Goal: Task Accomplishment & Management: Manage account settings

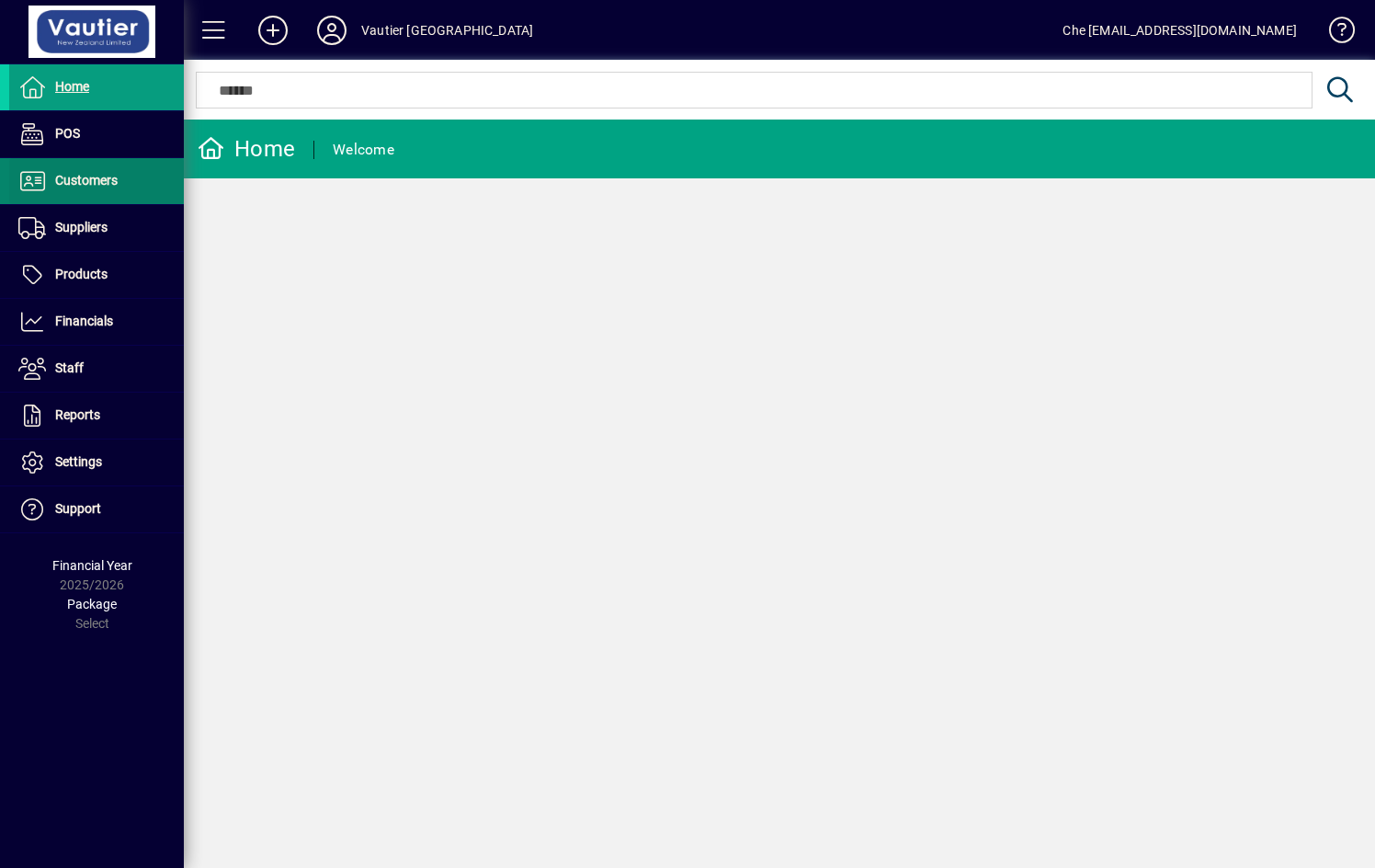
click at [72, 171] on span "Customers" at bounding box center [63, 181] width 109 height 22
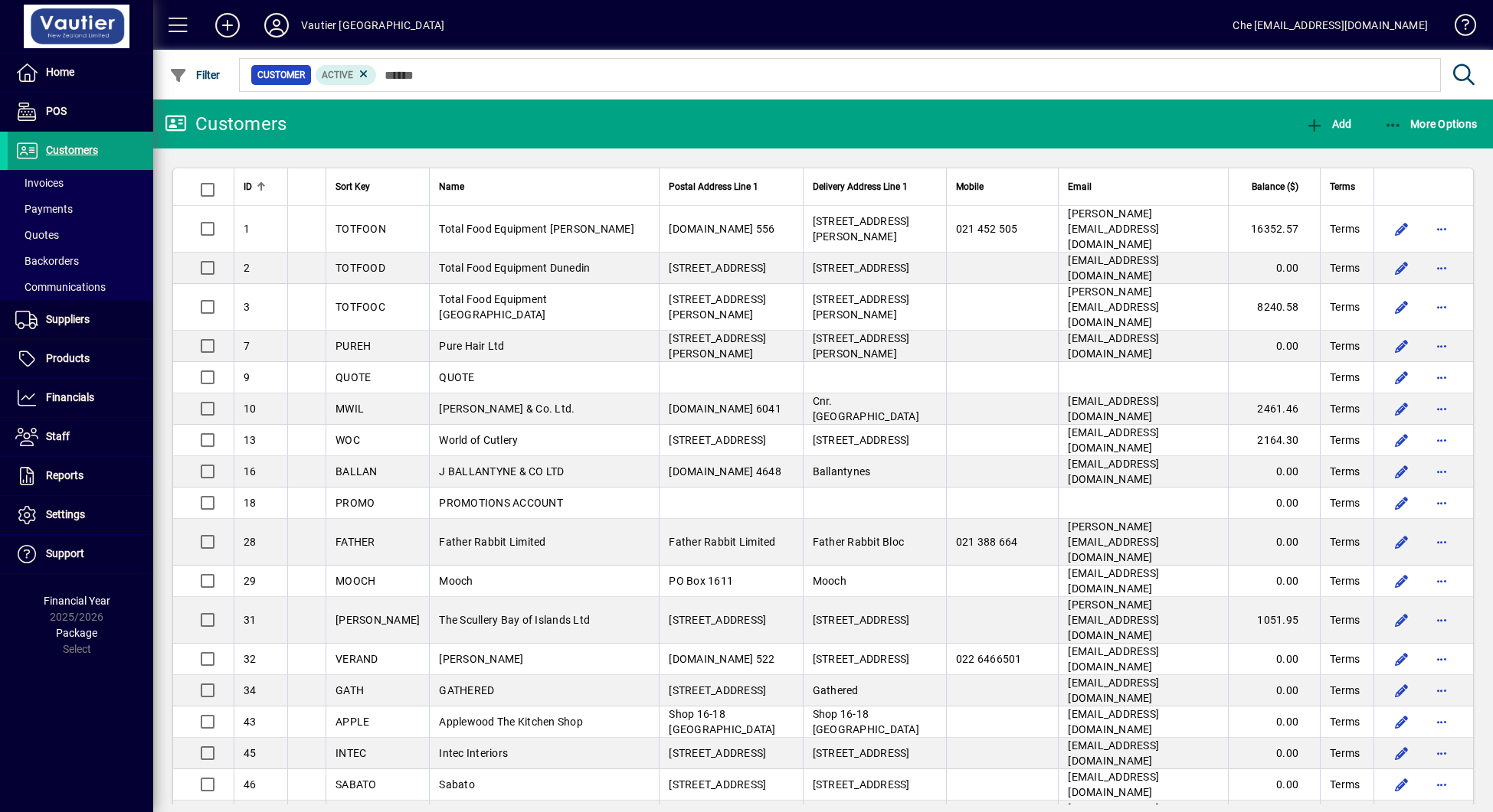
click at [82, 722] on div "Home POS Customers Invoices Payments Quotes Backorders Communications Suppliers…" at bounding box center [76, 406] width 153 height 812
click at [87, 722] on div "Home POS Customers Invoices Payments Quotes Backorders Communications Suppliers…" at bounding box center [76, 406] width 153 height 812
click at [732, 17] on mat-toolbar-row "Vautier New Zealand Che [EMAIL_ADDRESS][DOMAIN_NAME]" at bounding box center [822, 25] width 1339 height 50
click at [70, 722] on div "Home POS Customers Invoices Payments Quotes Backorders Communications Suppliers…" at bounding box center [76, 406] width 153 height 812
click at [773, 31] on mat-toolbar-row "Vautier New Zealand Che [EMAIL_ADDRESS][DOMAIN_NAME]" at bounding box center [822, 25] width 1339 height 50
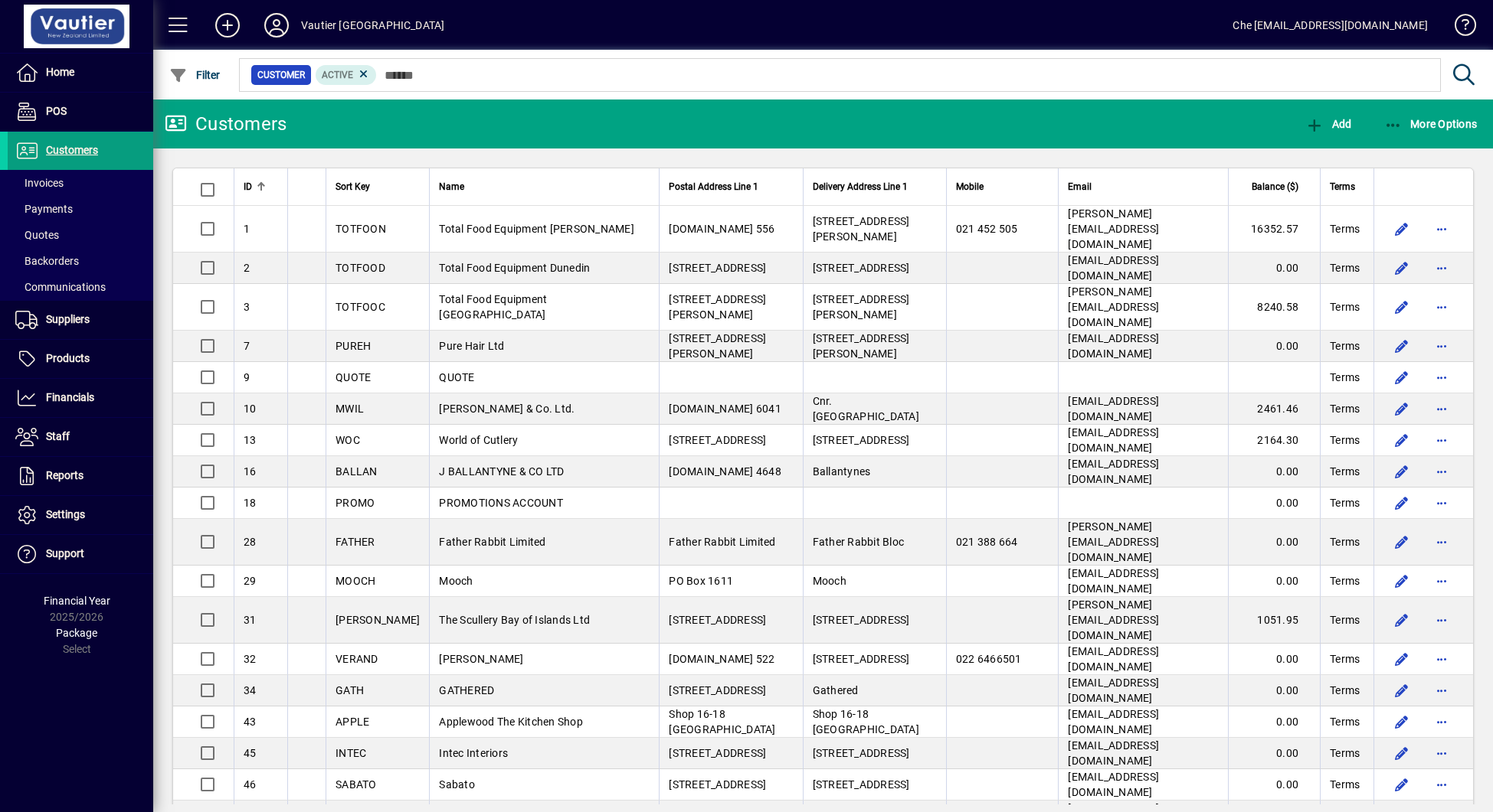
click at [752, 32] on mat-toolbar-row "Vautier New Zealand Che [EMAIL_ADDRESS][DOMAIN_NAME]" at bounding box center [822, 25] width 1339 height 50
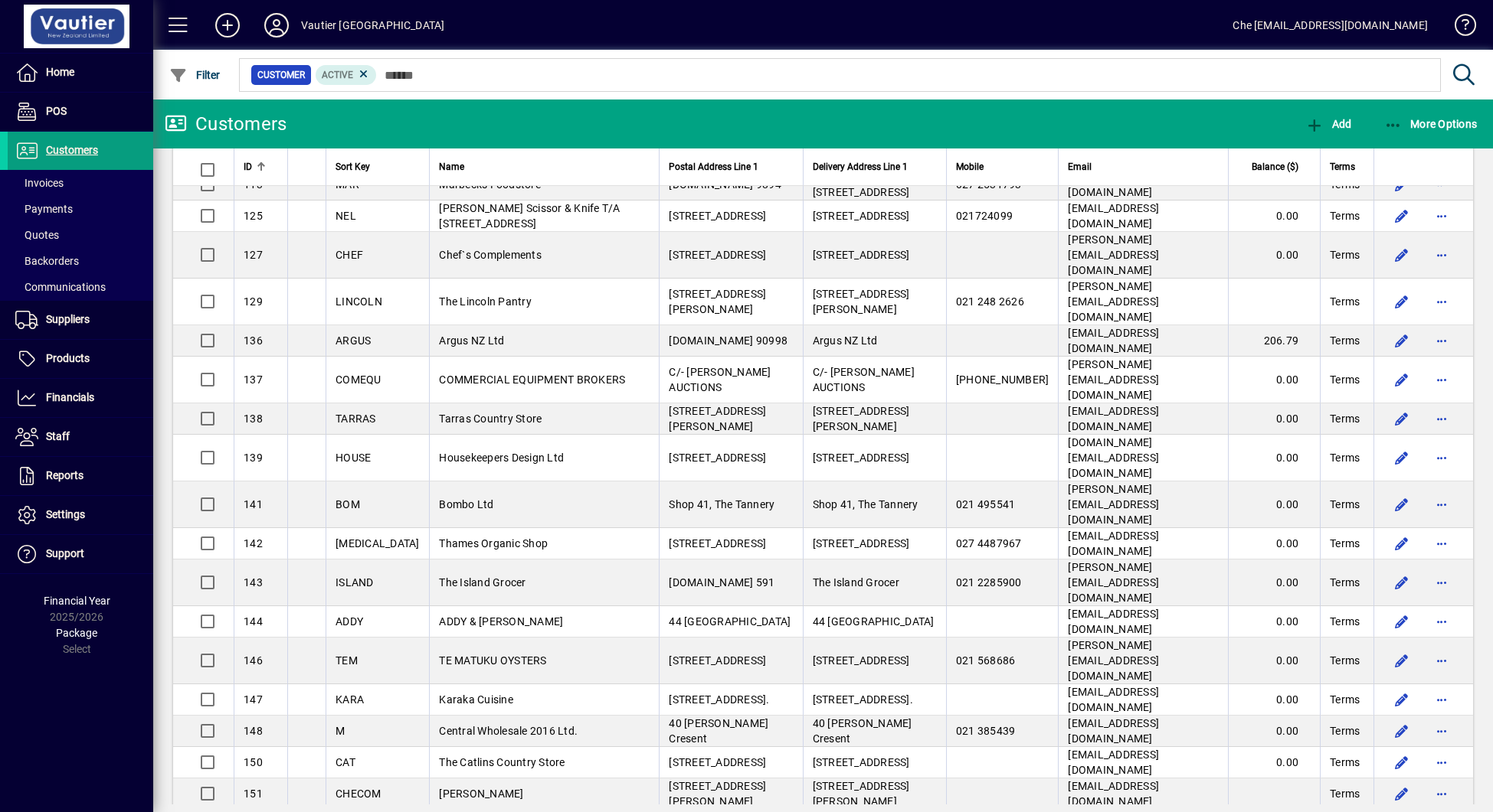
scroll to position [1085, 0]
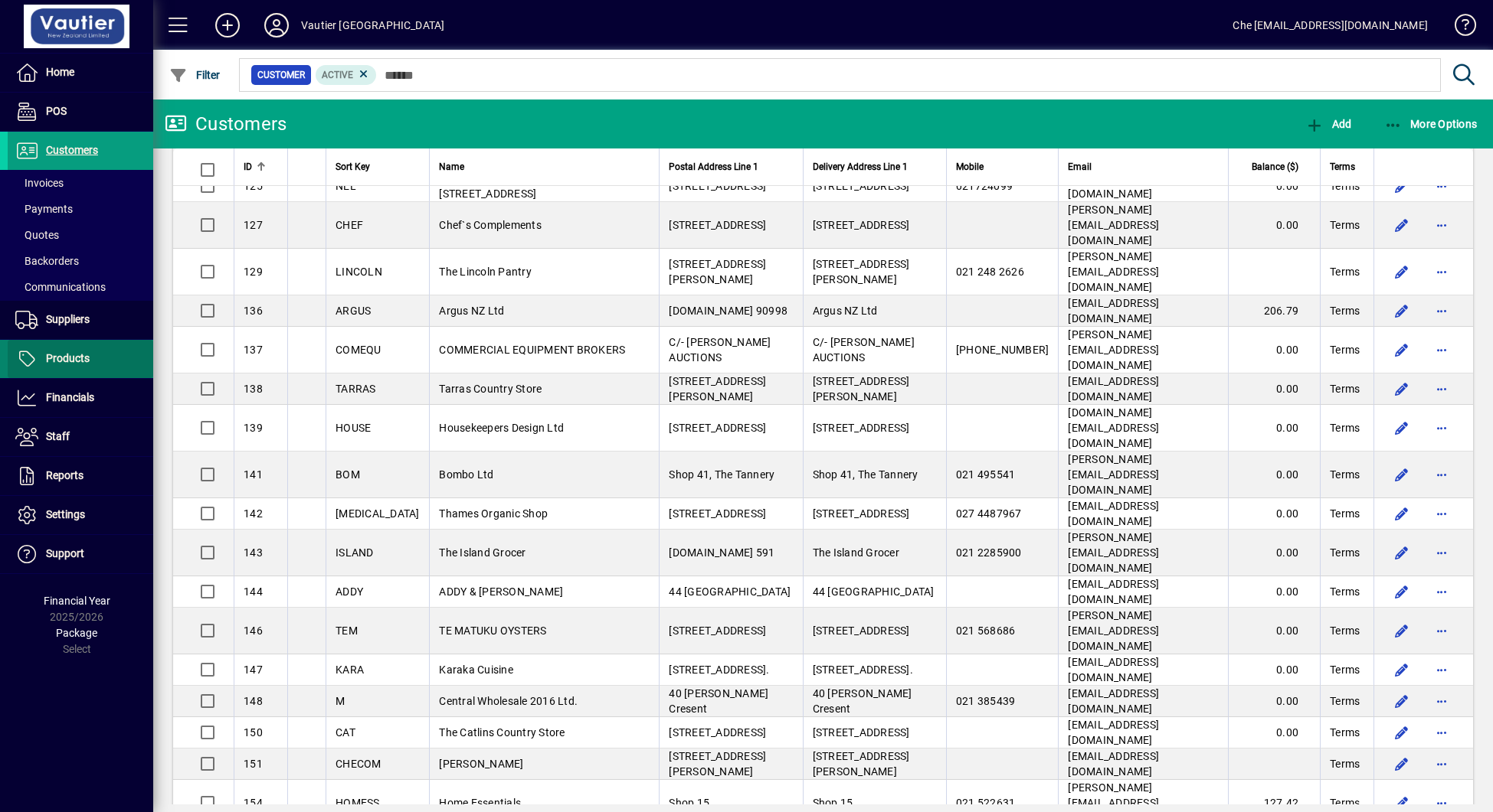
click at [64, 352] on span "Products" at bounding box center [48, 359] width 82 height 18
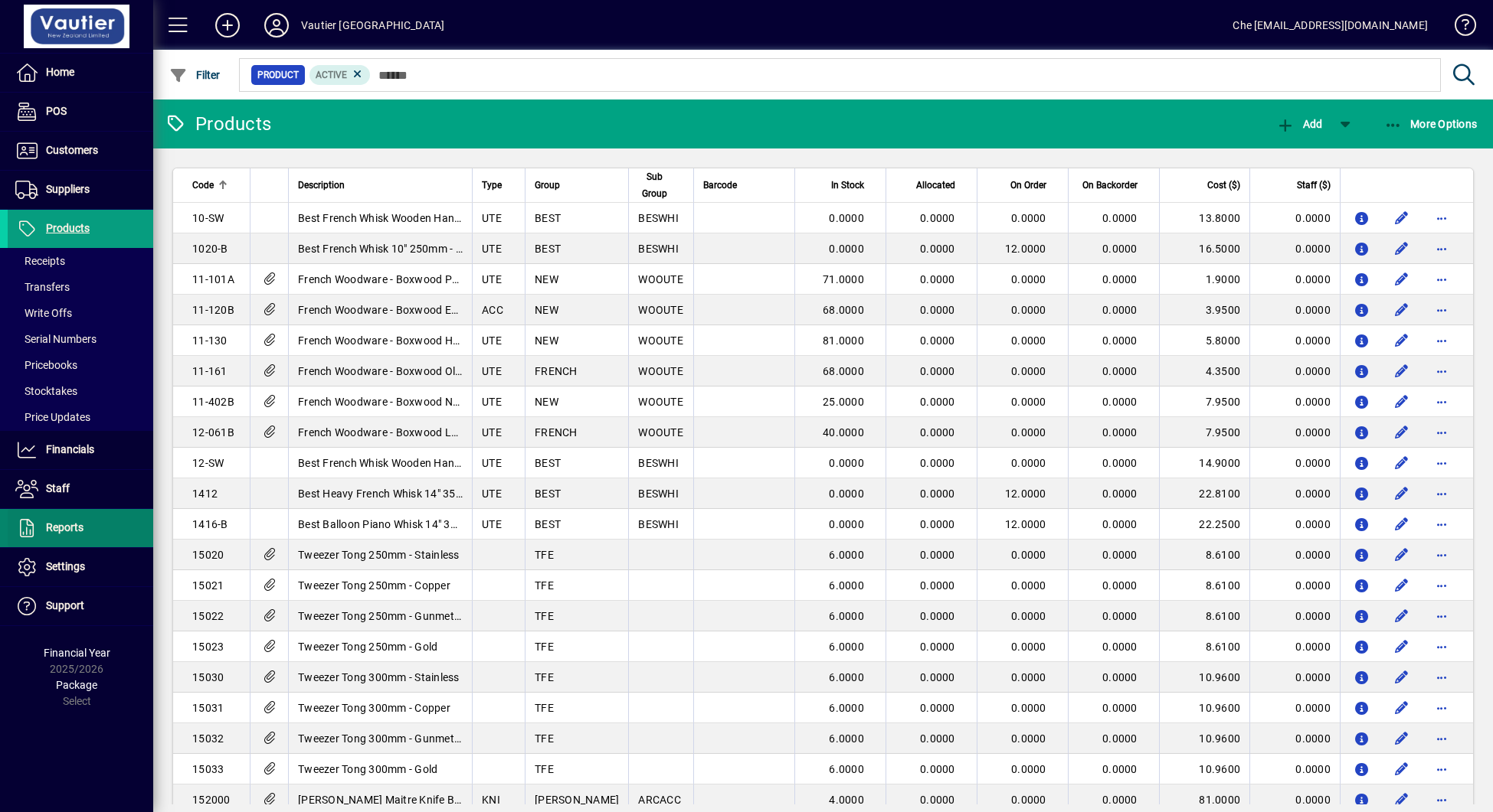
click at [68, 544] on span at bounding box center [80, 529] width 145 height 37
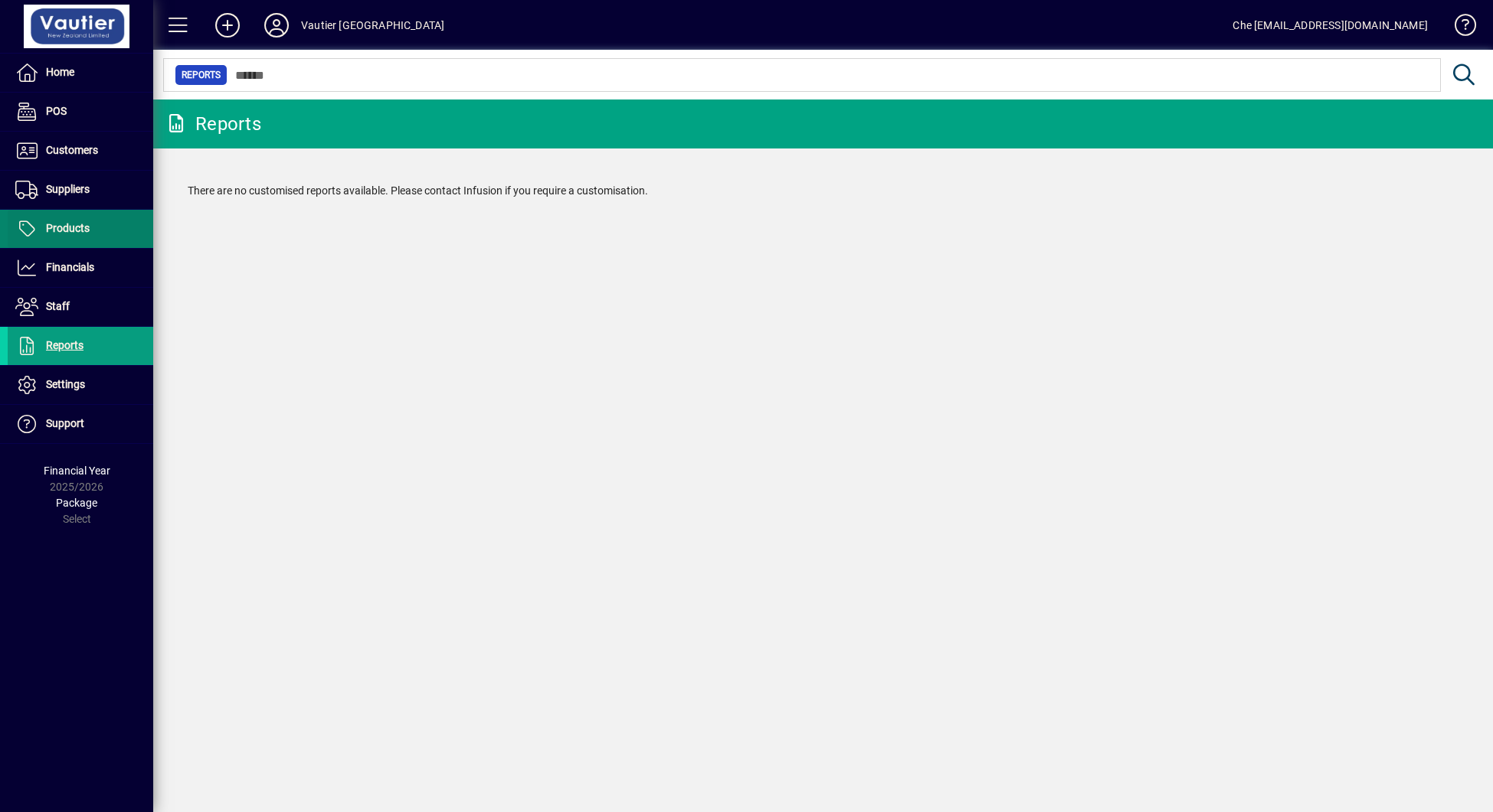
click at [49, 222] on span "Products" at bounding box center [67, 228] width 44 height 12
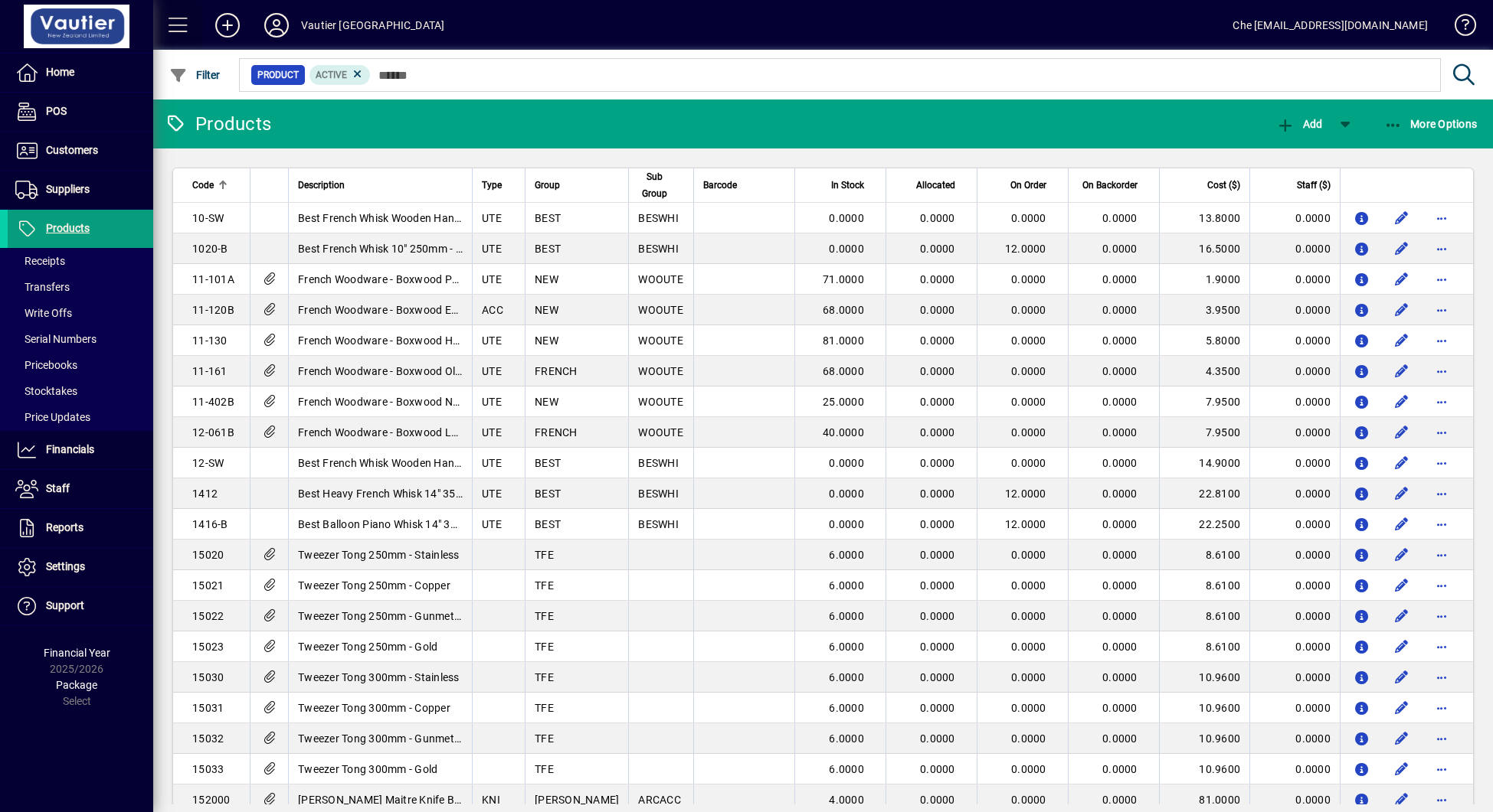
click at [167, 30] on span at bounding box center [179, 25] width 37 height 37
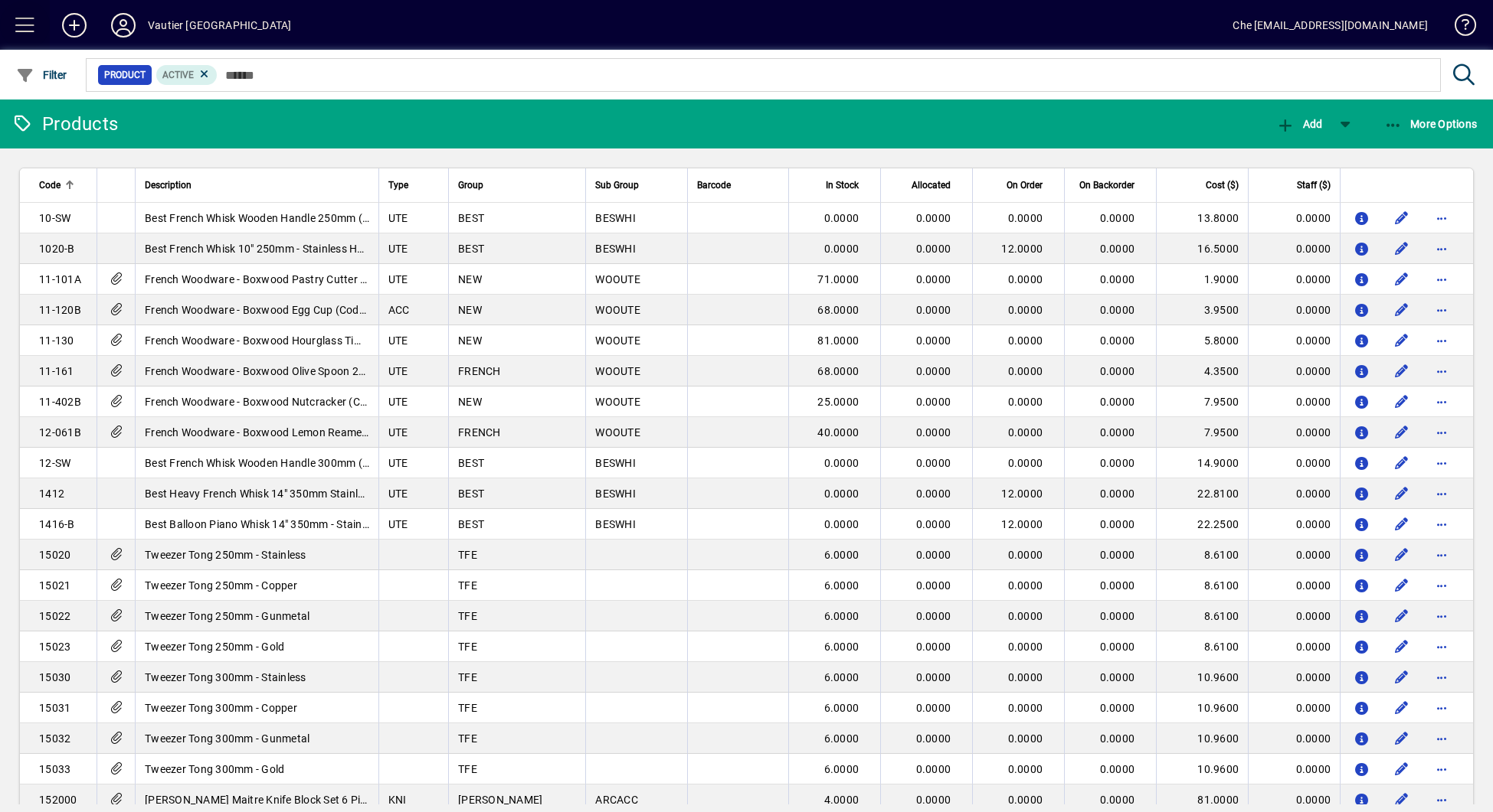
click at [29, 24] on span at bounding box center [25, 25] width 37 height 37
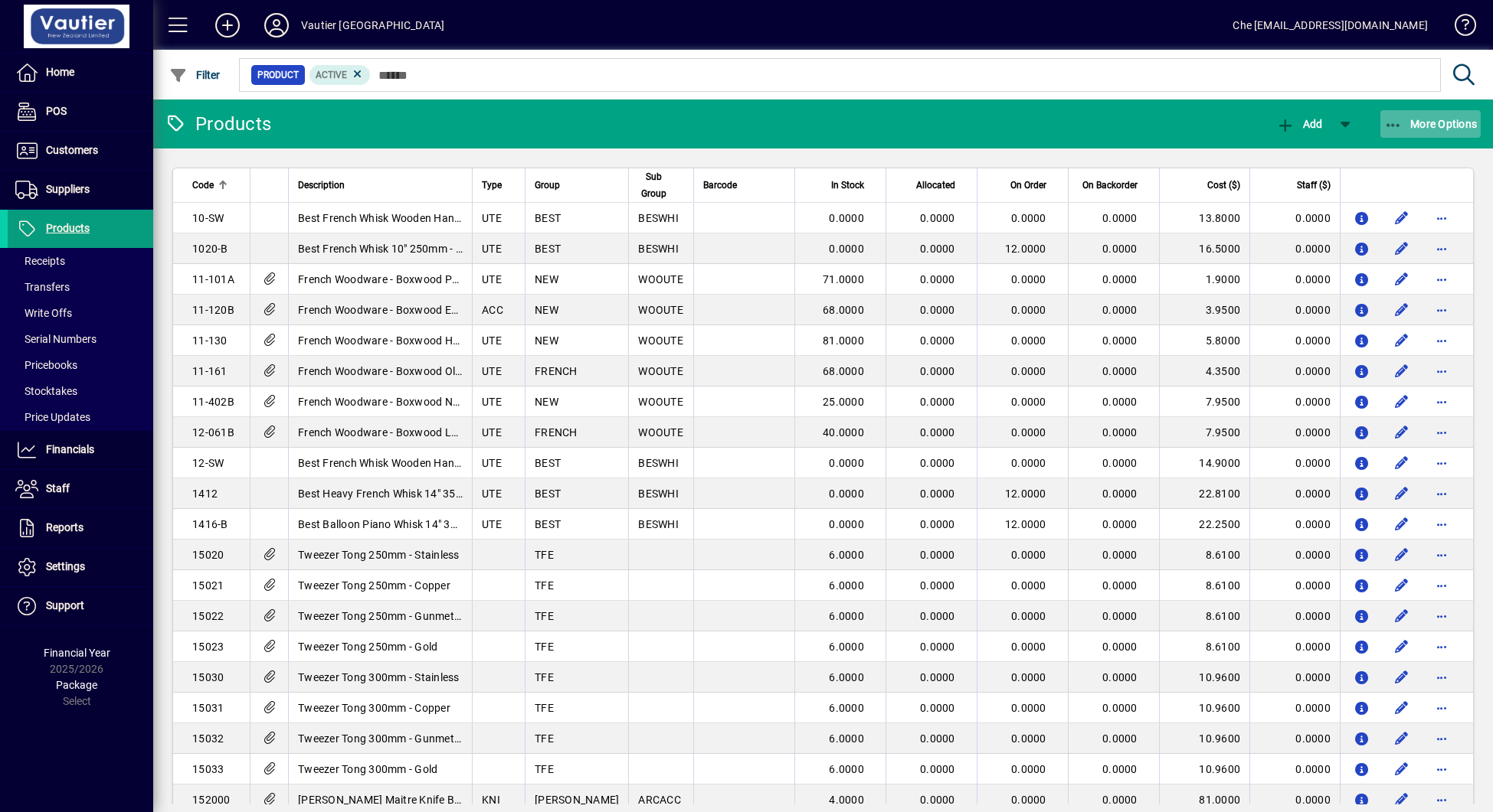
click at [1145, 128] on span "More Options" at bounding box center [1431, 124] width 93 height 12
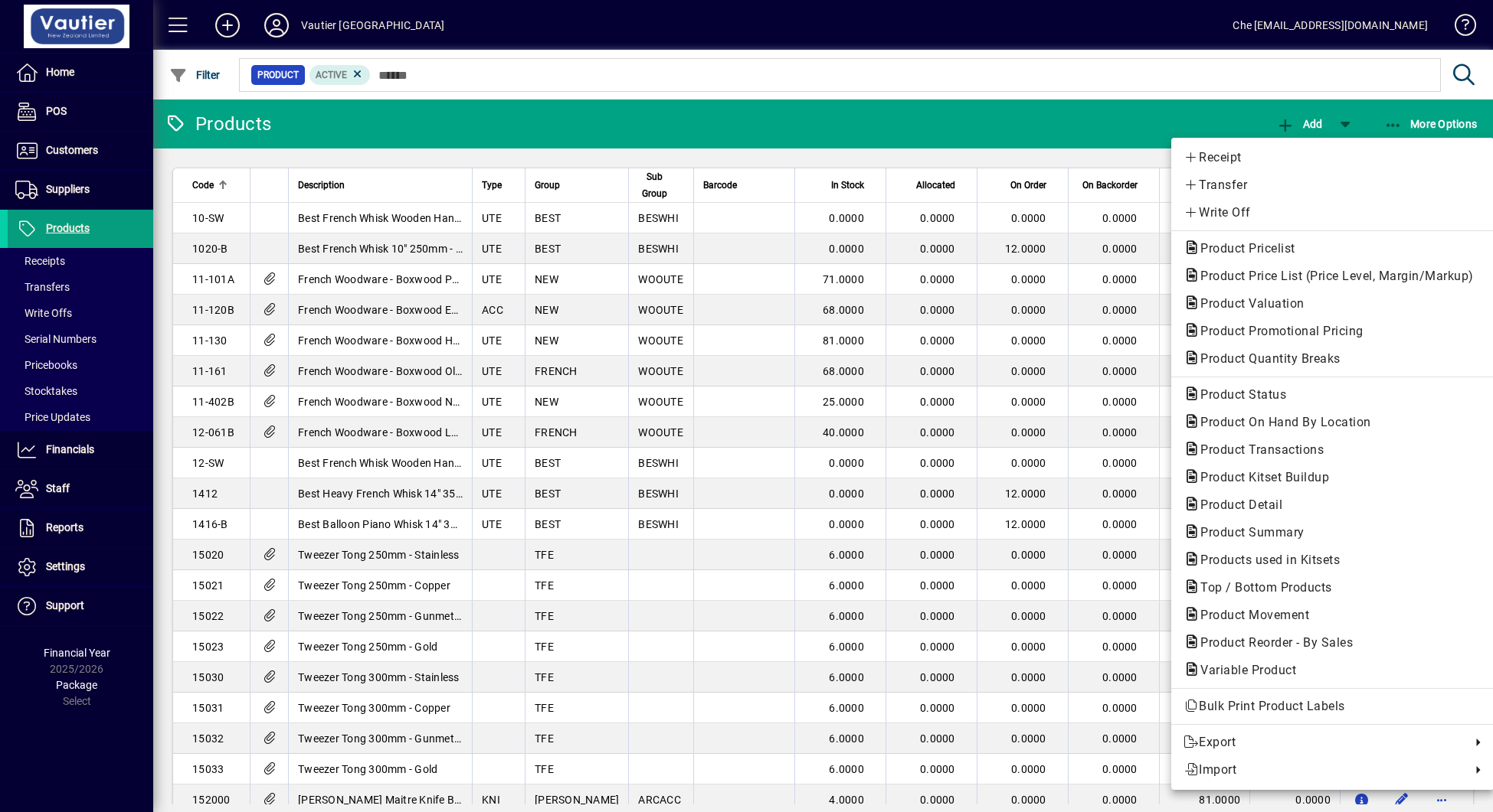
click at [1076, 116] on div at bounding box center [746, 406] width 1493 height 812
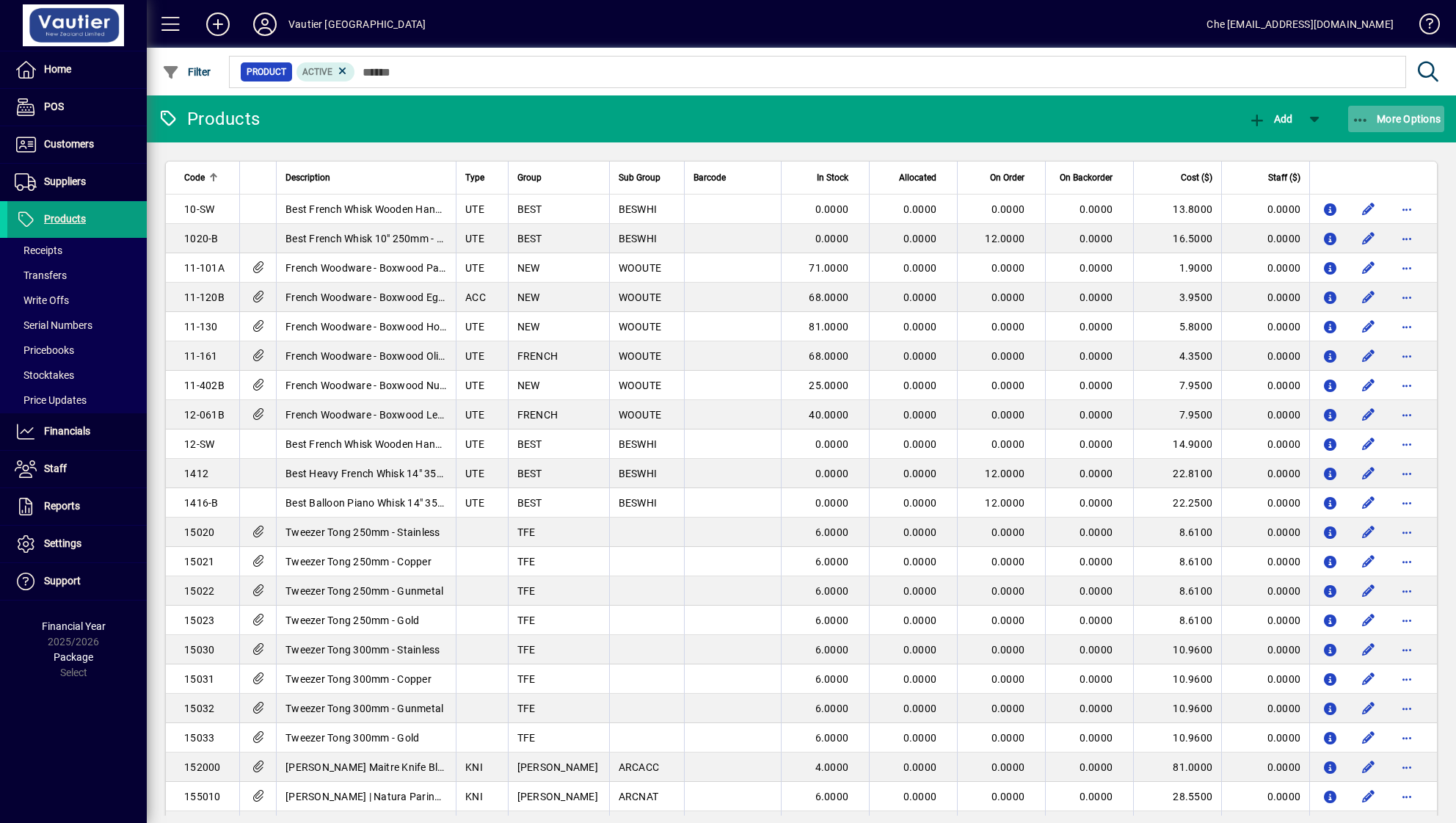
click at [1097, 120] on span "More Options" at bounding box center [1396, 119] width 89 height 12
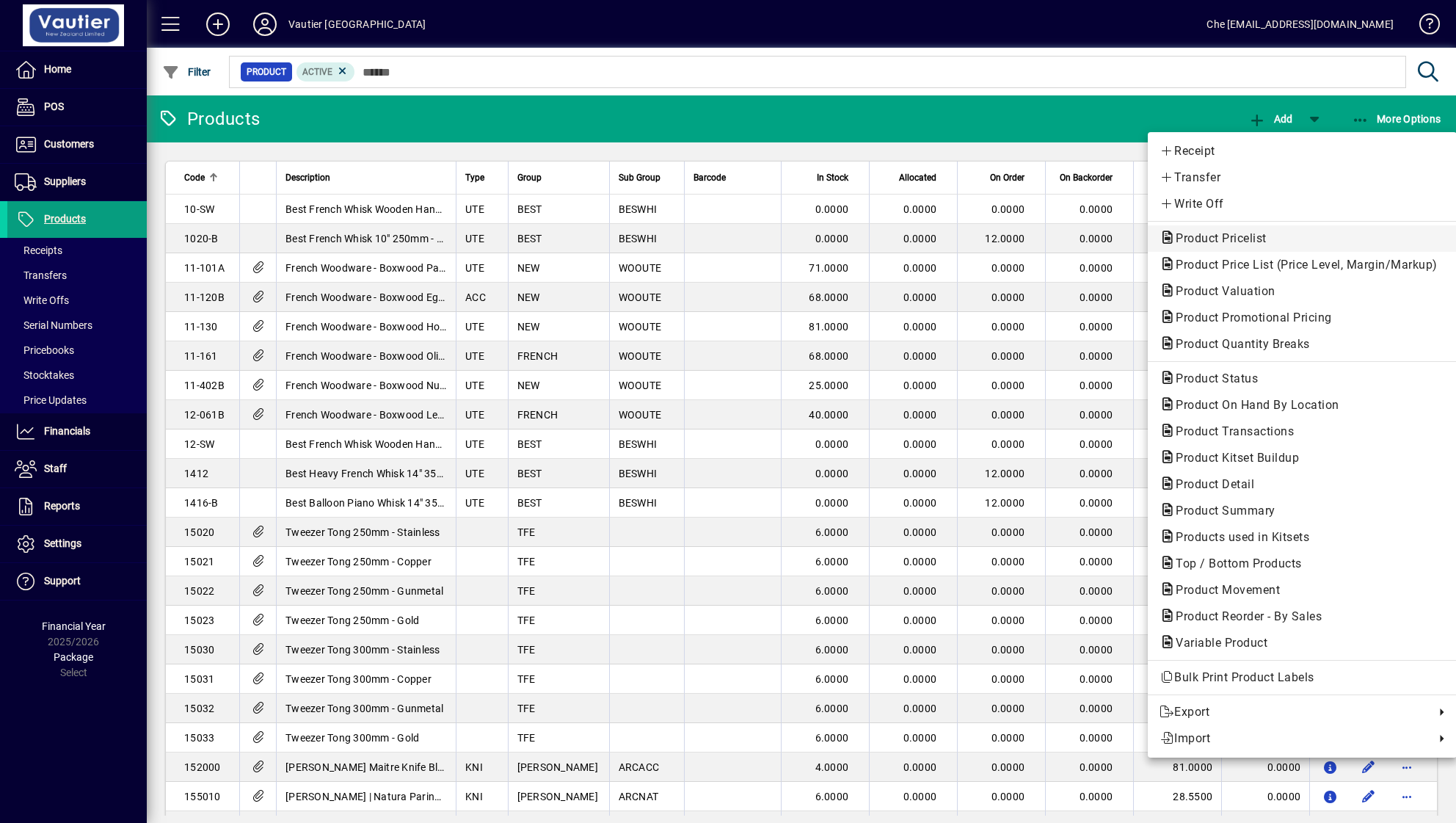
click at [1097, 236] on span "Product Pricelist" at bounding box center [1217, 238] width 115 height 14
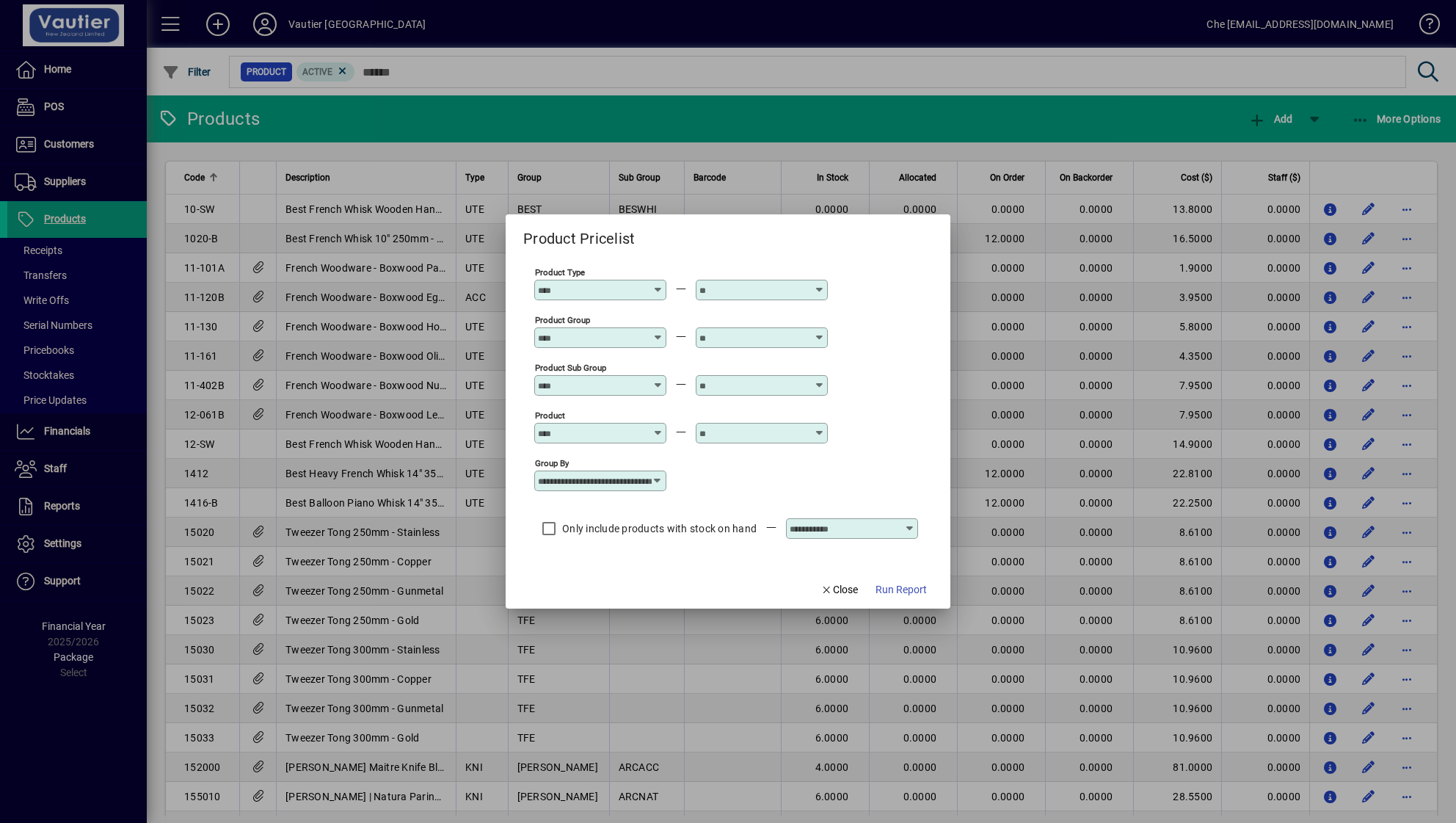
click at [626, 334] on input "Product Group" at bounding box center [591, 337] width 108 height 12
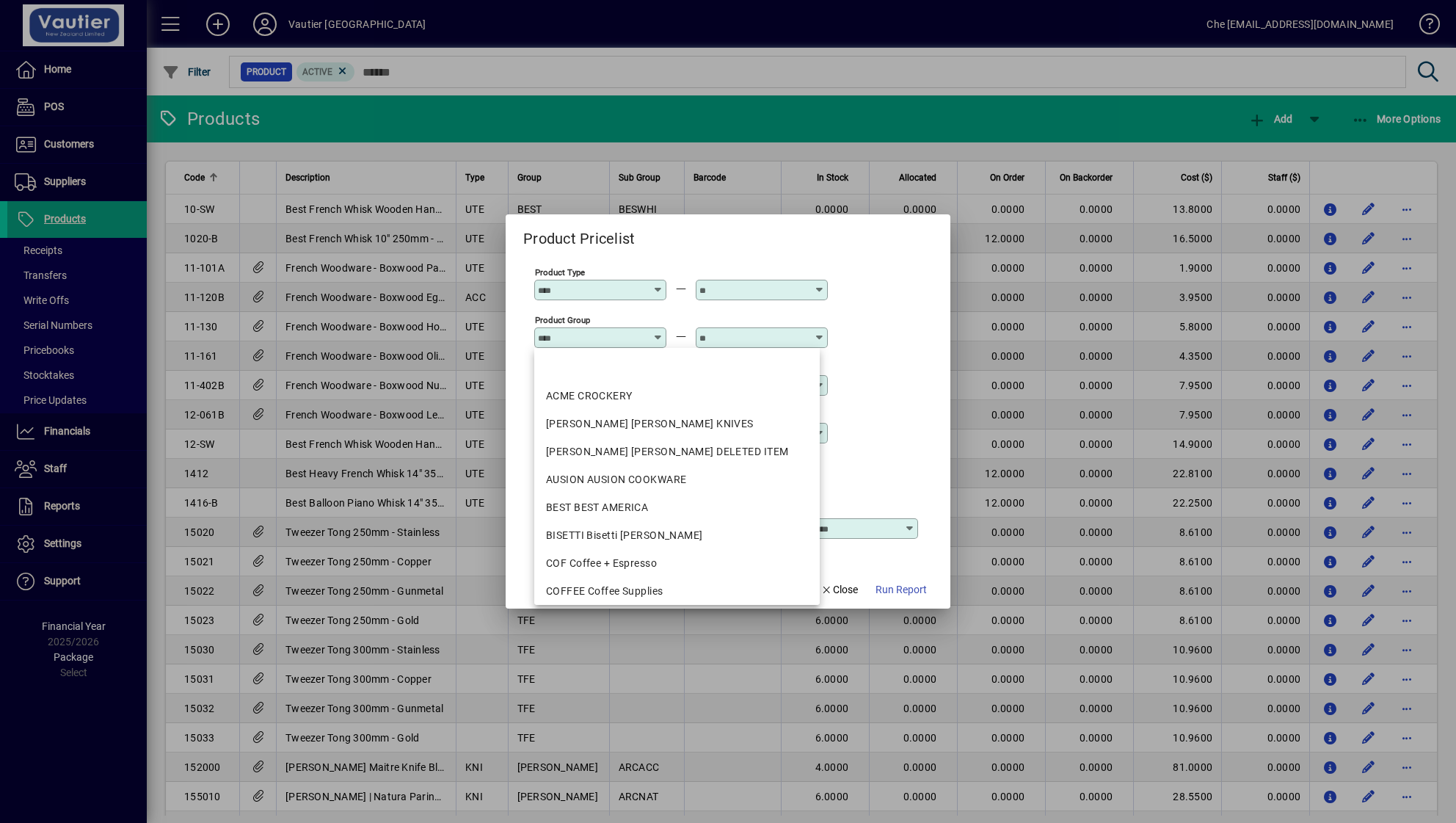
click at [620, 416] on div "[PERSON_NAME] [PERSON_NAME] KNIVES" at bounding box center [676, 423] width 262 height 15
type input "**********"
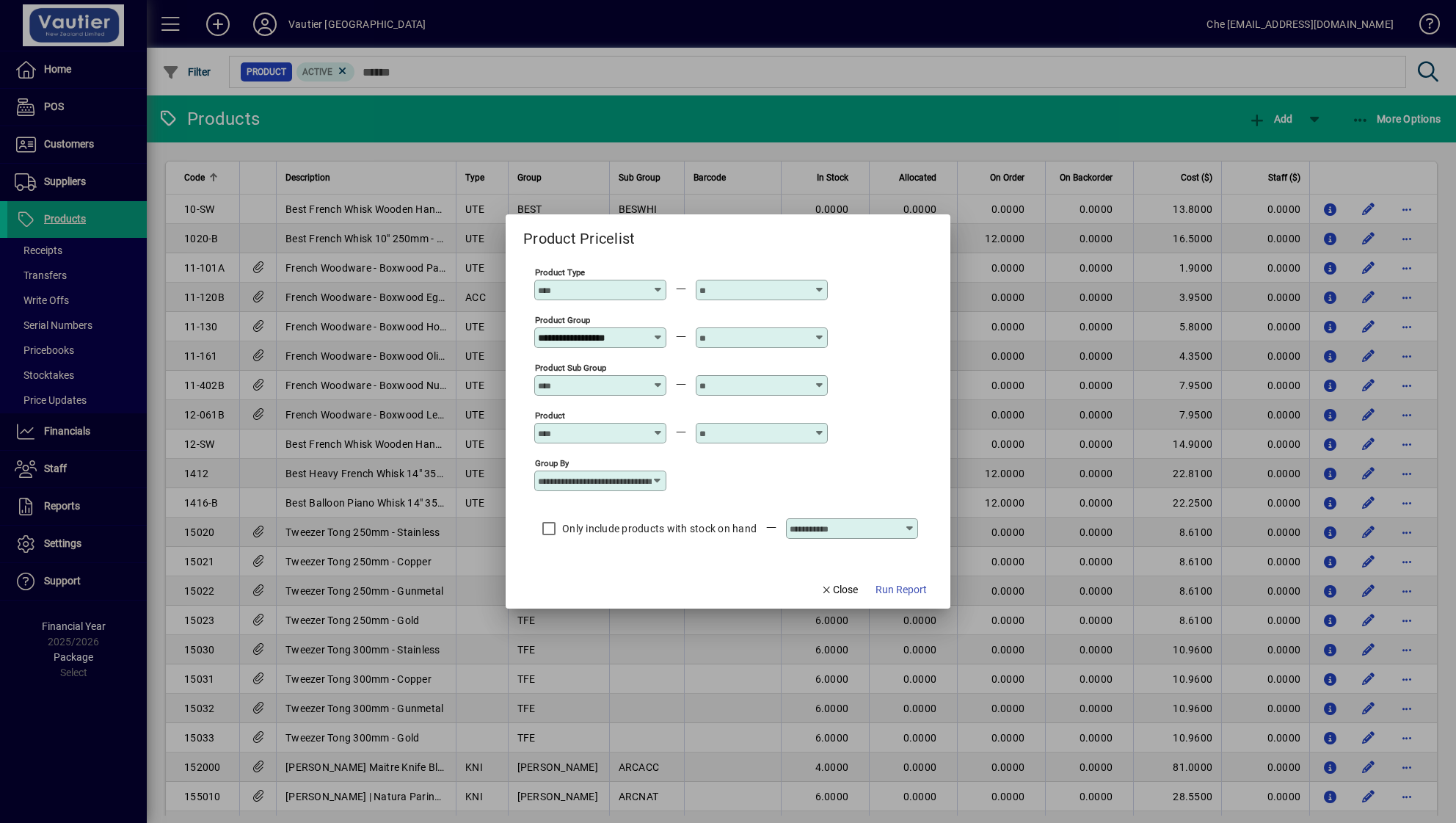
scroll to position [0, 2]
click at [791, 336] on input "text" at bounding box center [753, 337] width 108 height 12
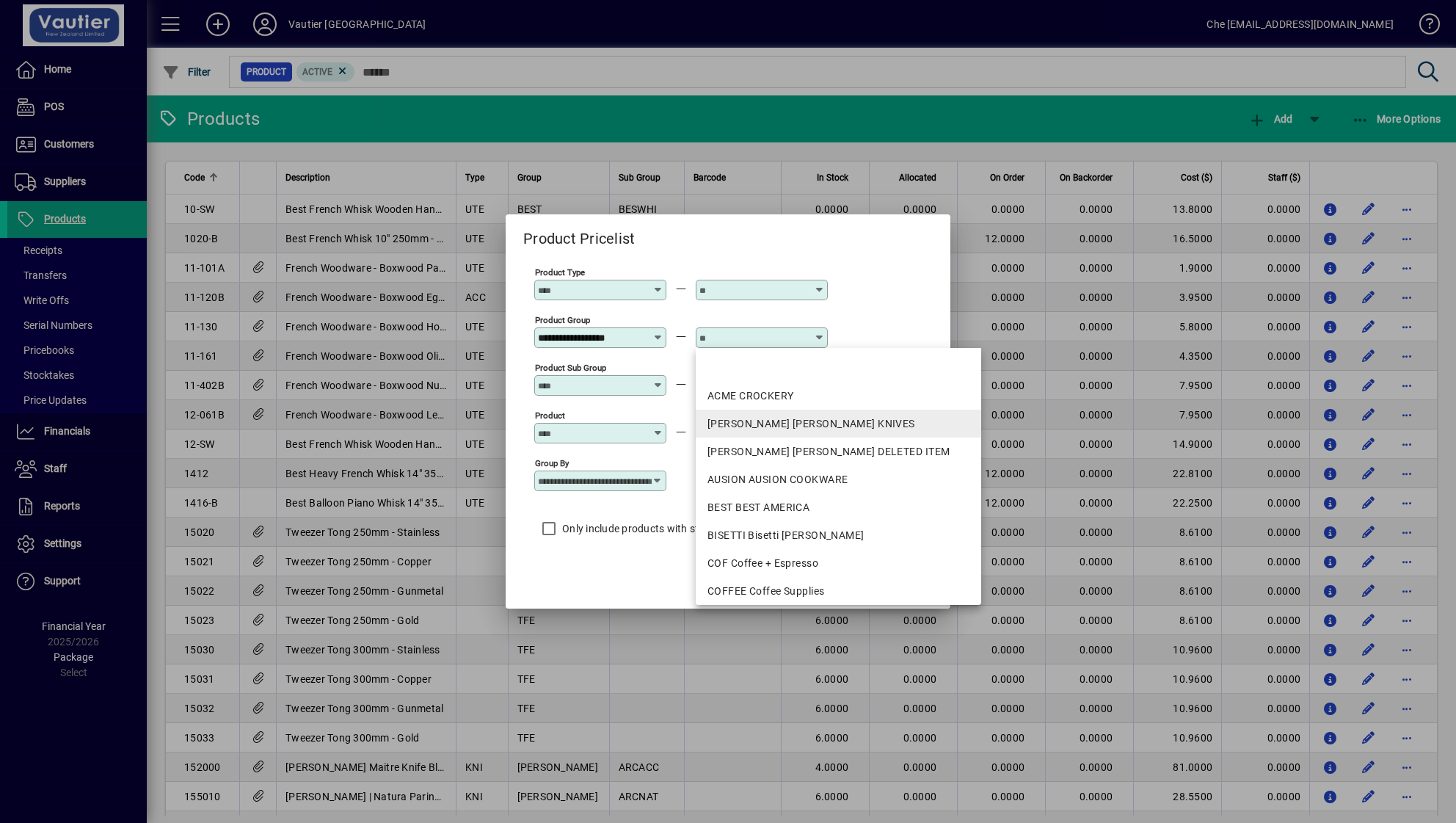
click at [782, 421] on div "[PERSON_NAME] [PERSON_NAME] KNIVES" at bounding box center [838, 423] width 262 height 15
type input "**********"
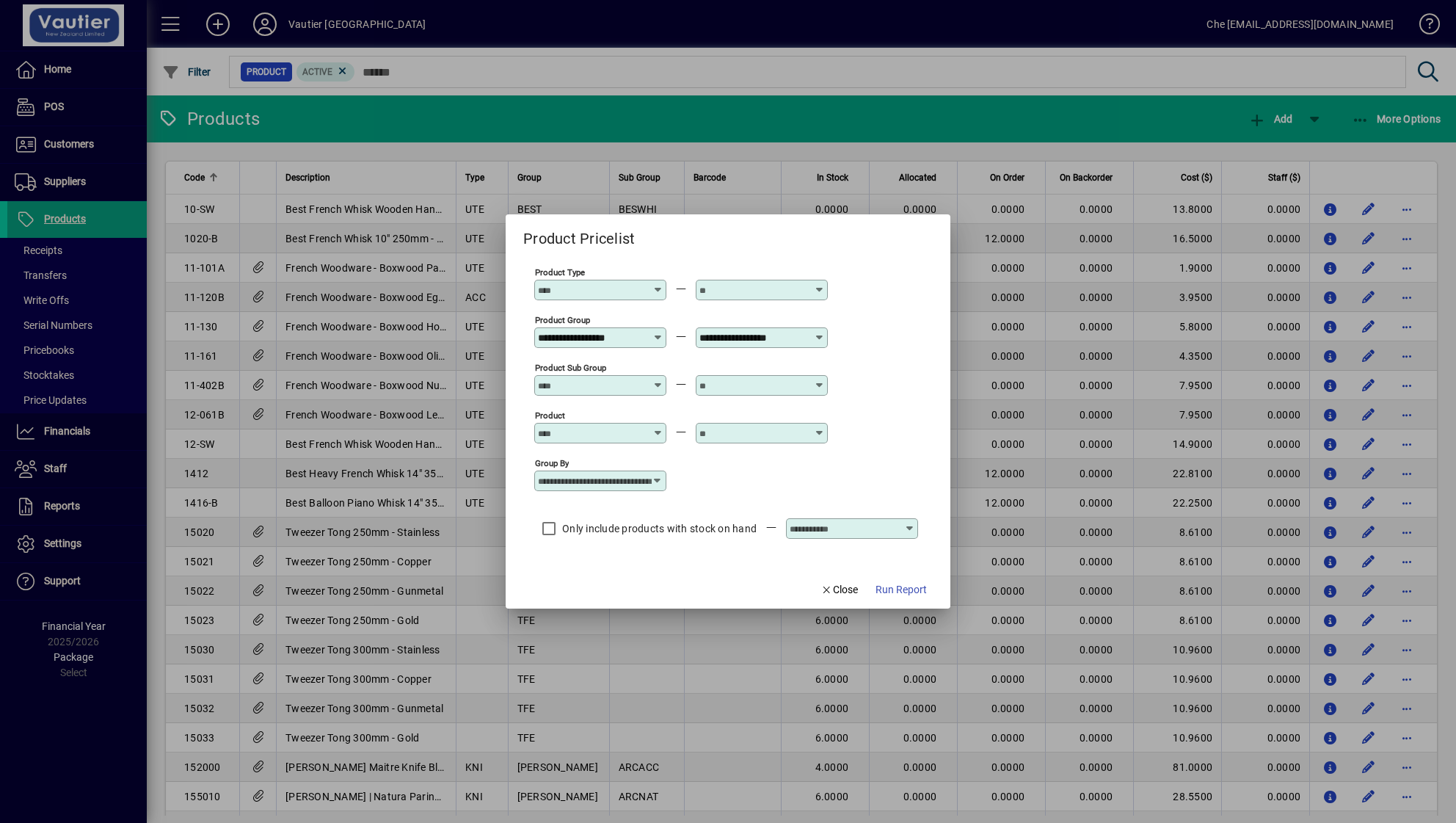
click at [895, 586] on span "Run Report" at bounding box center [901, 590] width 51 height 15
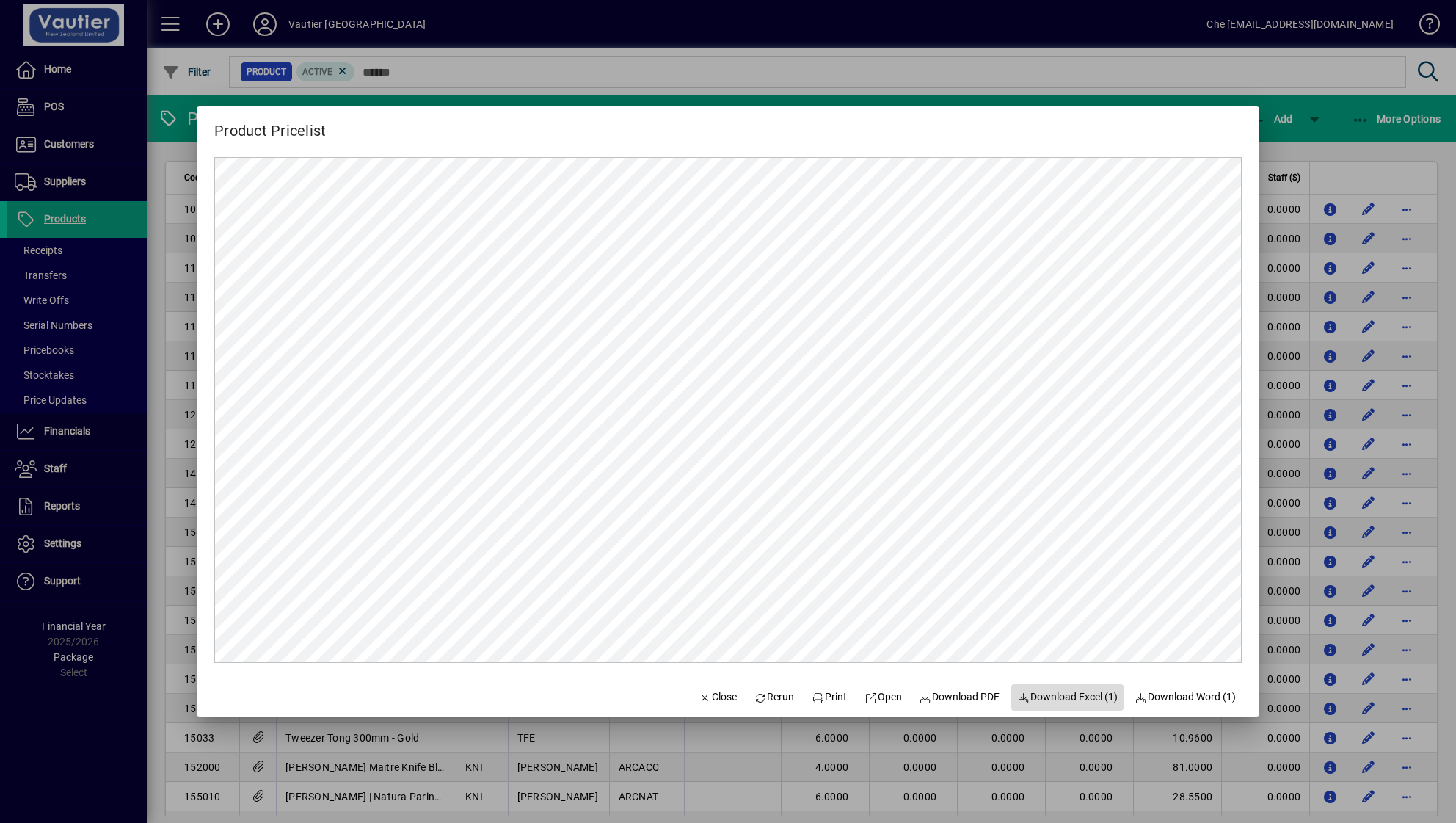
click at [1075, 692] on span "Download Excel (1)" at bounding box center [1067, 696] width 100 height 15
drag, startPoint x: 1341, startPoint y: 462, endPoint x: 1332, endPoint y: 425, distance: 38.1
click at [1097, 462] on div at bounding box center [728, 411] width 1456 height 823
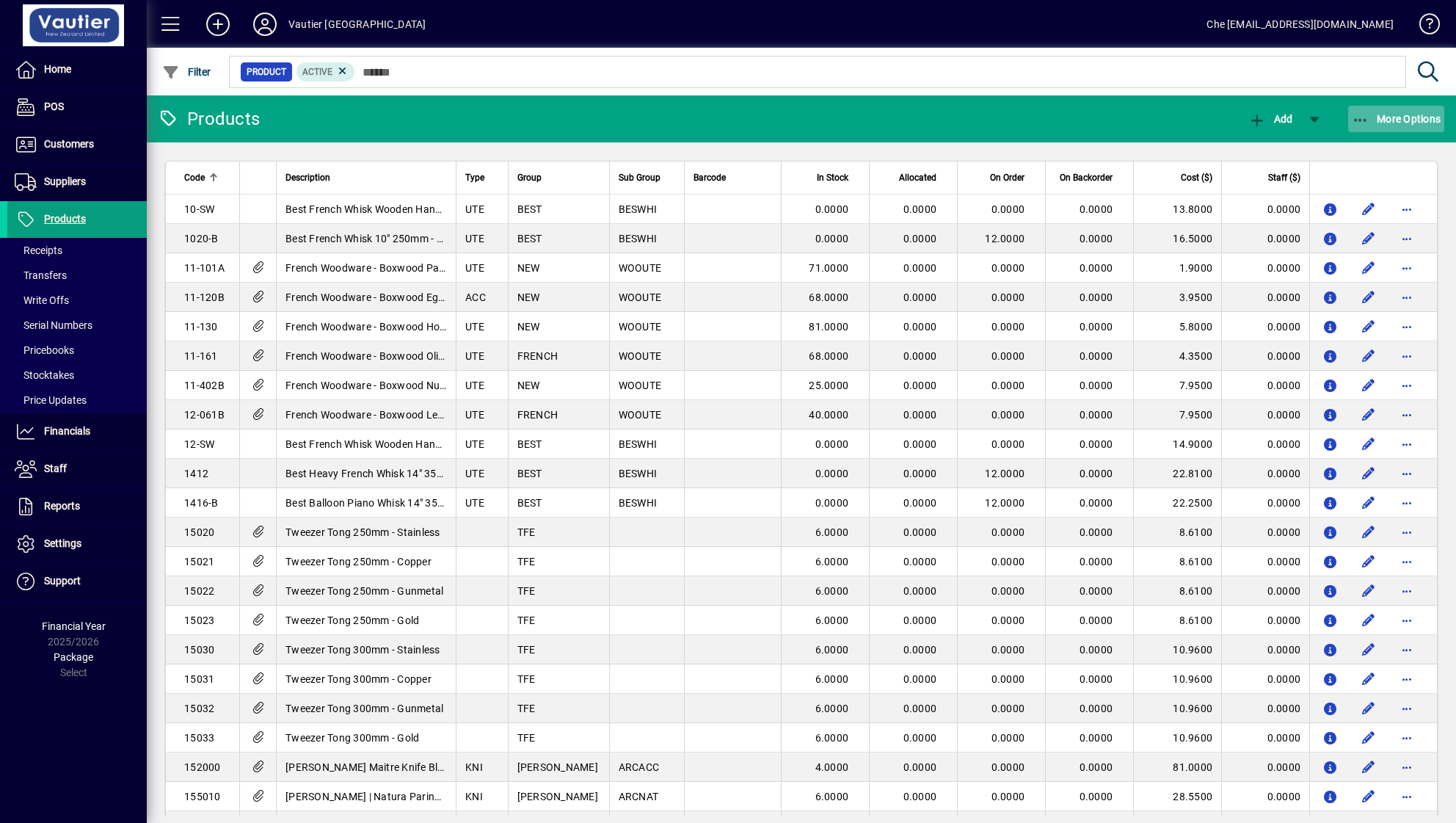
click at [1097, 124] on span "More Options" at bounding box center [1396, 119] width 89 height 12
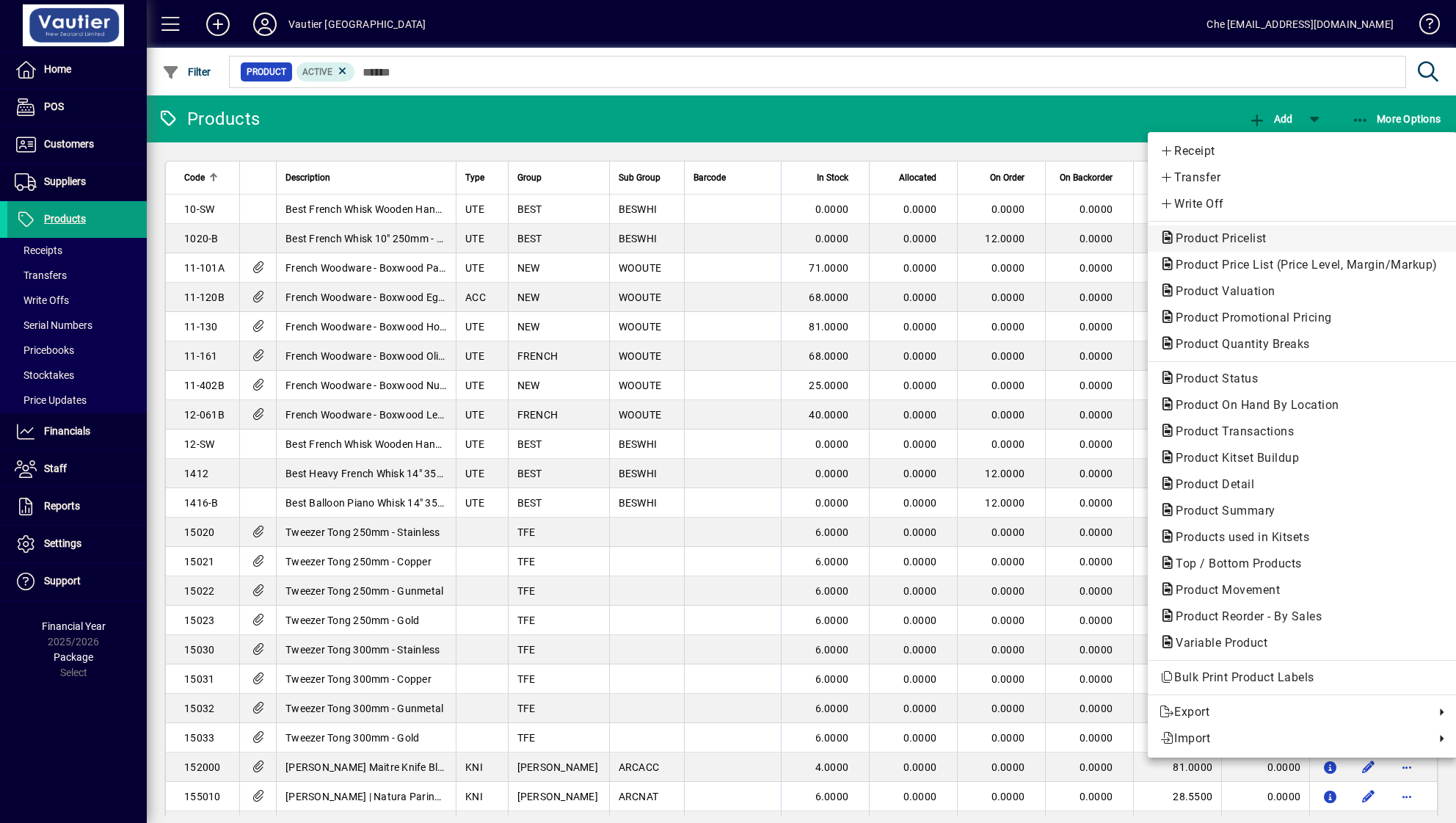
click at [1097, 245] on span "Product Pricelist" at bounding box center [1217, 238] width 115 height 14
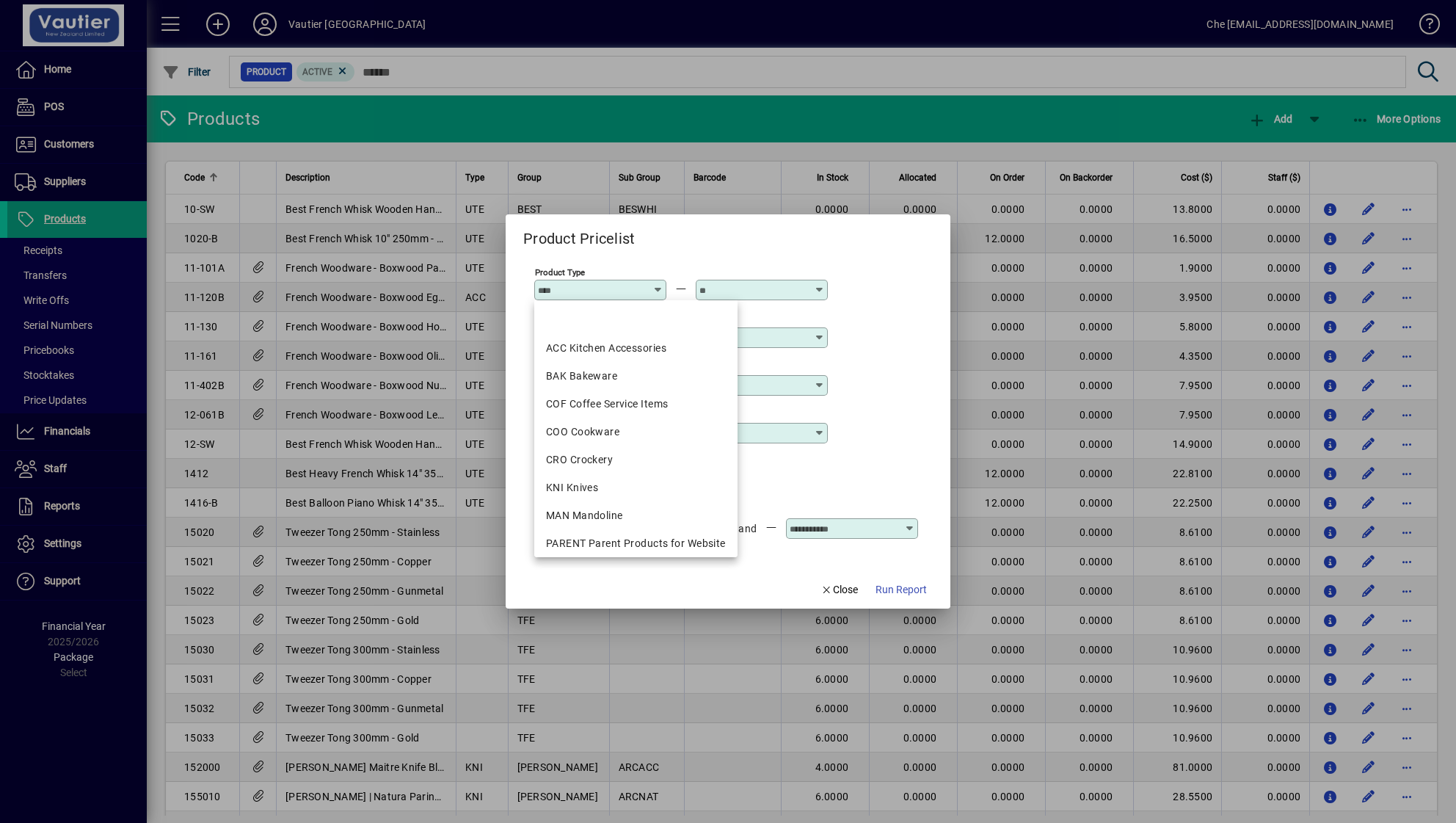
drag, startPoint x: 594, startPoint y: 489, endPoint x: 597, endPoint y: 474, distance: 15.3
click at [594, 489] on div "KNI Knives" at bounding box center [636, 488] width 180 height 15
type input "**********"
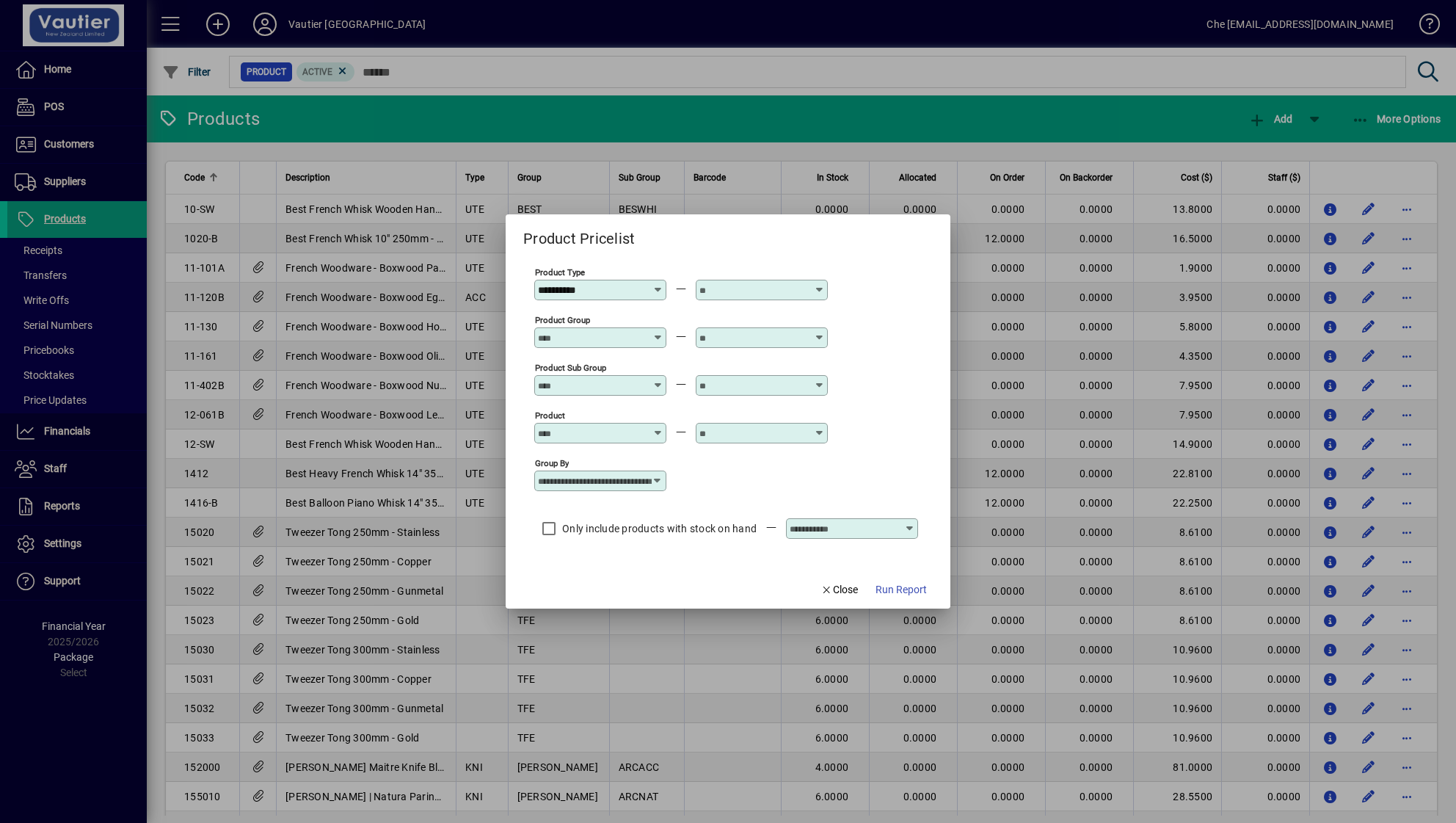
click at [713, 289] on input "text" at bounding box center [753, 290] width 108 height 12
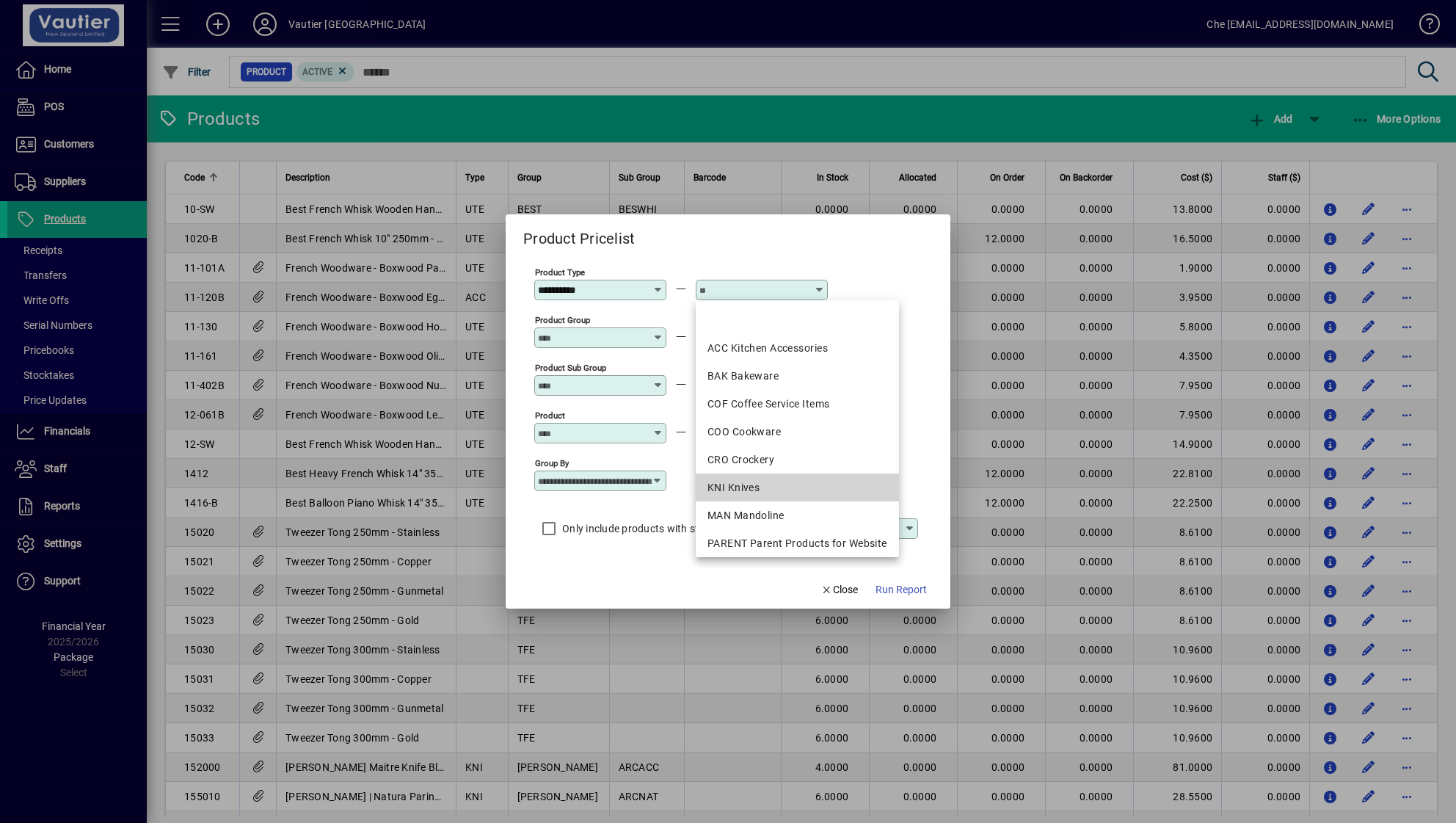
click at [743, 491] on div "KNI Knives" at bounding box center [797, 488] width 180 height 15
type input "**********"
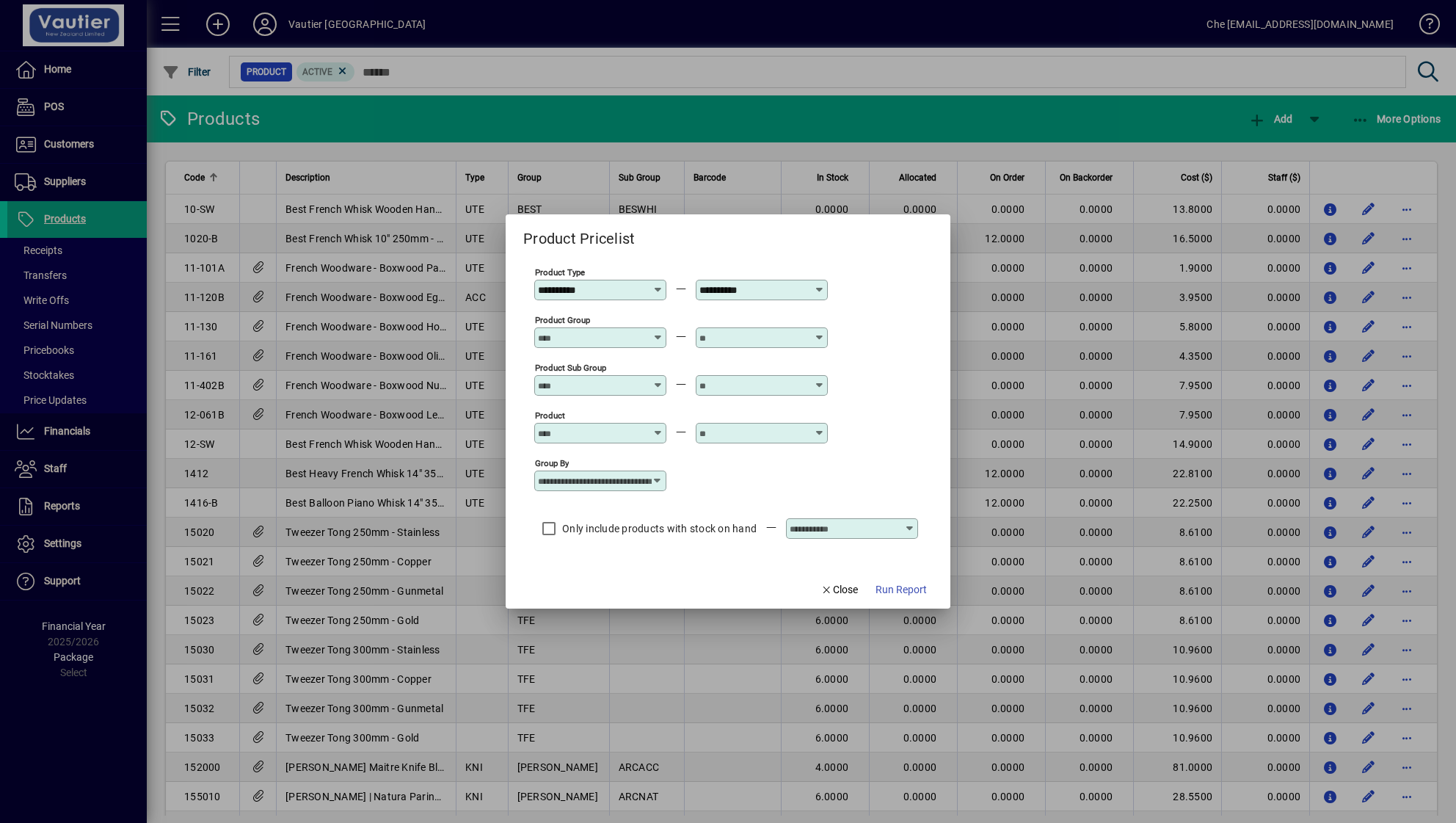
click at [650, 474] on div "Group by" at bounding box center [601, 481] width 132 height 21
click at [639, 520] on span "Product Type / Group / Sub Group" at bounding box center [612, 518] width 133 height 31
click at [891, 594] on span "Run Report" at bounding box center [901, 590] width 51 height 15
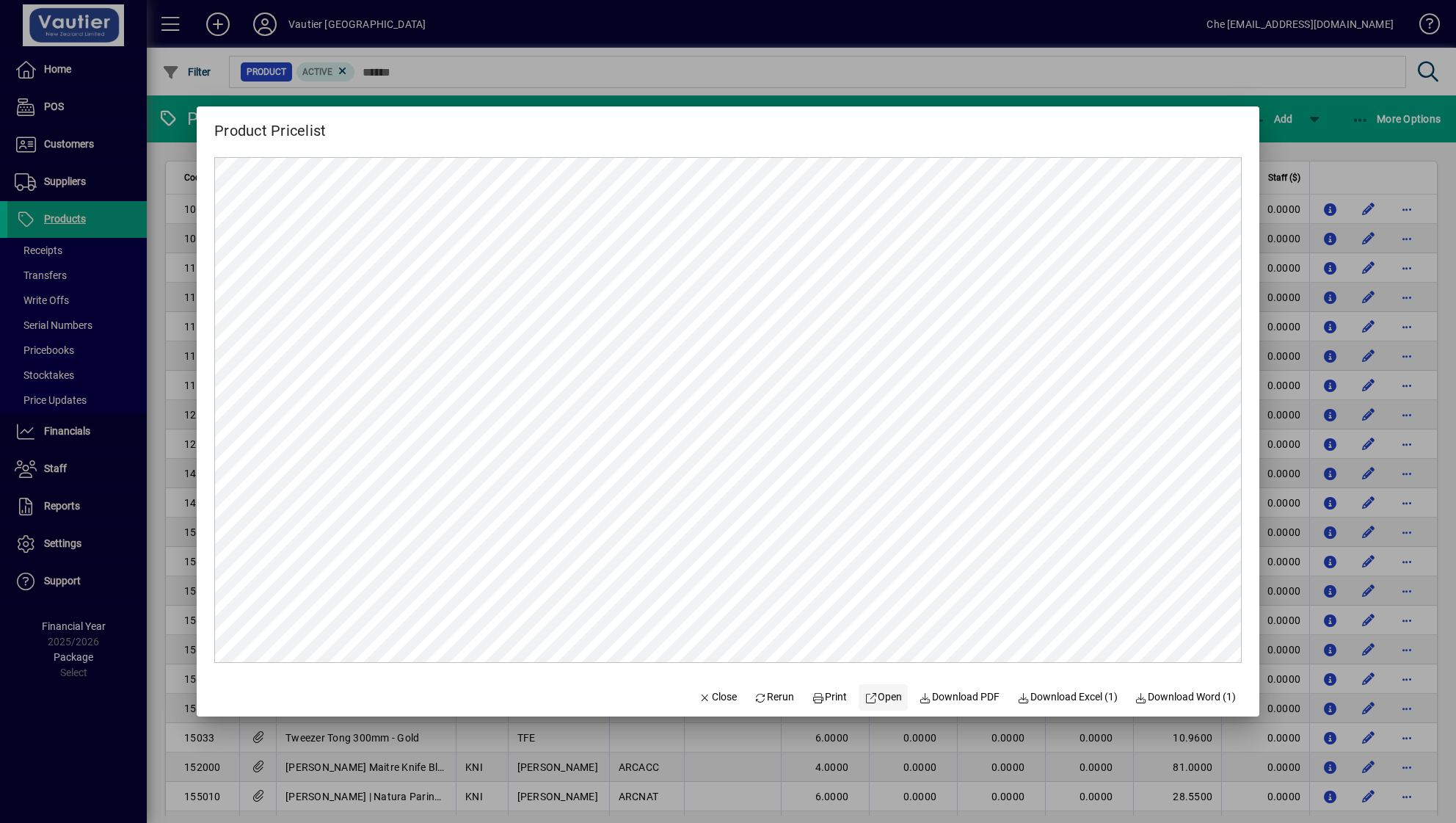
click at [869, 692] on span "Open" at bounding box center [883, 696] width 37 height 15
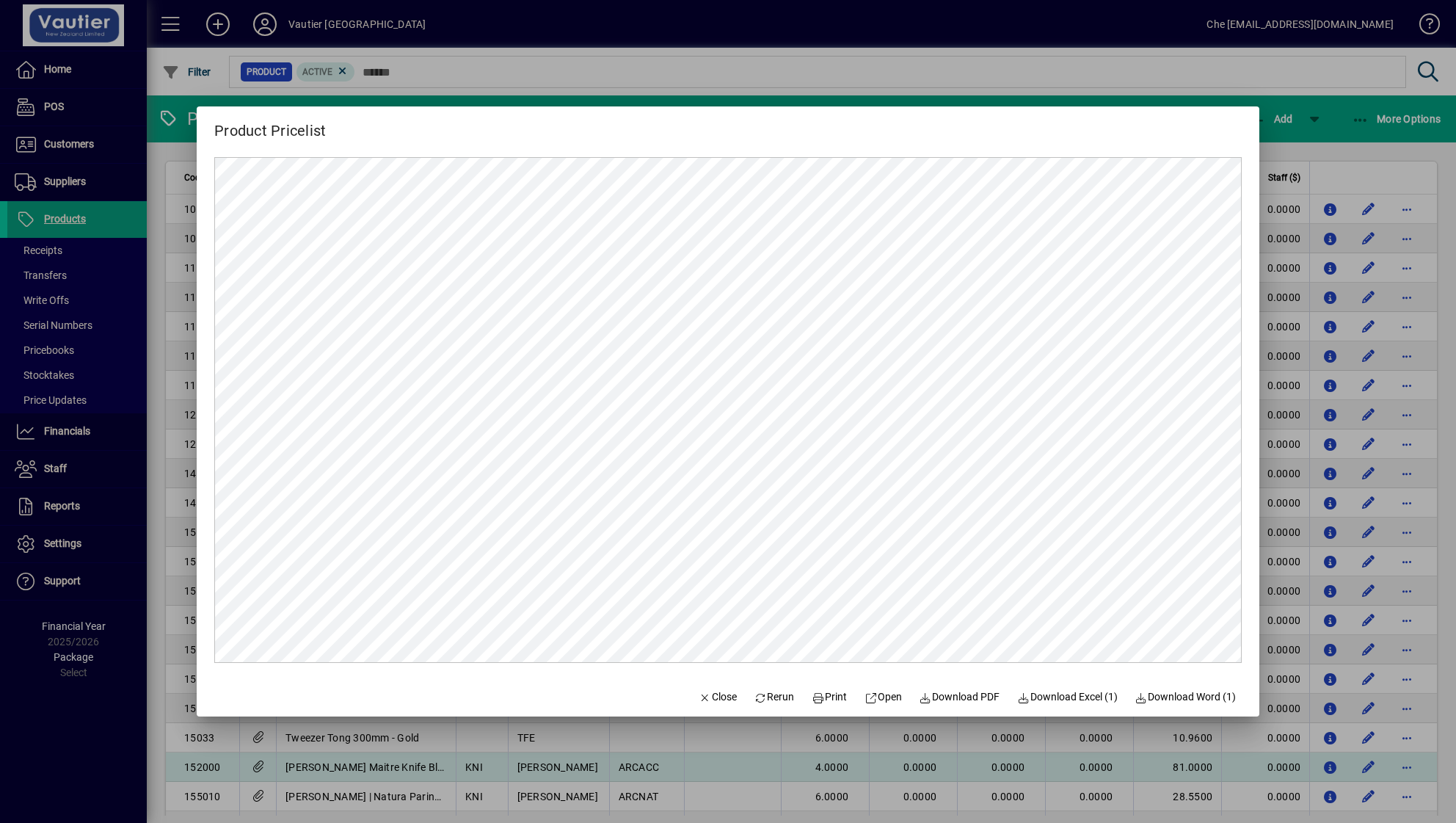
drag, startPoint x: 582, startPoint y: 776, endPoint x: 685, endPoint y: 758, distance: 104.6
click at [582, 692] on div at bounding box center [728, 411] width 1456 height 823
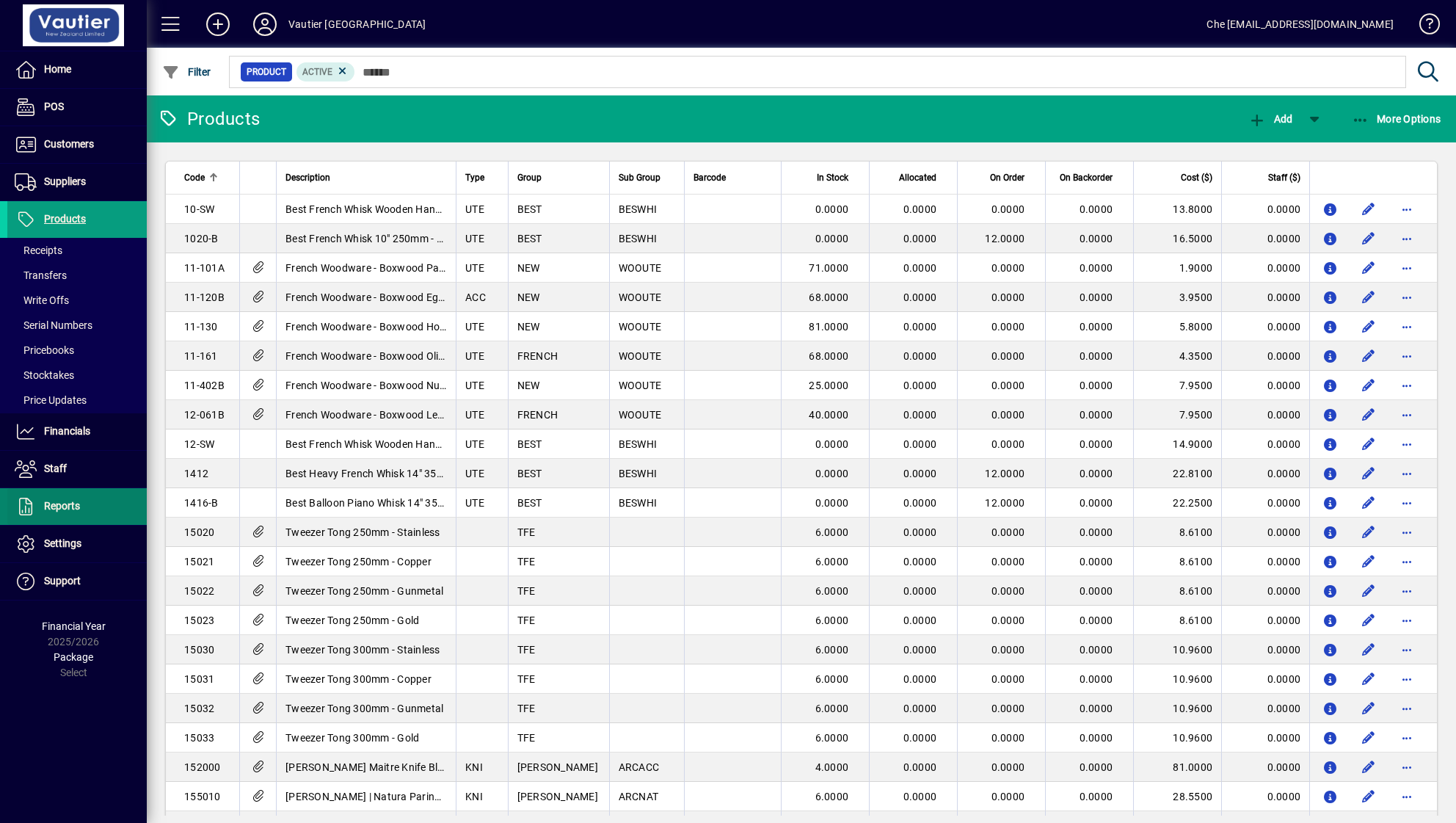
click at [51, 504] on span "Reports" at bounding box center [61, 505] width 36 height 12
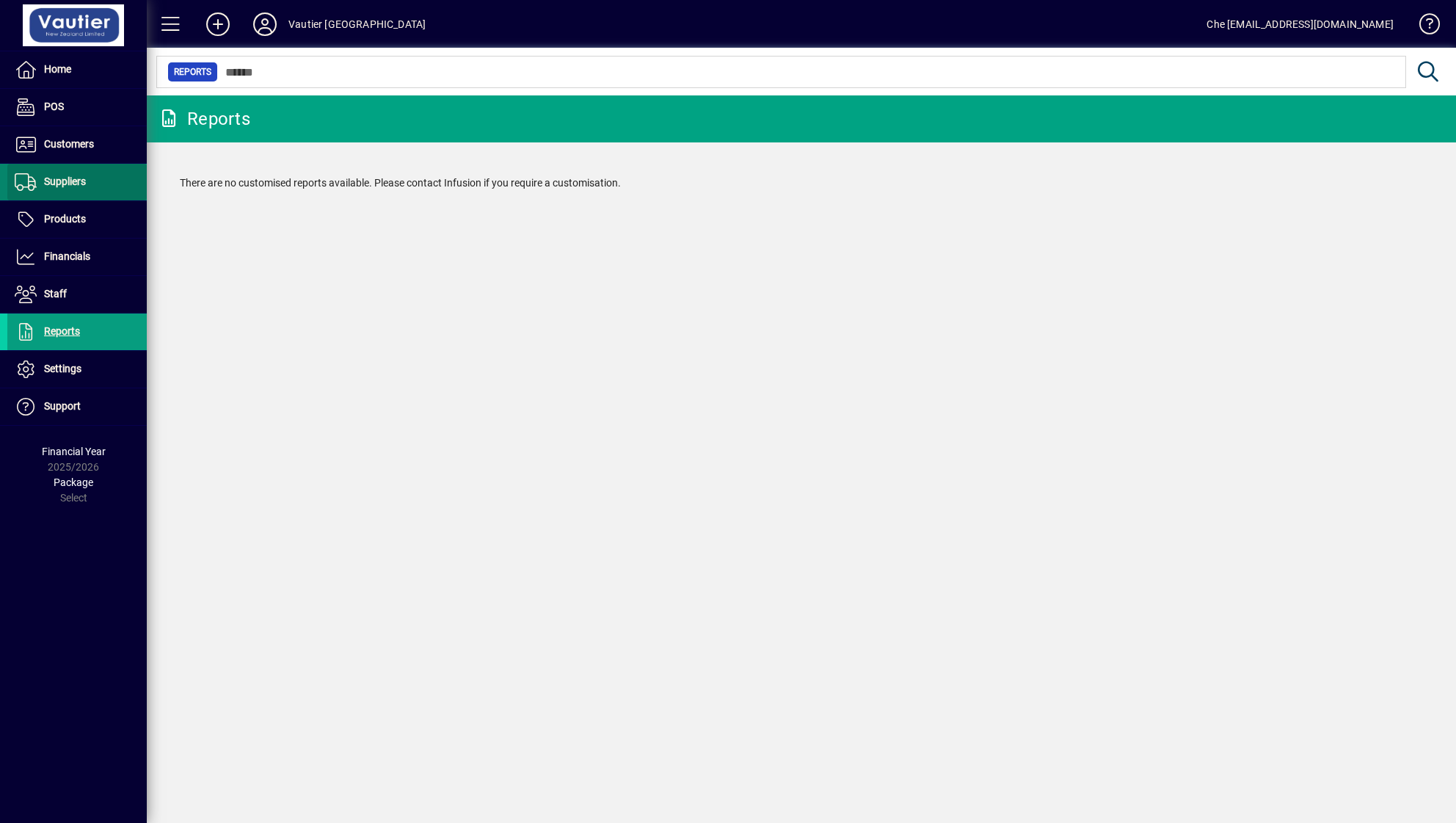
click at [63, 190] on span "Suppliers" at bounding box center [46, 182] width 79 height 18
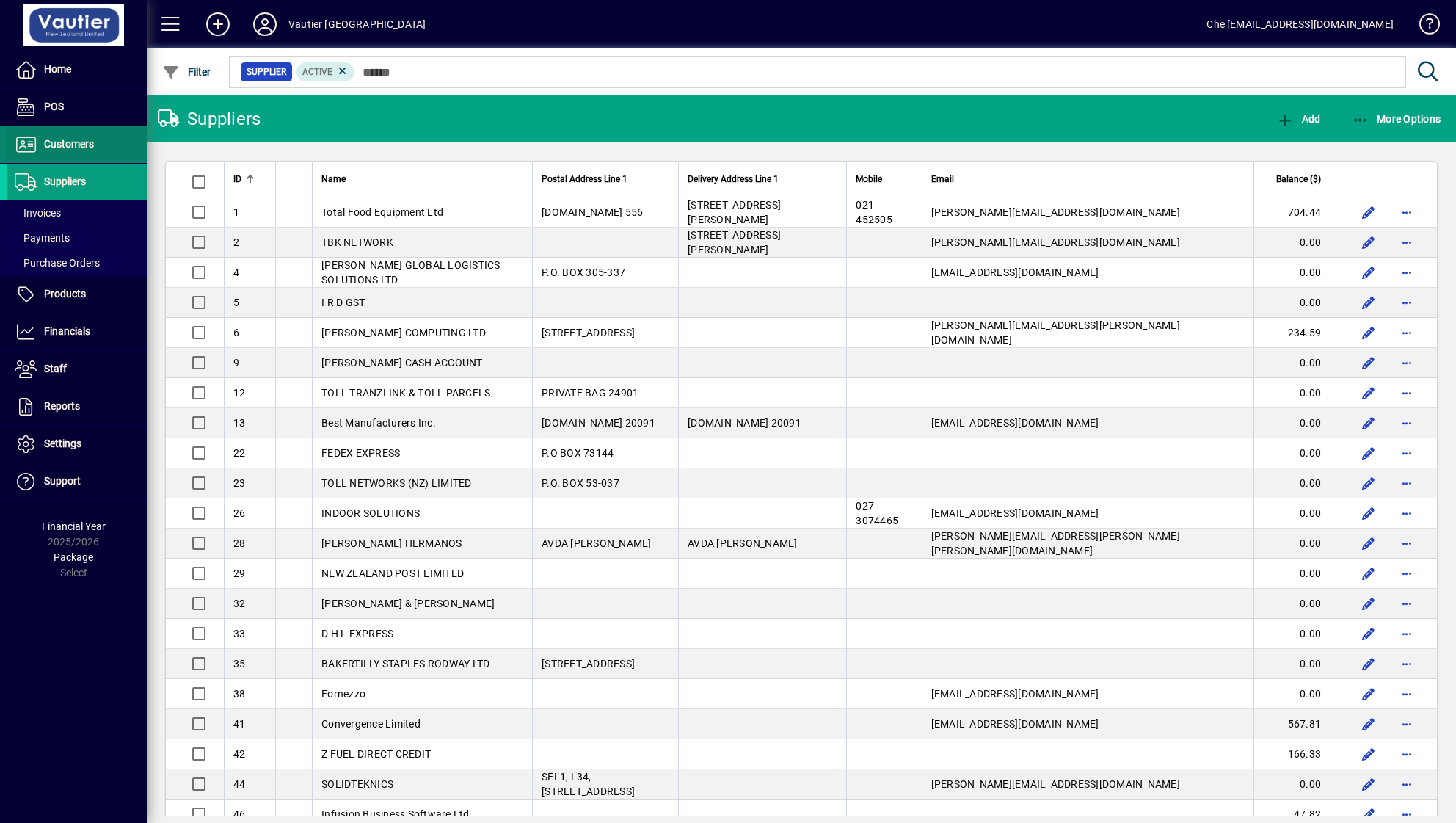
click at [61, 147] on span "Customers" at bounding box center [68, 143] width 50 height 12
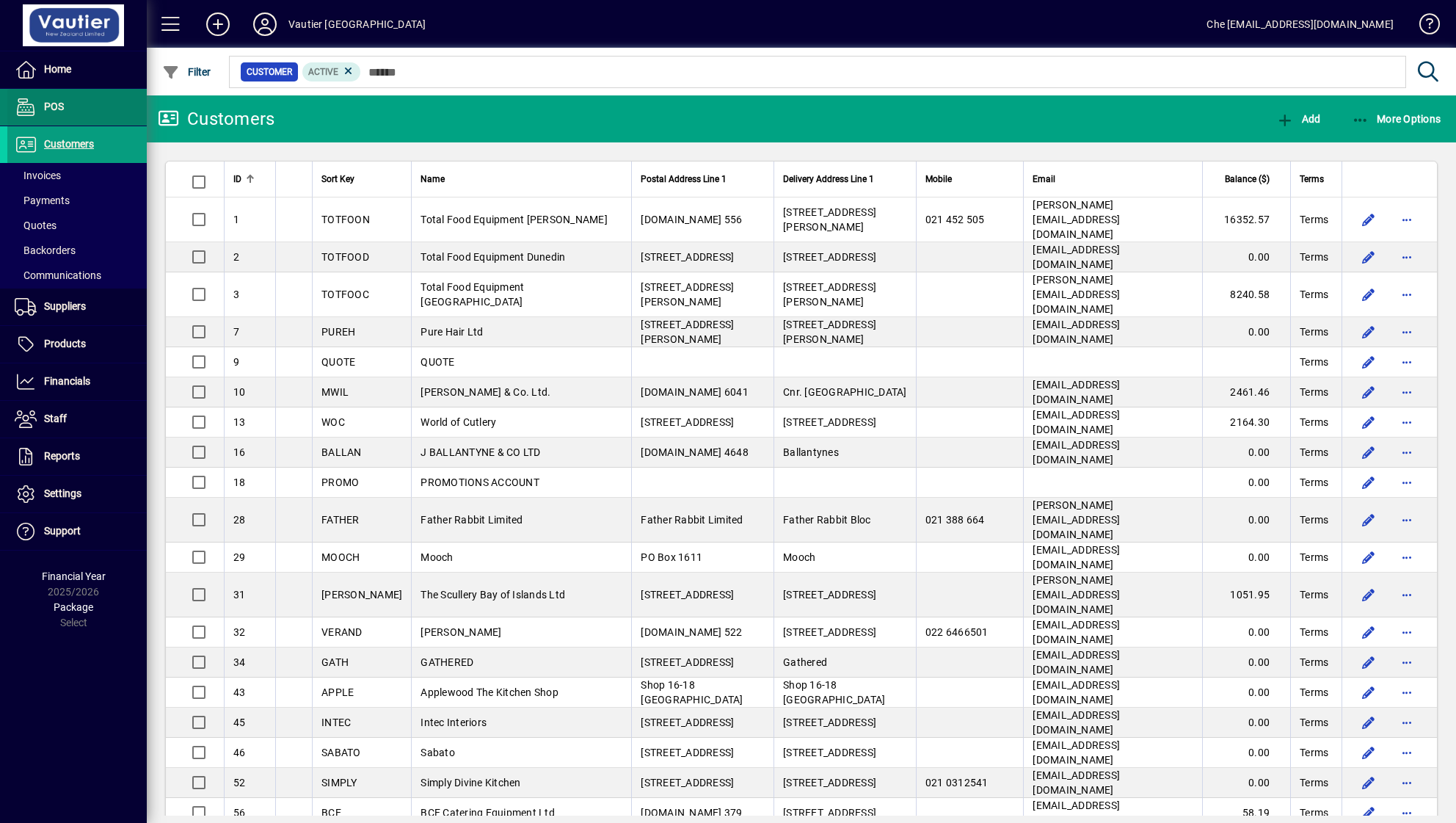
click at [32, 107] on icon at bounding box center [25, 107] width 22 height 18
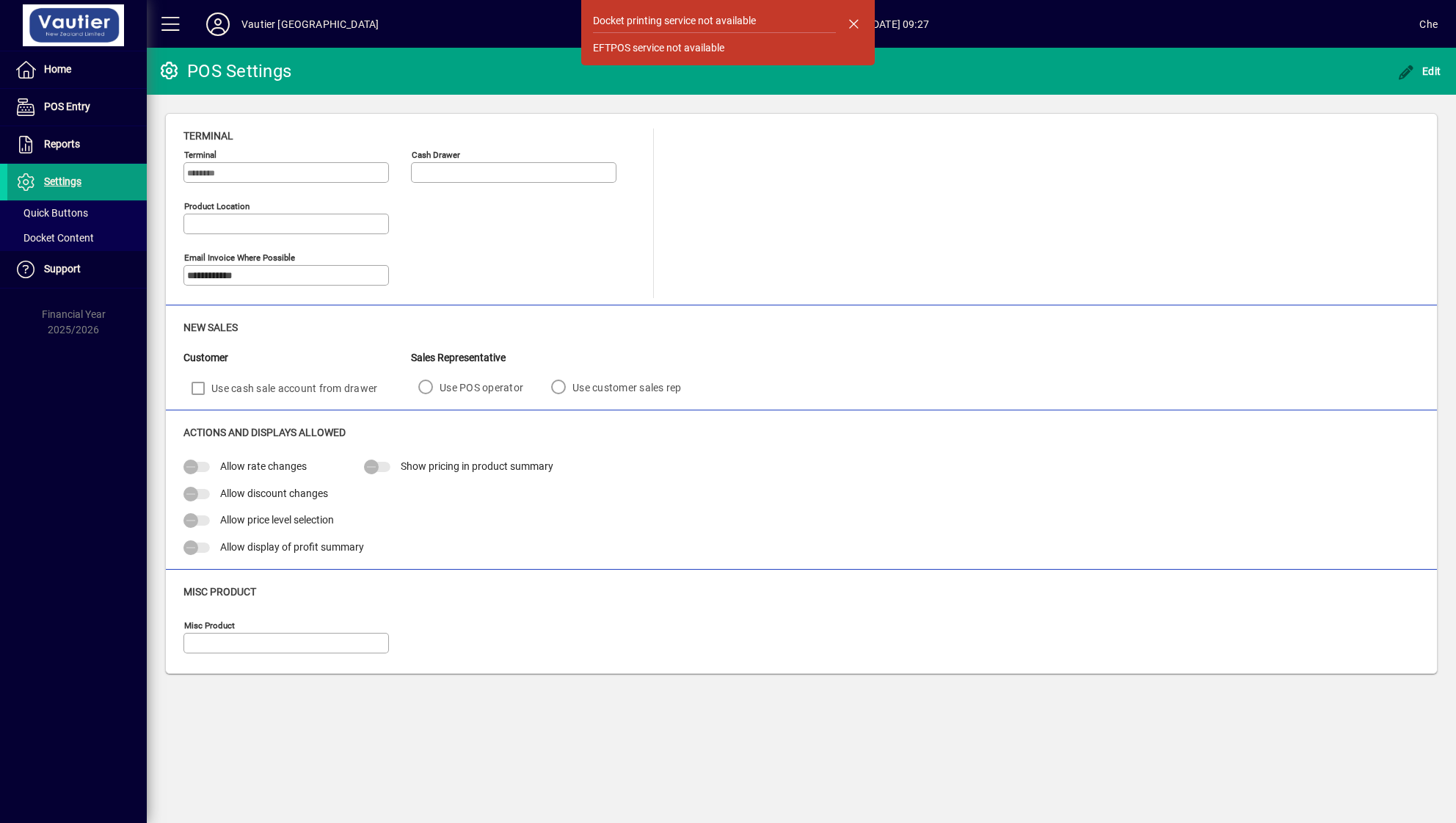
drag, startPoint x: 852, startPoint y: 19, endPoint x: 922, endPoint y: 22, distance: 70.1
click at [852, 19] on span "button" at bounding box center [853, 23] width 35 height 35
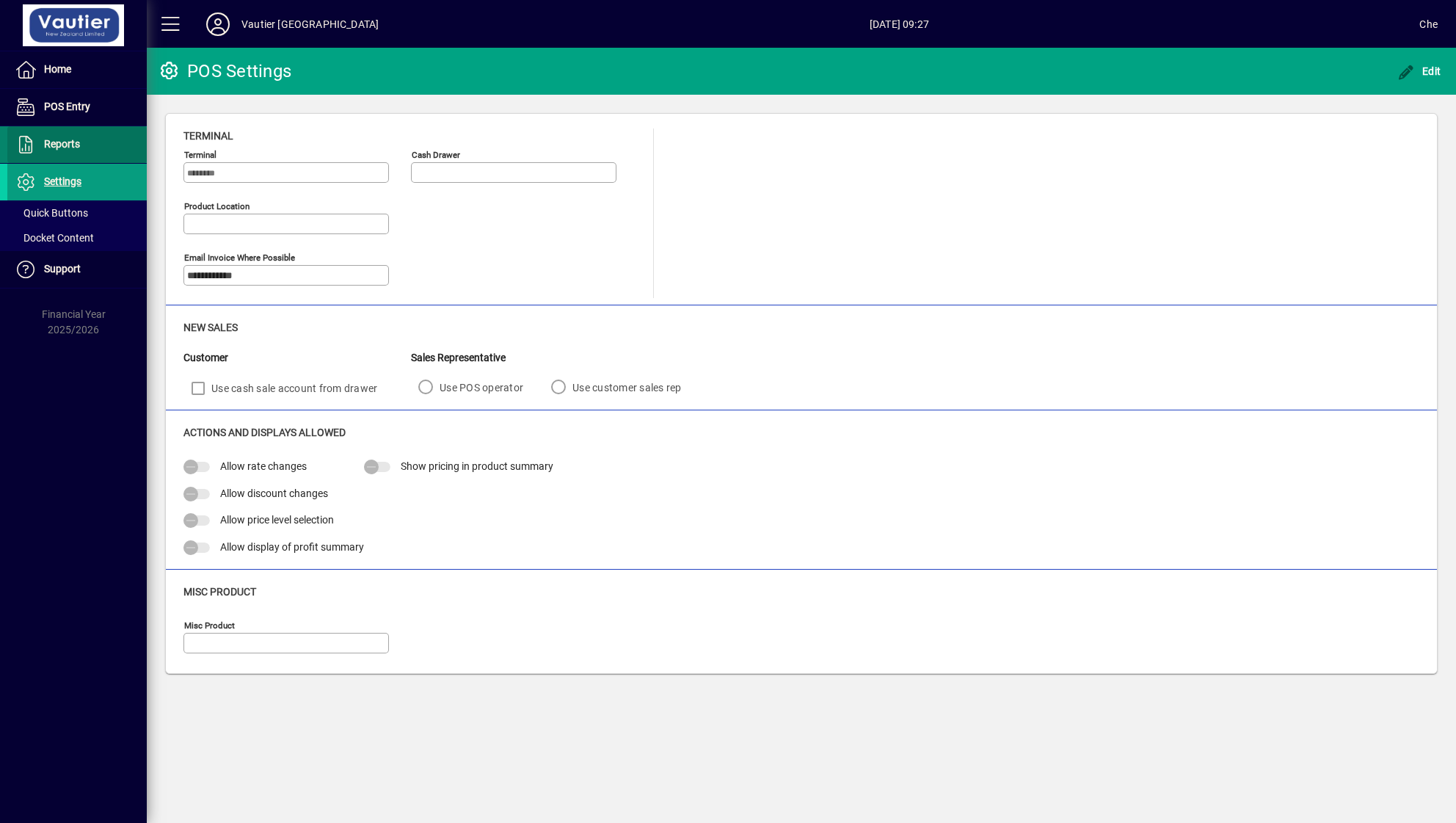
click at [66, 150] on span "Reports" at bounding box center [61, 143] width 36 height 12
click at [52, 78] on span "Home" at bounding box center [39, 69] width 64 height 18
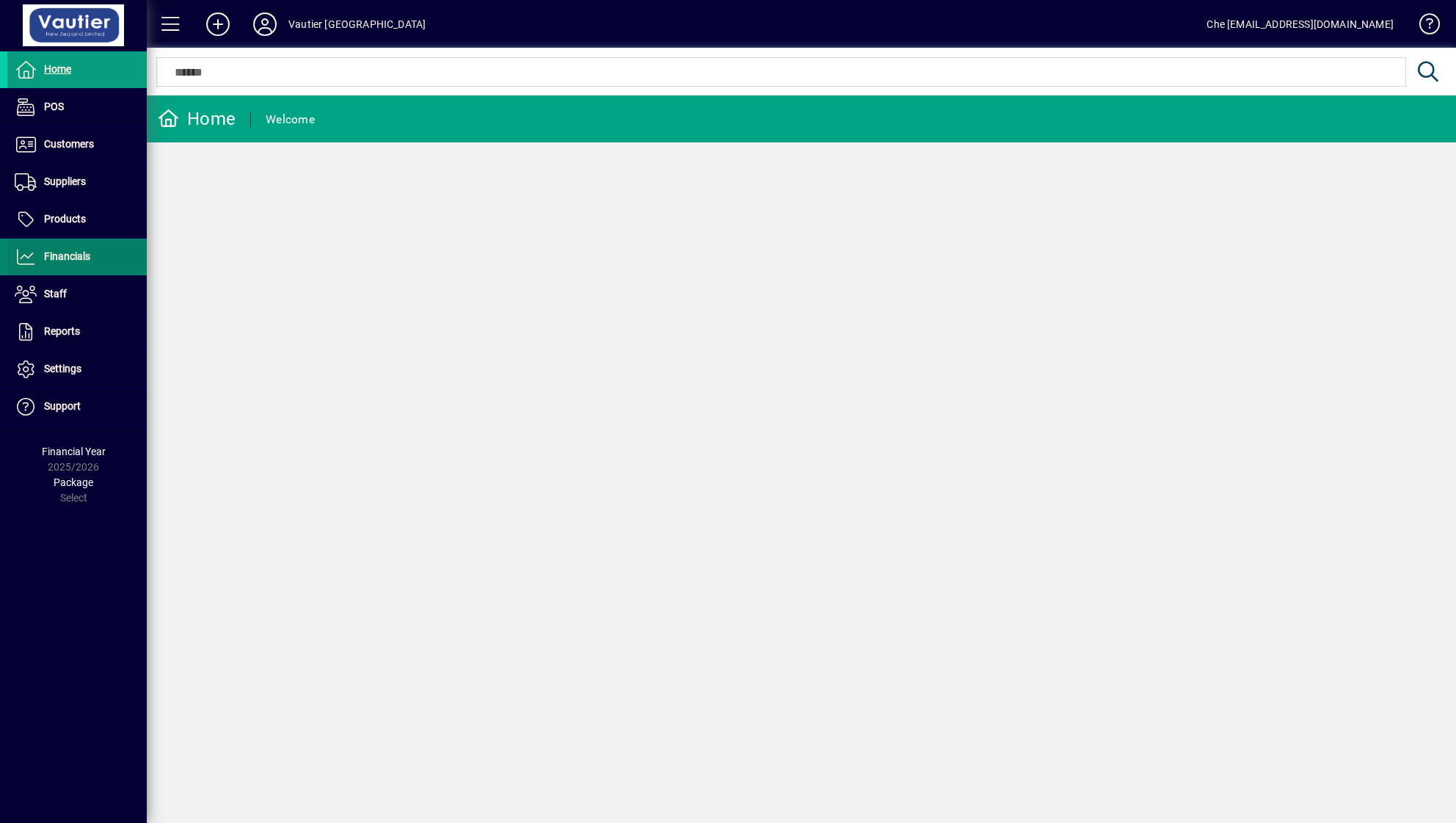
click at [53, 251] on span "Financials" at bounding box center [67, 256] width 46 height 12
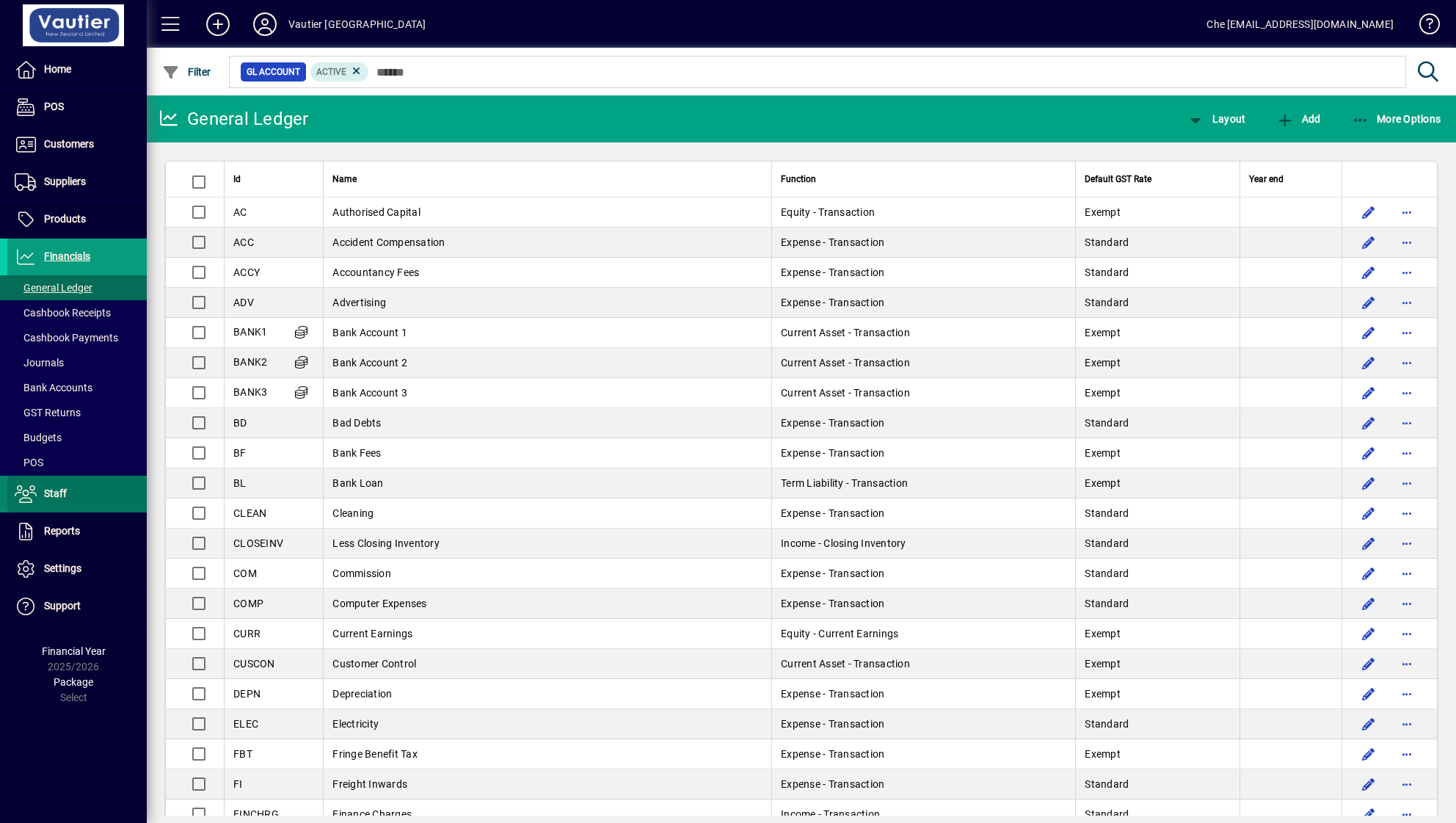
click at [79, 501] on span at bounding box center [76, 494] width 139 height 35
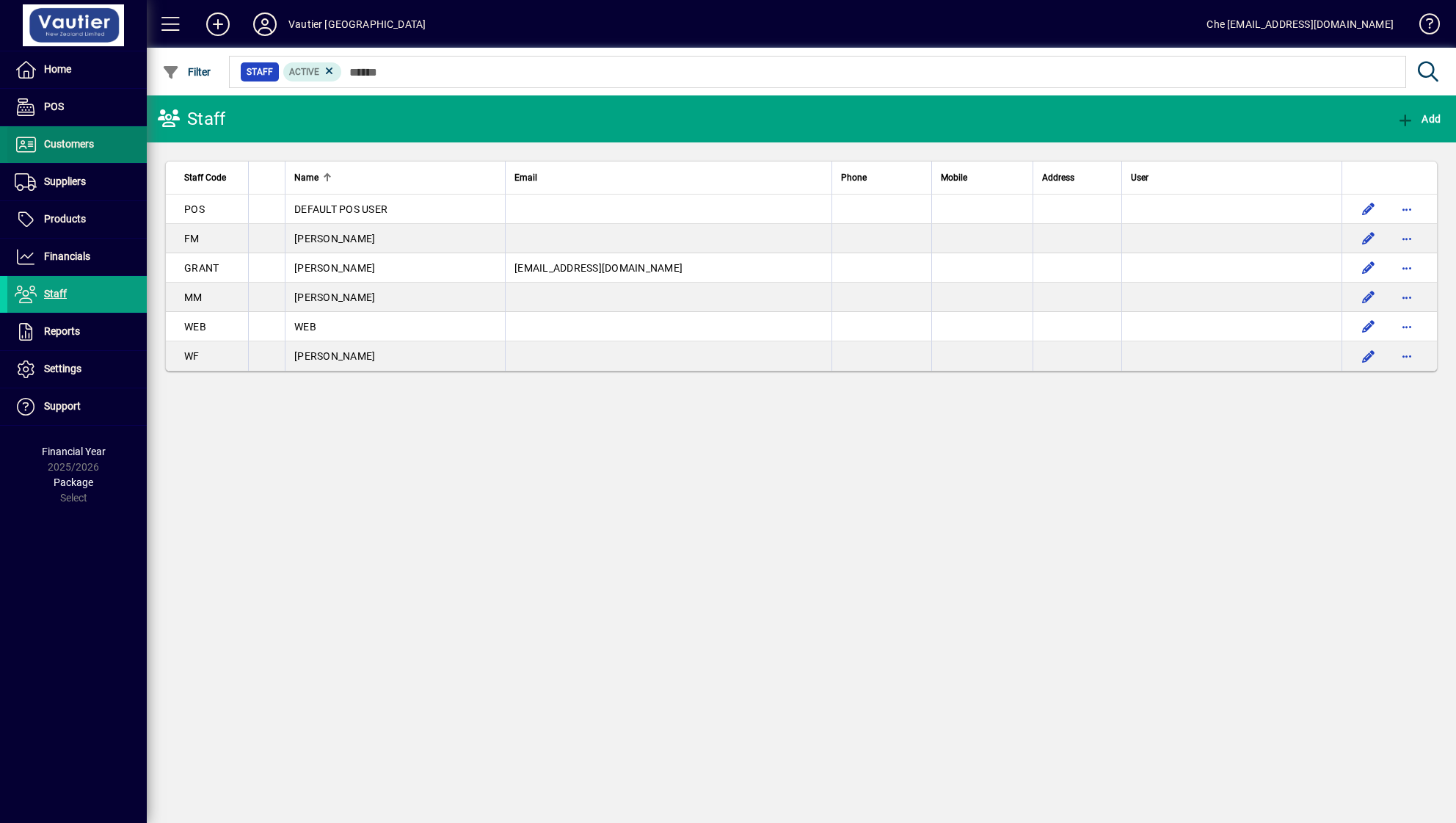
click at [61, 131] on span at bounding box center [76, 144] width 139 height 35
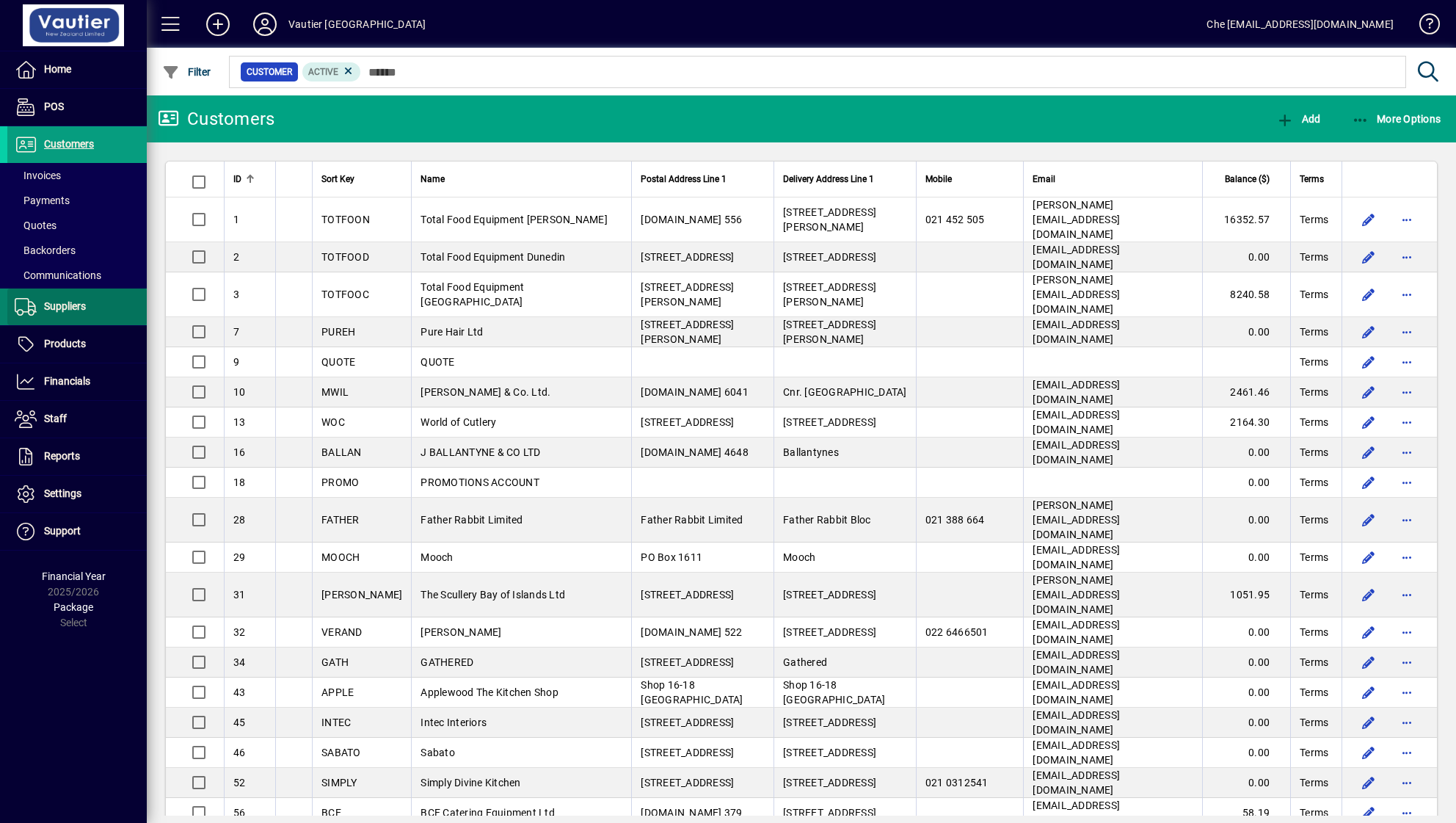
click at [102, 301] on span at bounding box center [76, 307] width 139 height 35
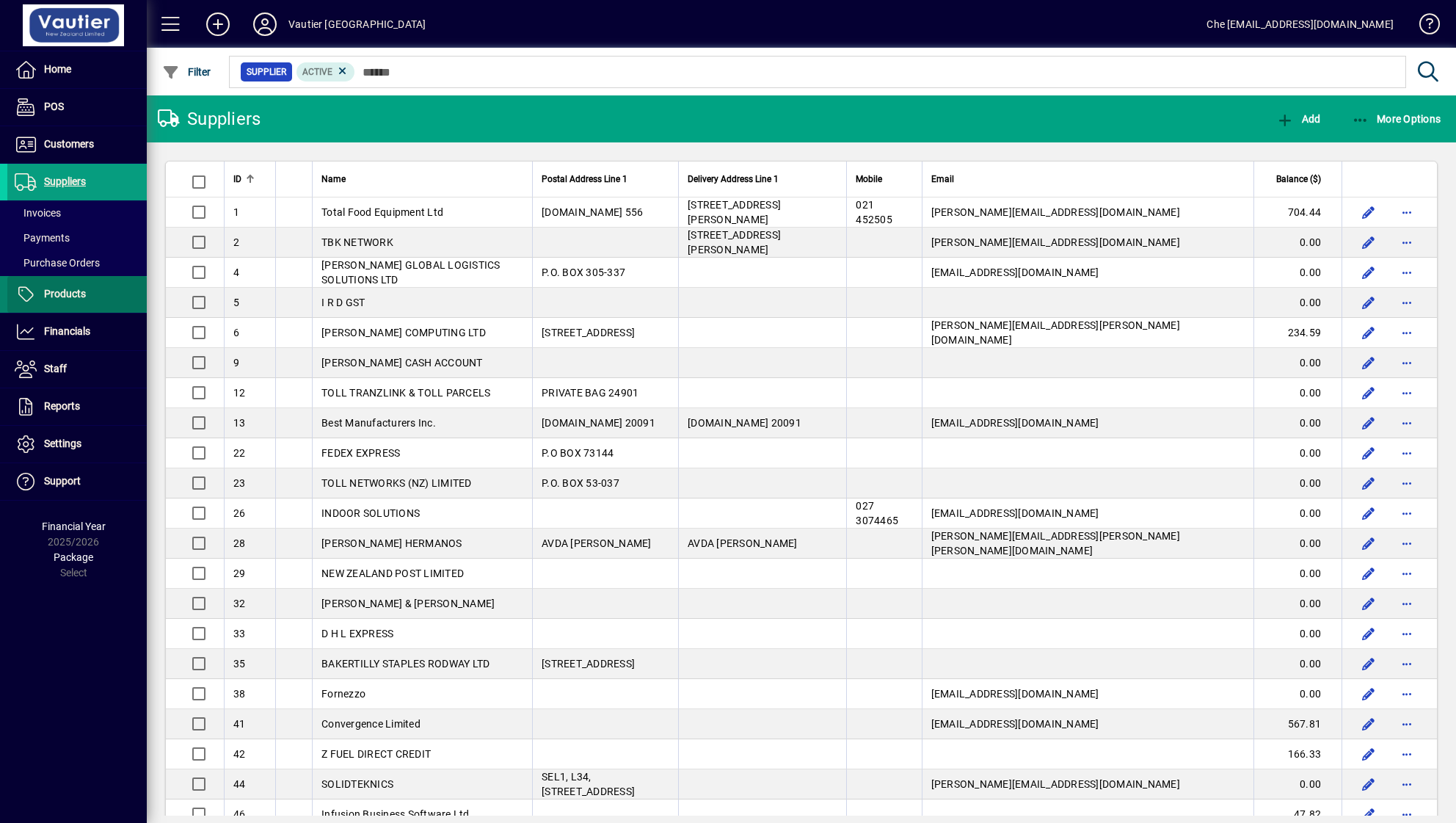
click at [57, 296] on span "Products" at bounding box center [65, 293] width 42 height 12
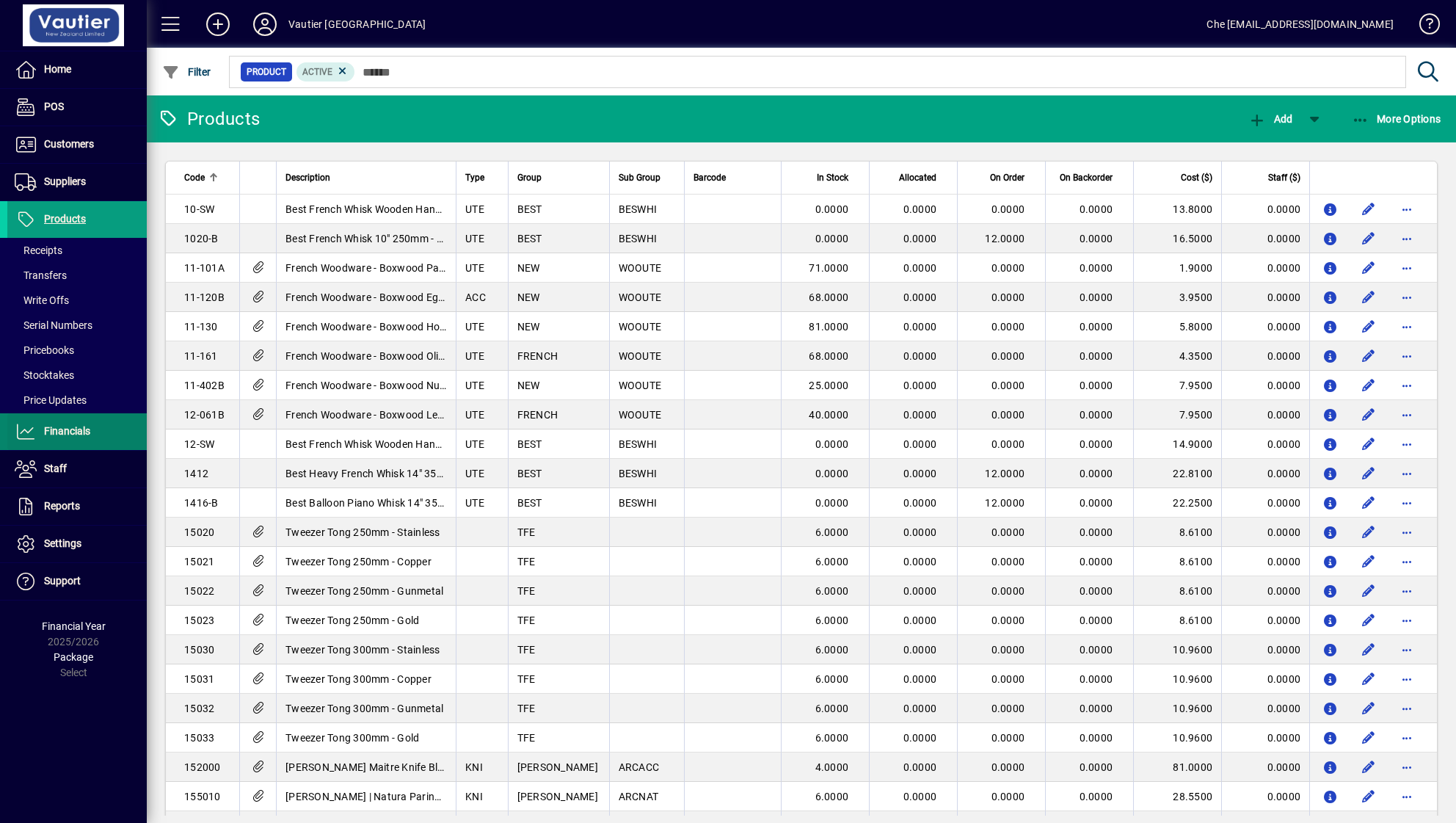
click at [52, 429] on span "Financials" at bounding box center [67, 430] width 46 height 12
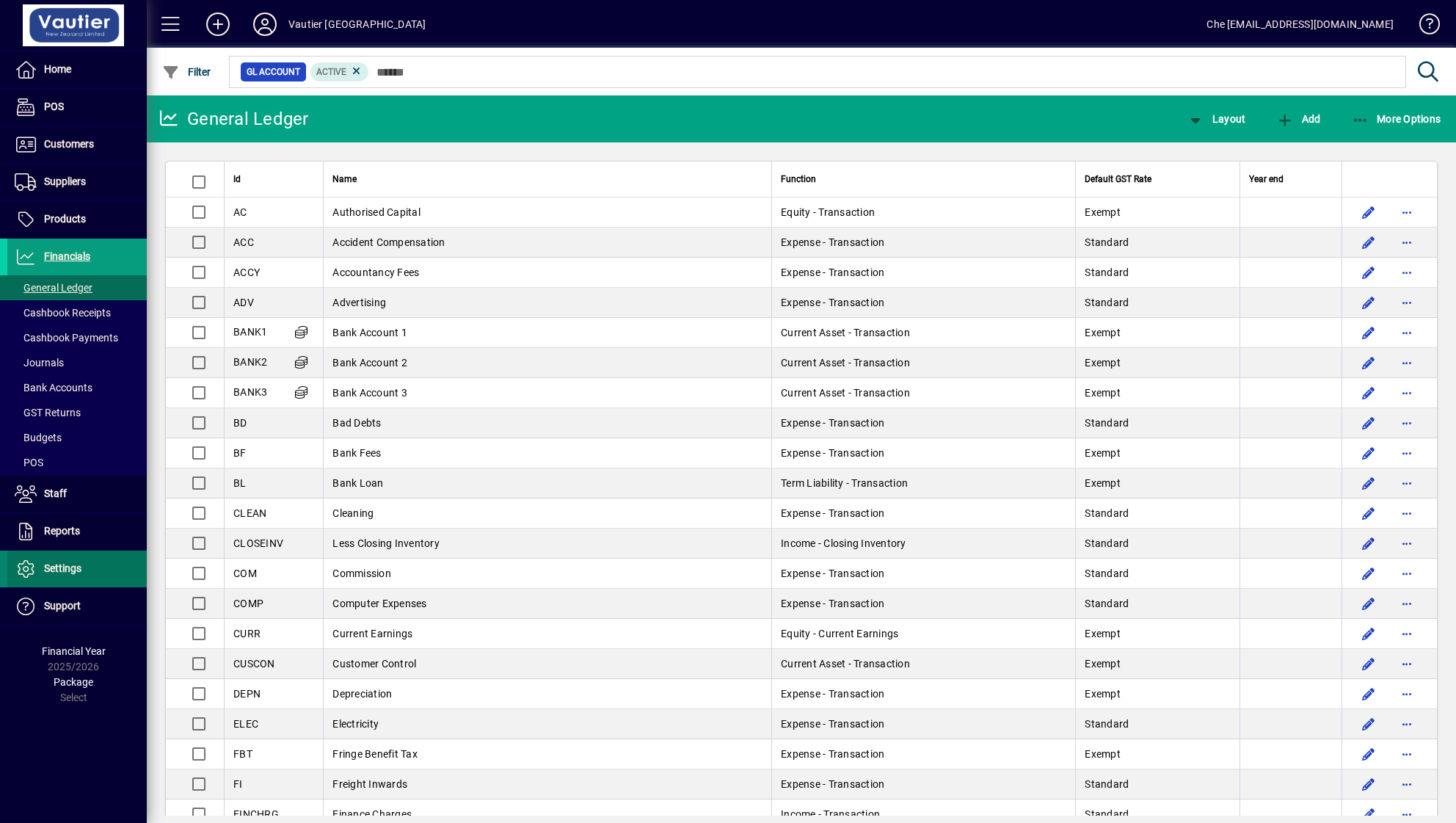
click at [51, 564] on span "Settings" at bounding box center [62, 568] width 37 height 12
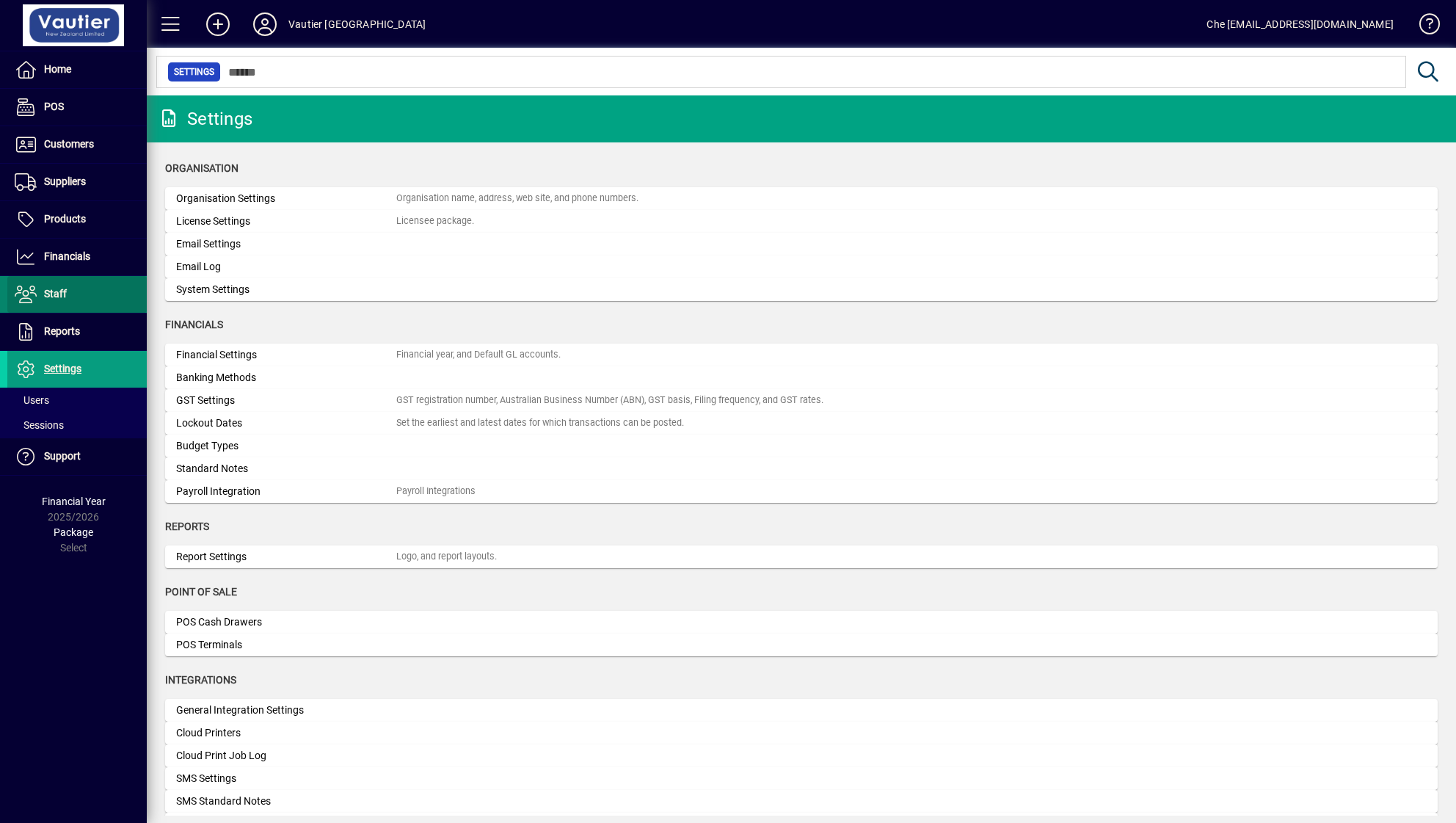
click at [66, 298] on span "Staff" at bounding box center [37, 294] width 60 height 18
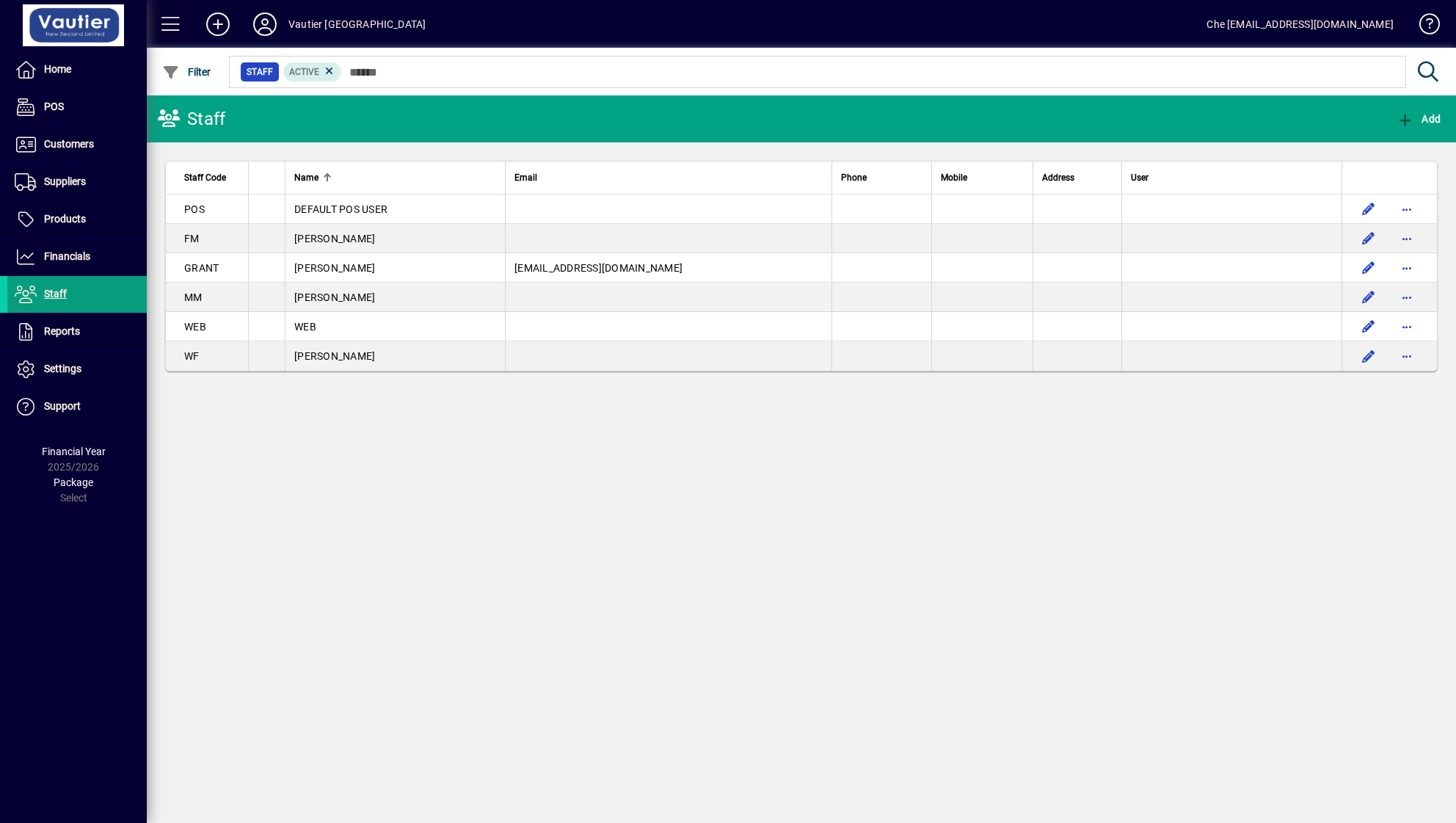
click at [172, 22] on span at bounding box center [171, 24] width 35 height 35
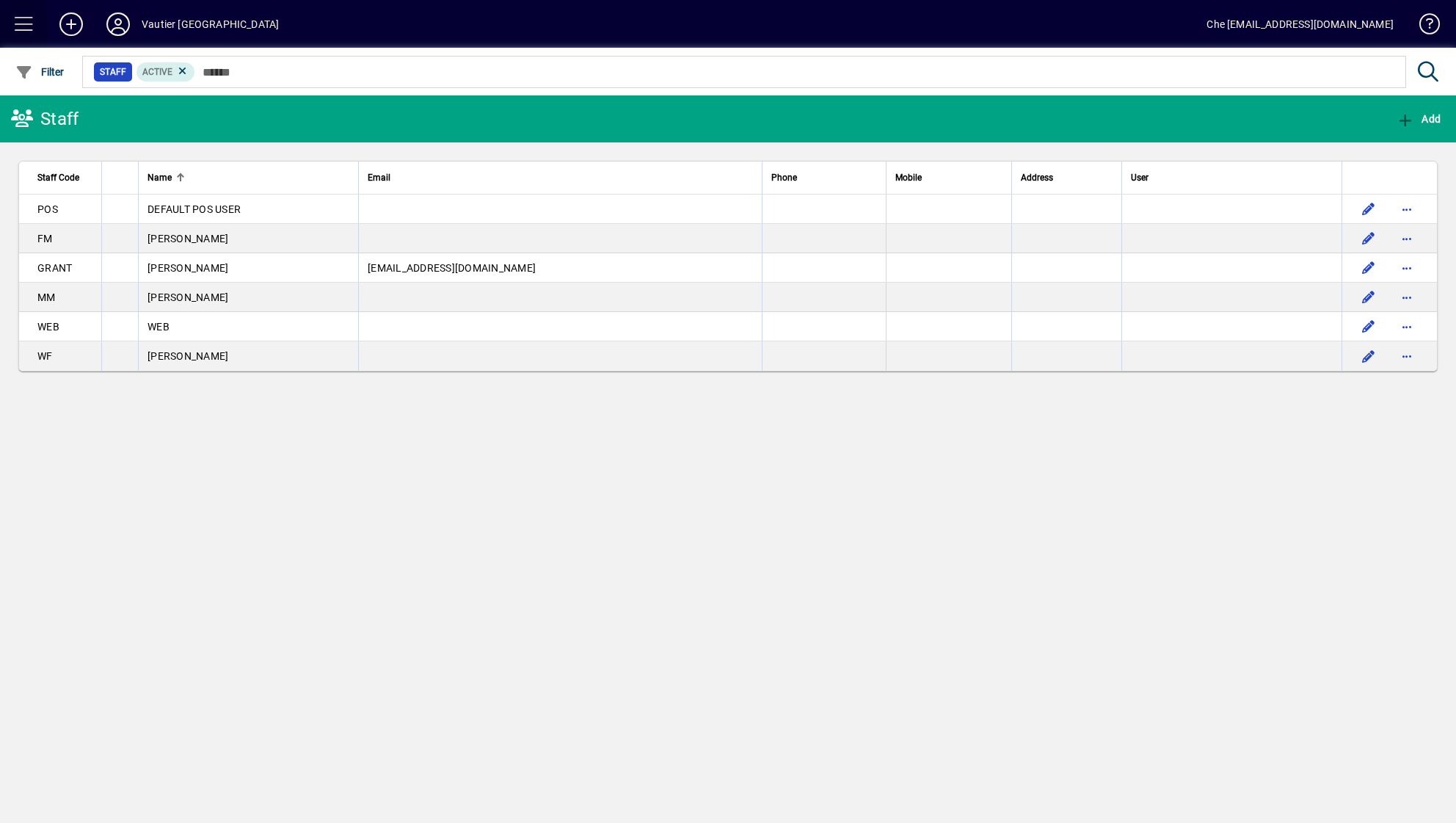
click at [32, 32] on span at bounding box center [24, 24] width 35 height 35
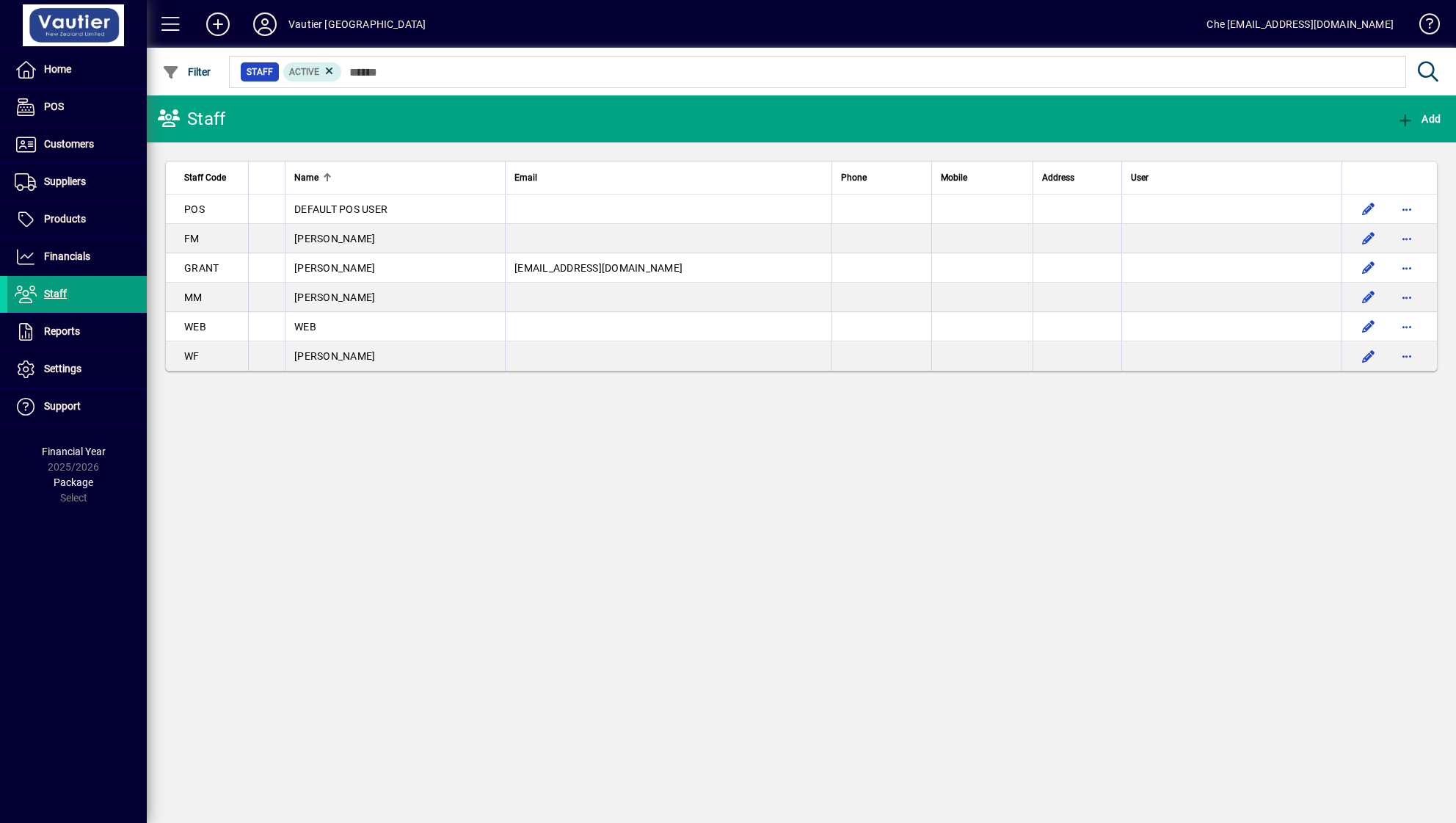
click at [209, 22] on icon at bounding box center [217, 24] width 29 height 23
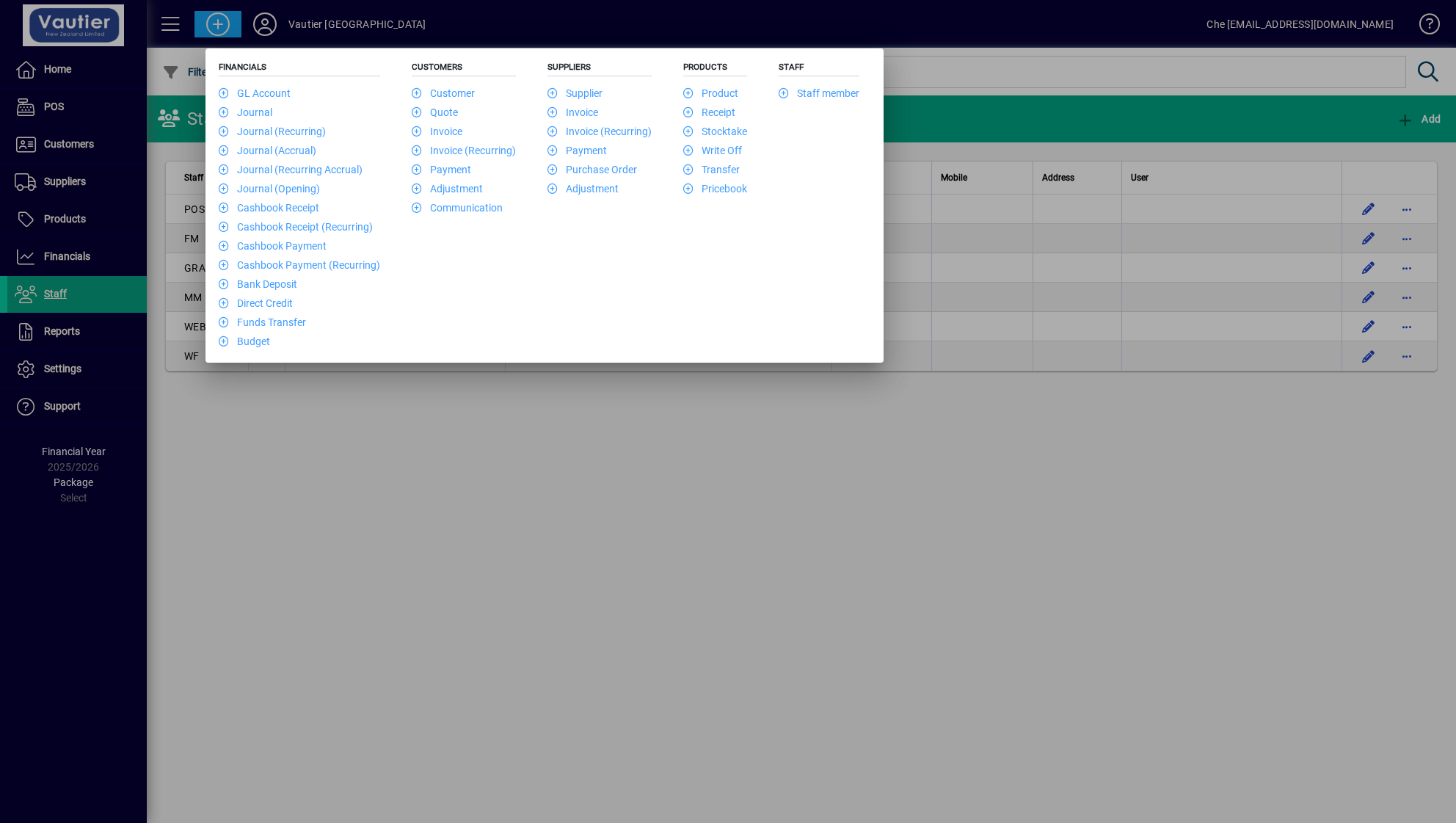
click at [359, 539] on div at bounding box center [728, 411] width 1456 height 823
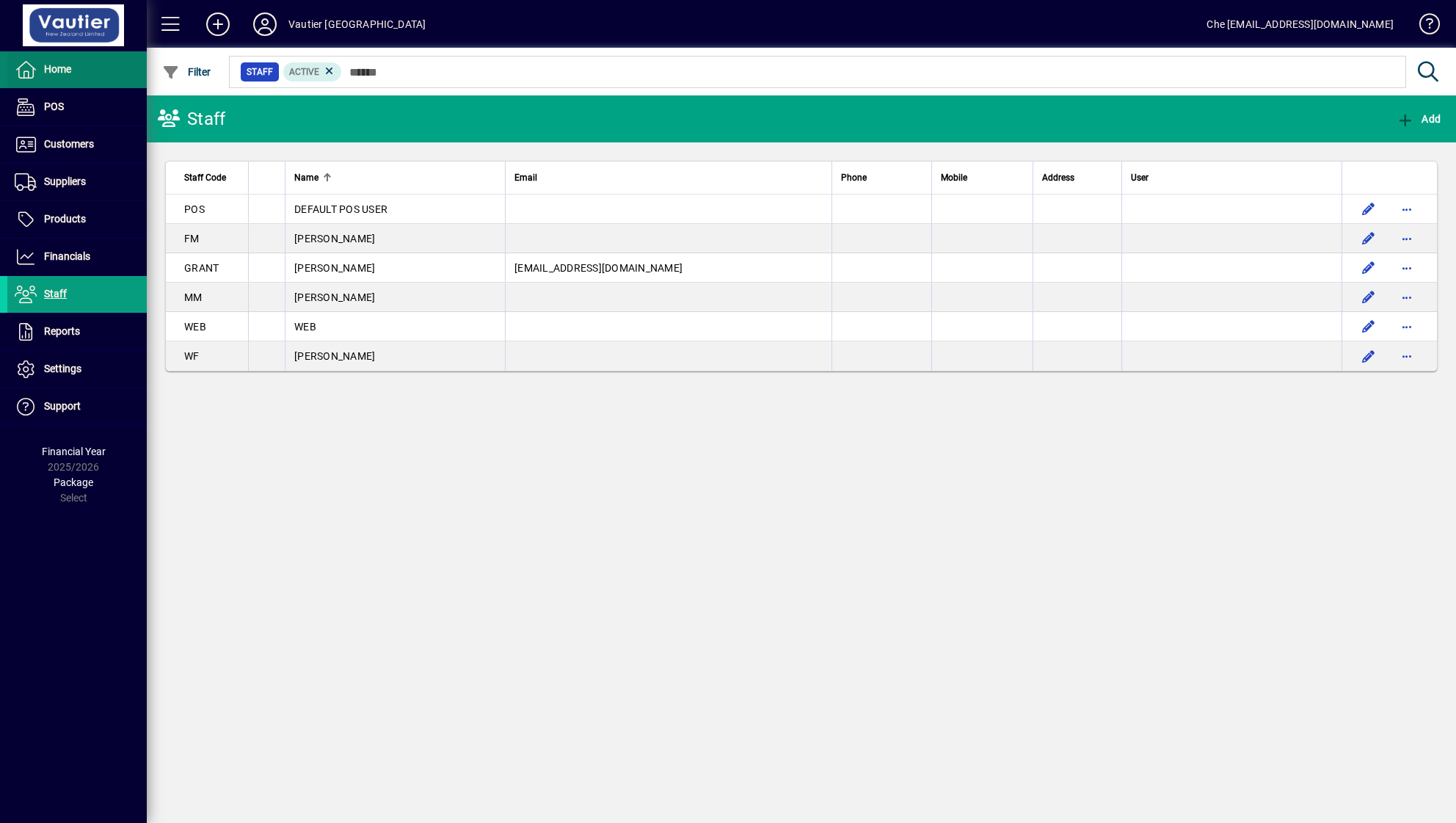
click at [55, 70] on span "Home" at bounding box center [57, 69] width 27 height 12
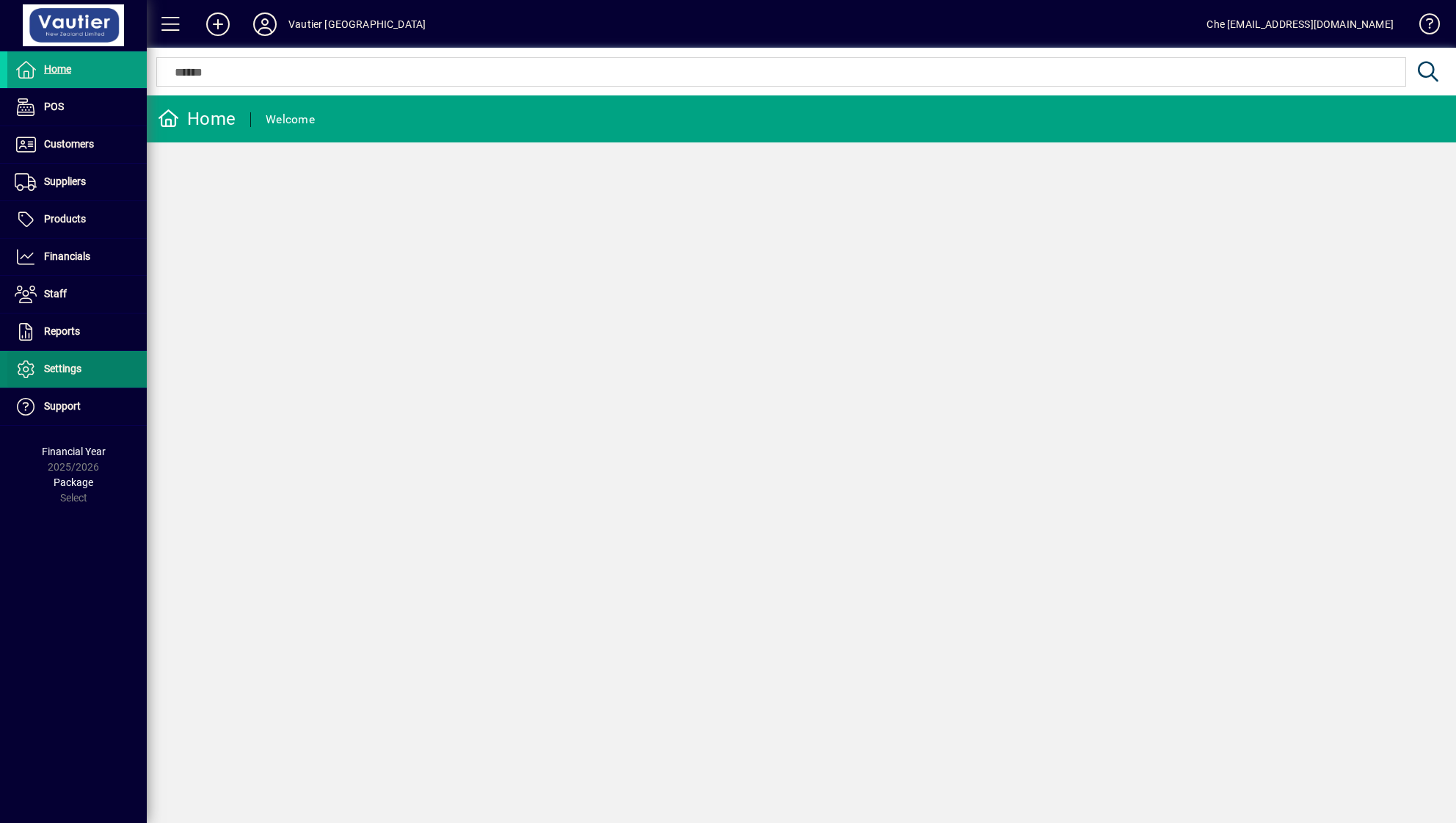
click at [74, 370] on span "Settings" at bounding box center [62, 368] width 37 height 12
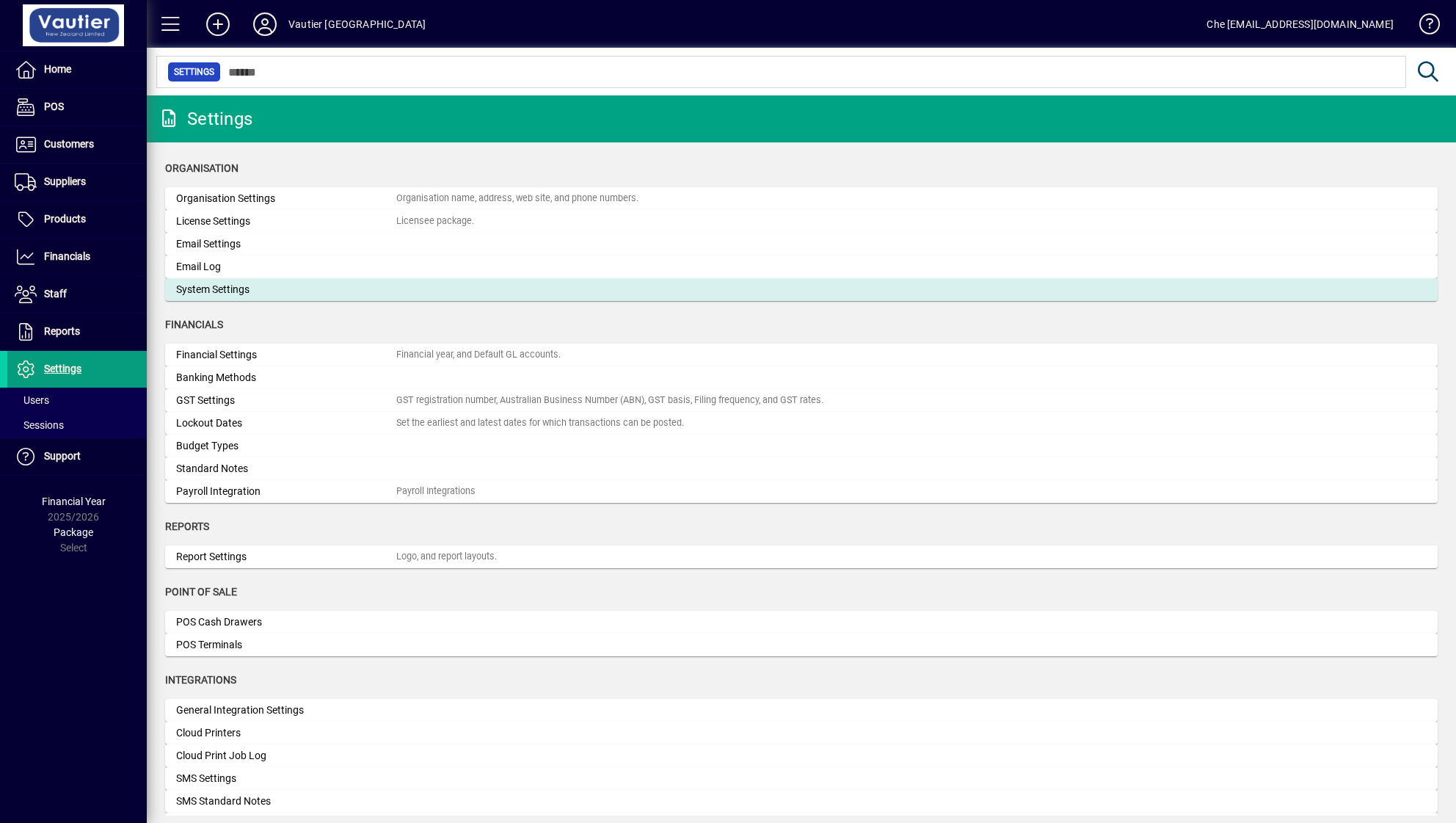
click at [193, 289] on div "System Settings" at bounding box center [286, 289] width 220 height 15
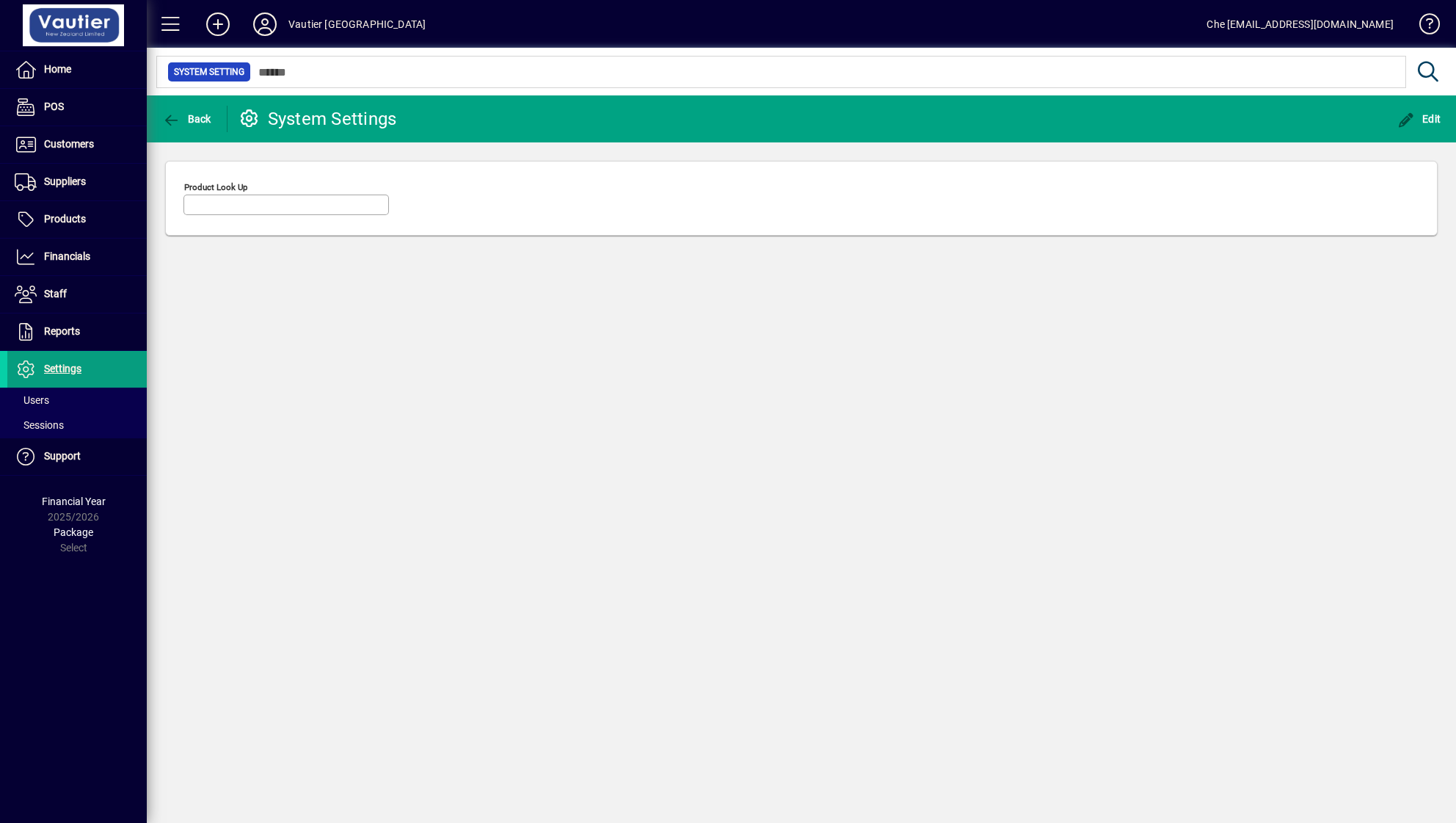
type input "********"
click at [254, 115] on icon at bounding box center [249, 118] width 22 height 18
click at [172, 123] on icon "button" at bounding box center [171, 120] width 18 height 14
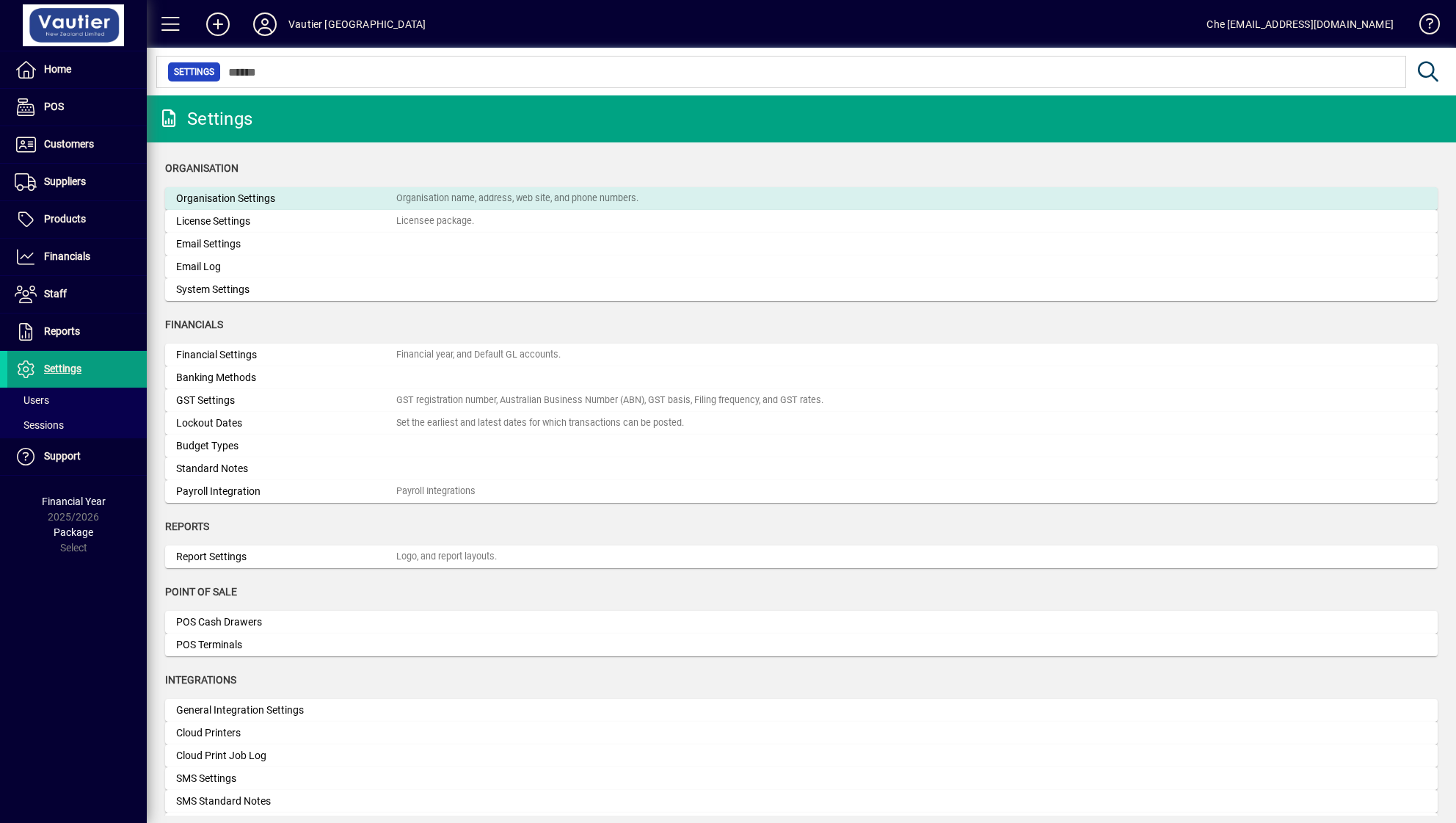
click at [231, 203] on div "Organisation Settings" at bounding box center [286, 198] width 220 height 15
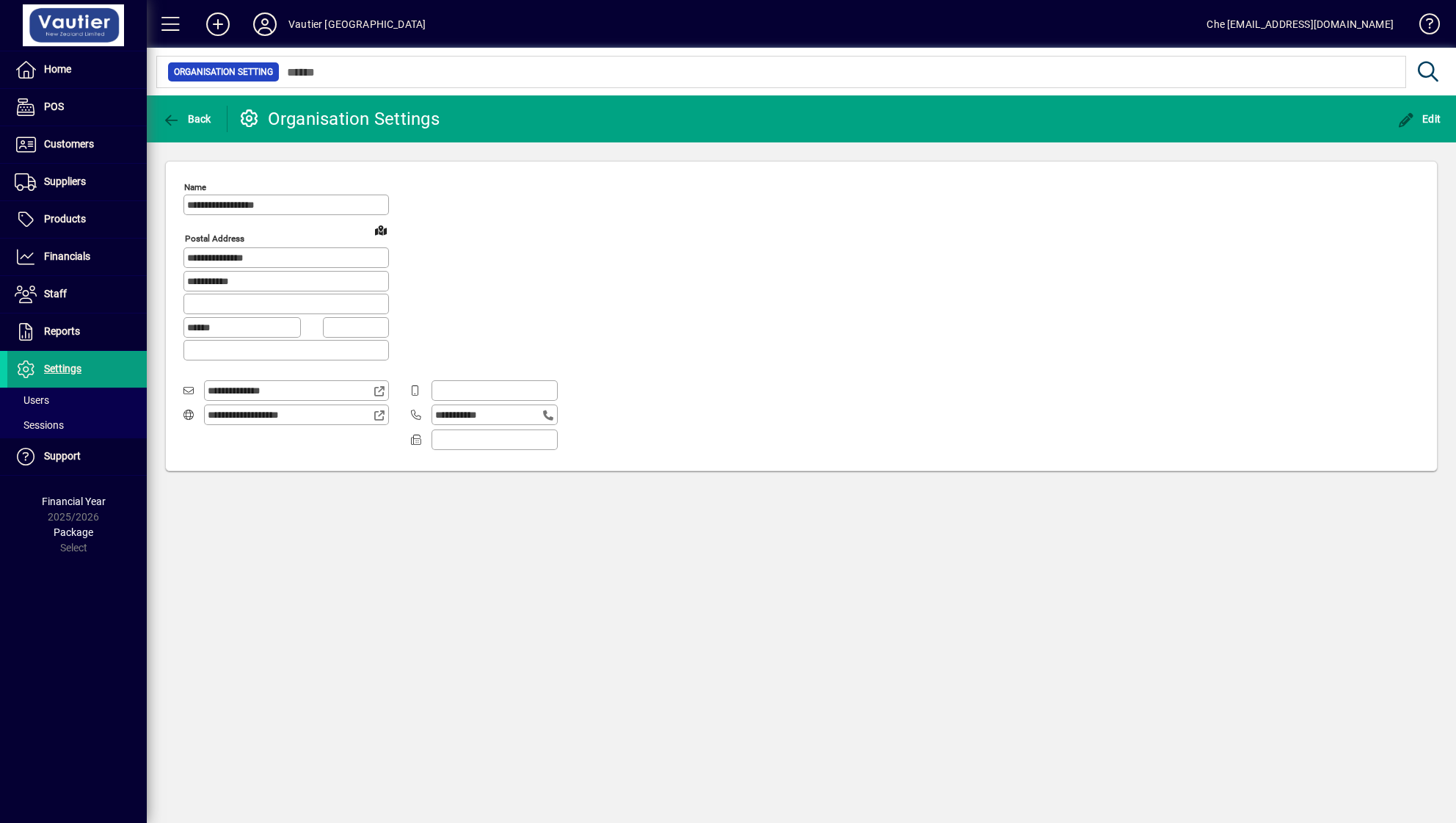
type input "**********"
click at [180, 108] on span "button" at bounding box center [186, 119] width 57 height 35
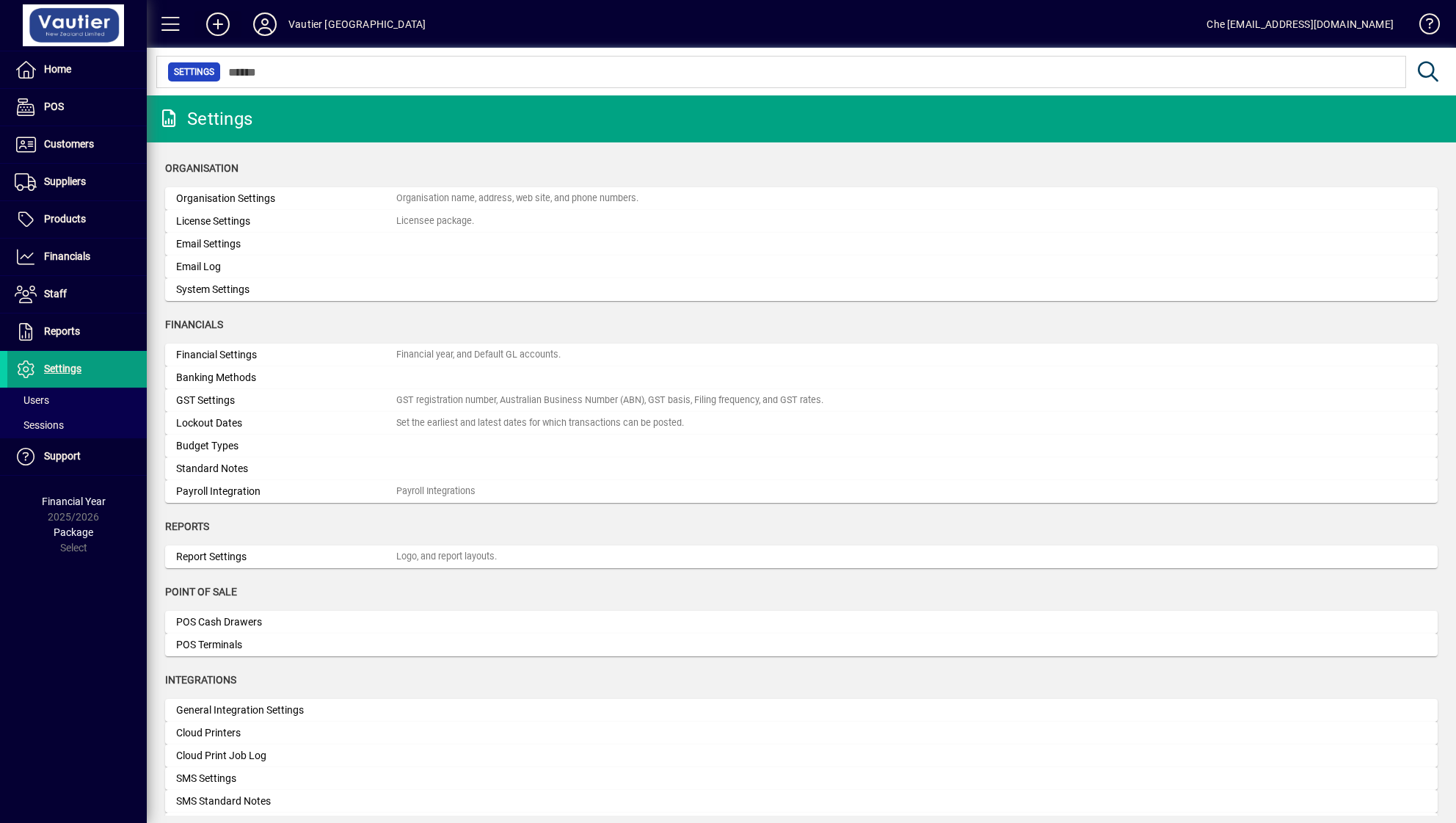
click at [221, 25] on icon at bounding box center [217, 24] width 29 height 23
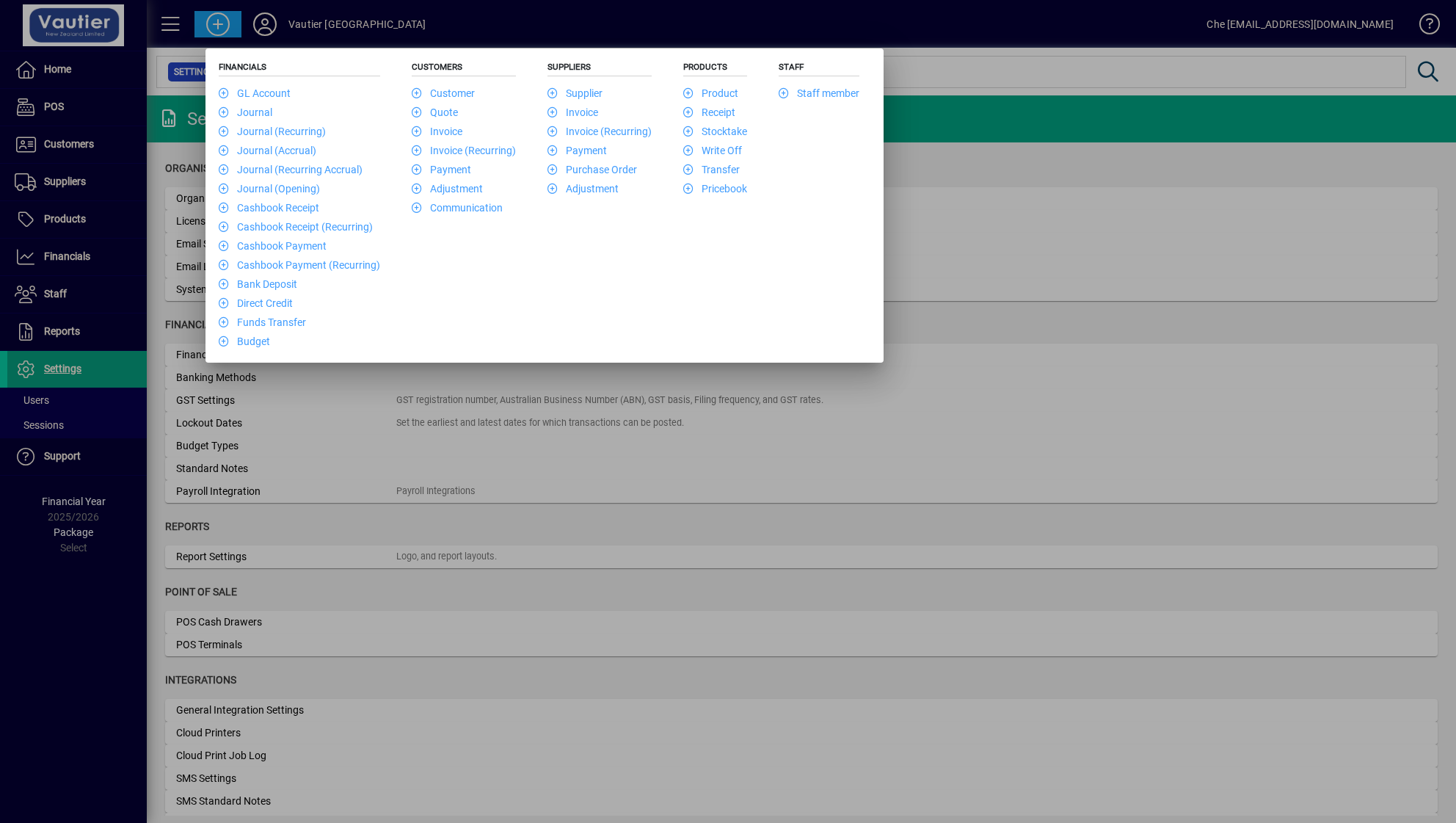
click at [221, 25] on div at bounding box center [728, 411] width 1456 height 823
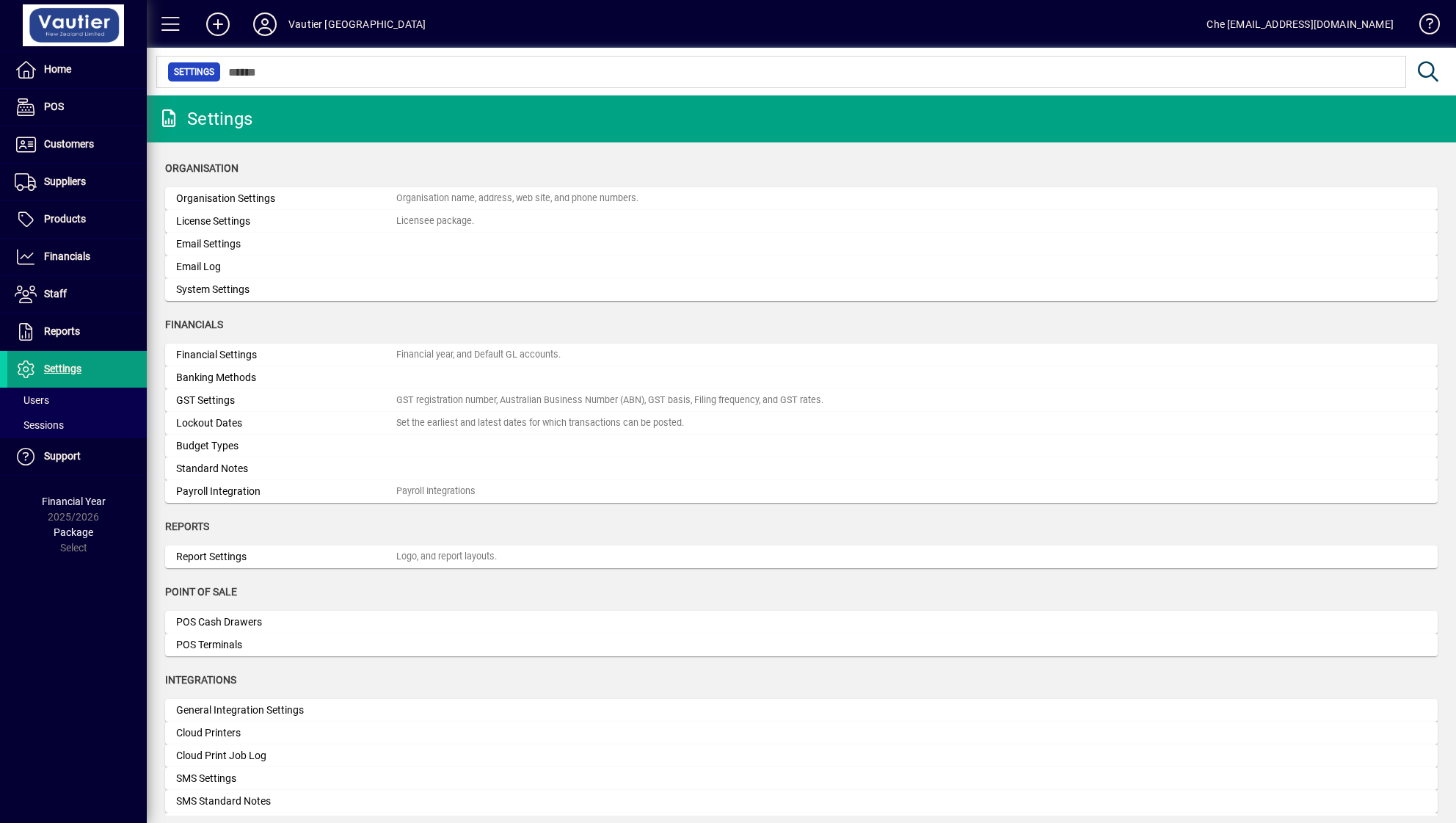
click at [1097, 24] on div "Che [EMAIL_ADDRESS][DOMAIN_NAME]" at bounding box center [1300, 24] width 187 height 23
click at [29, 396] on span "Users" at bounding box center [31, 400] width 34 height 12
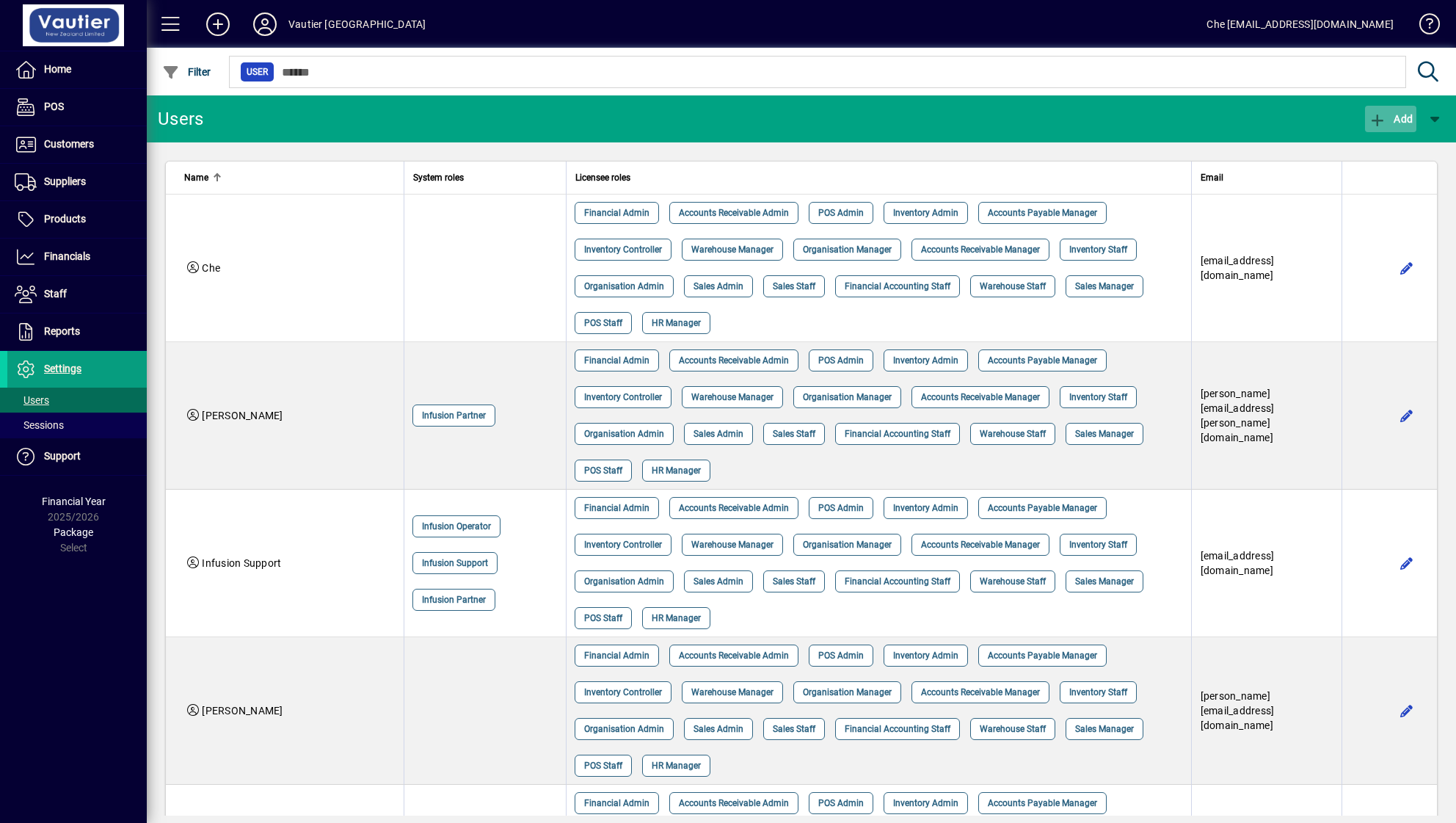
click at [1097, 120] on span "Add" at bounding box center [1390, 119] width 44 height 12
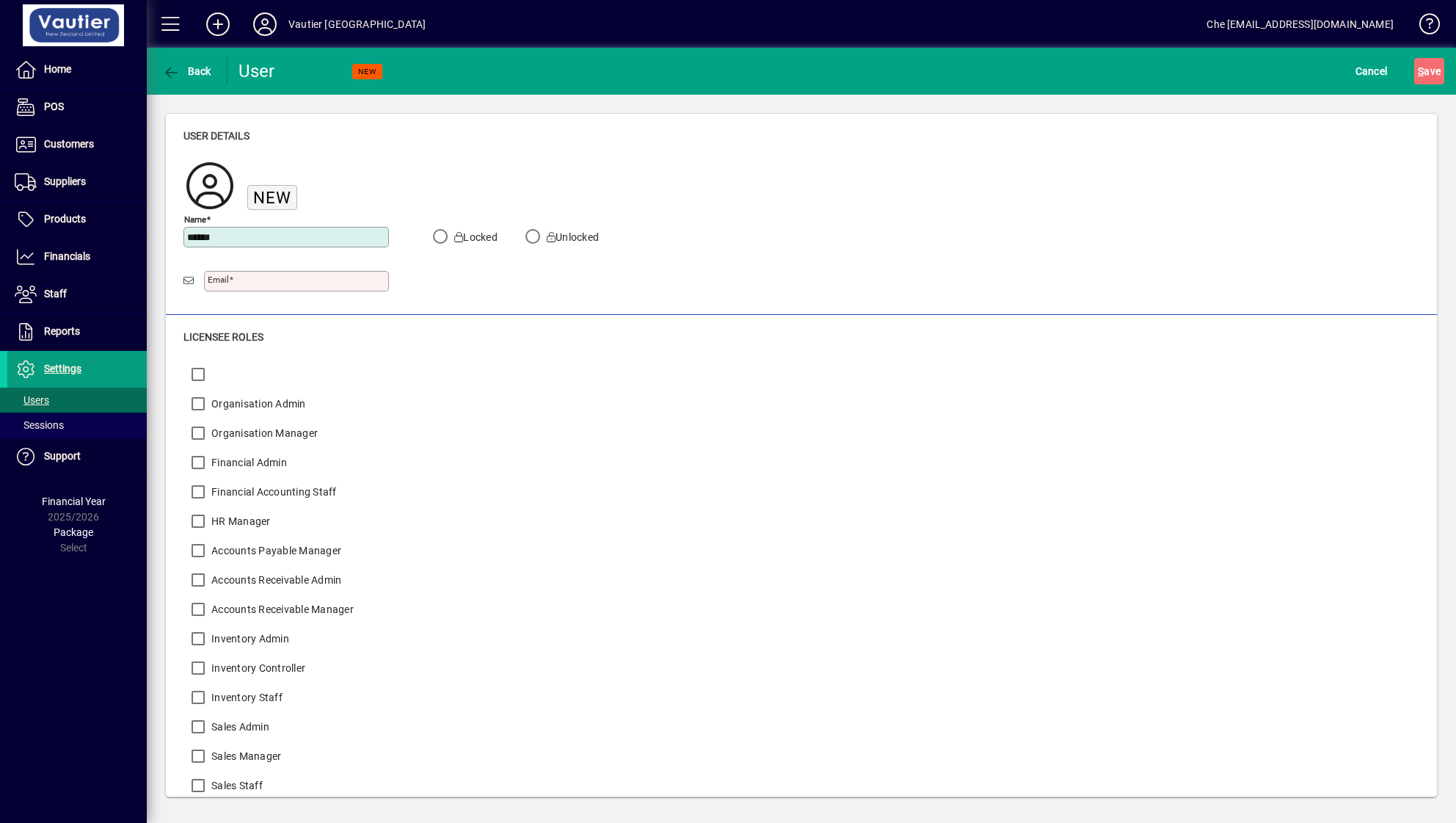
type input "******"
click at [265, 287] on div "Email" at bounding box center [296, 281] width 185 height 21
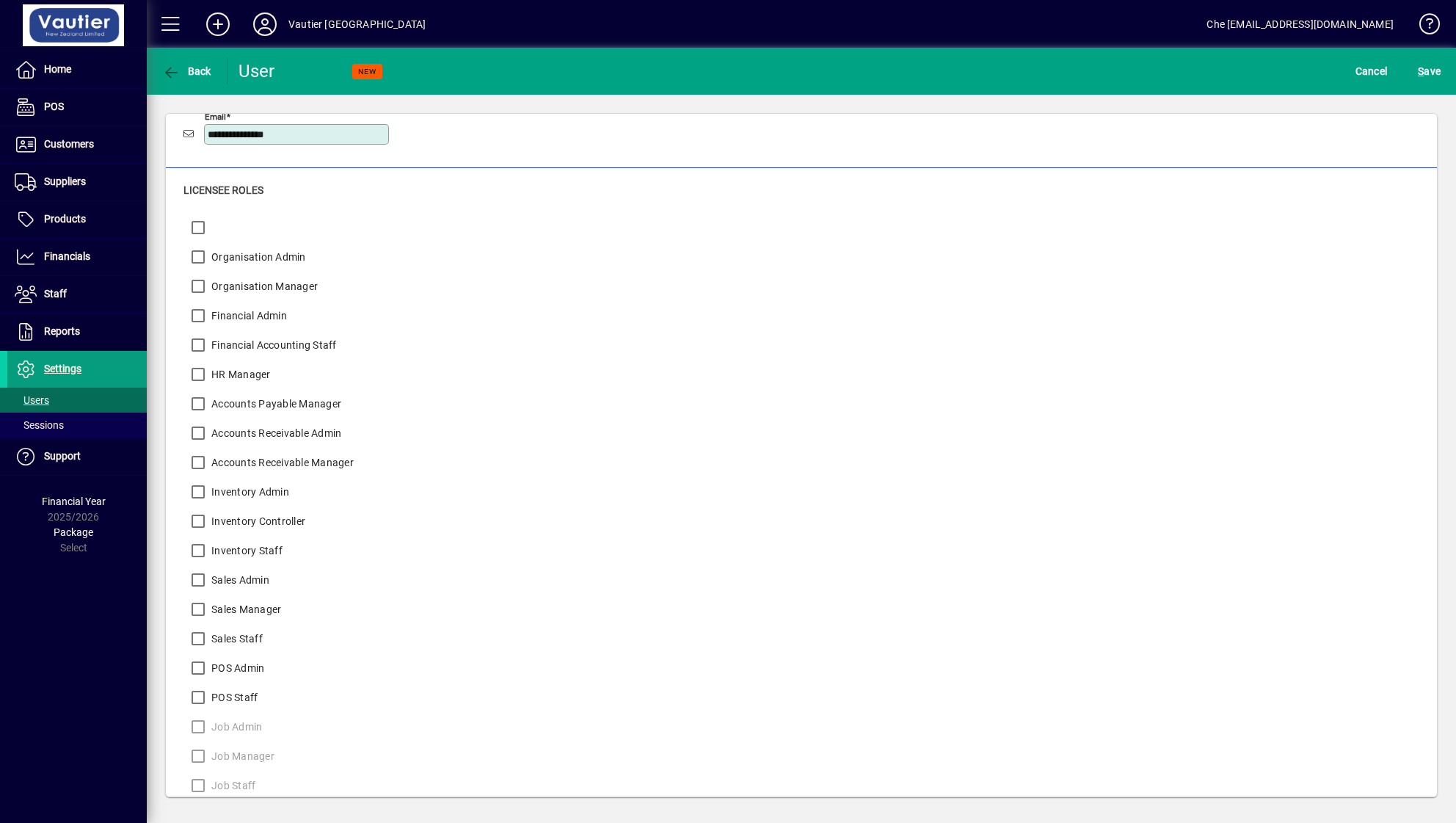
scroll to position [217, 0]
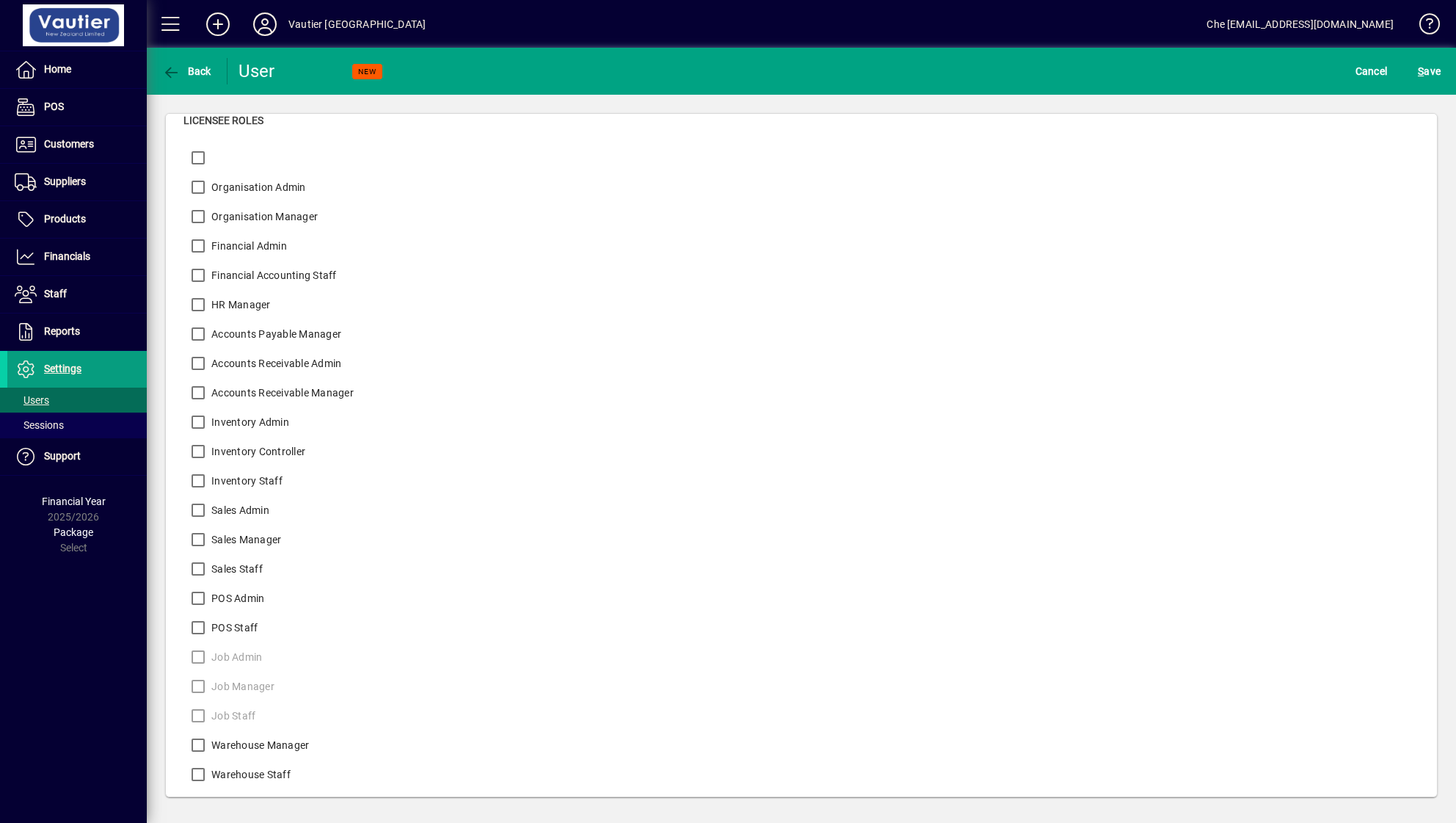
type input "**********"
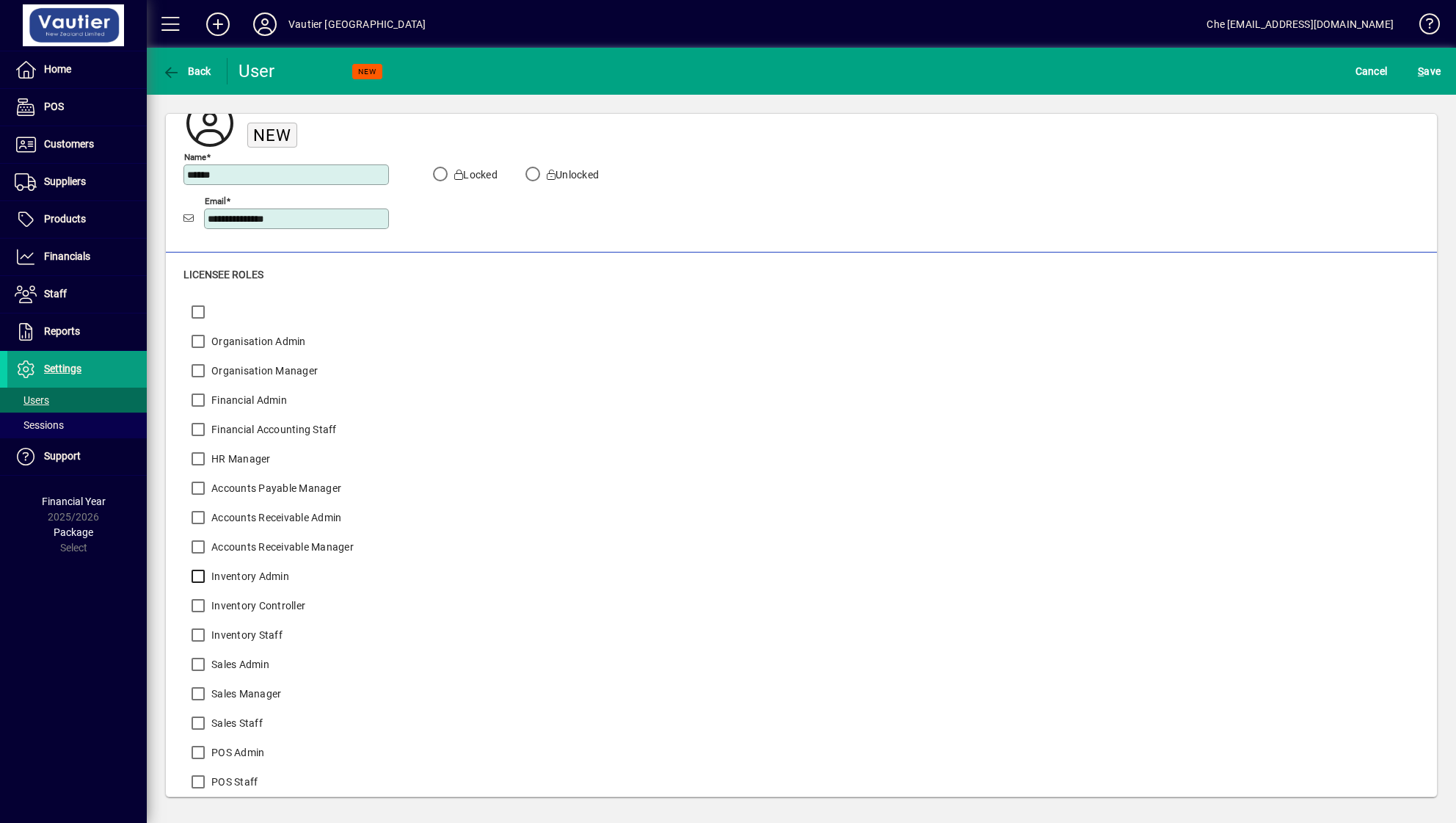
scroll to position [0, 0]
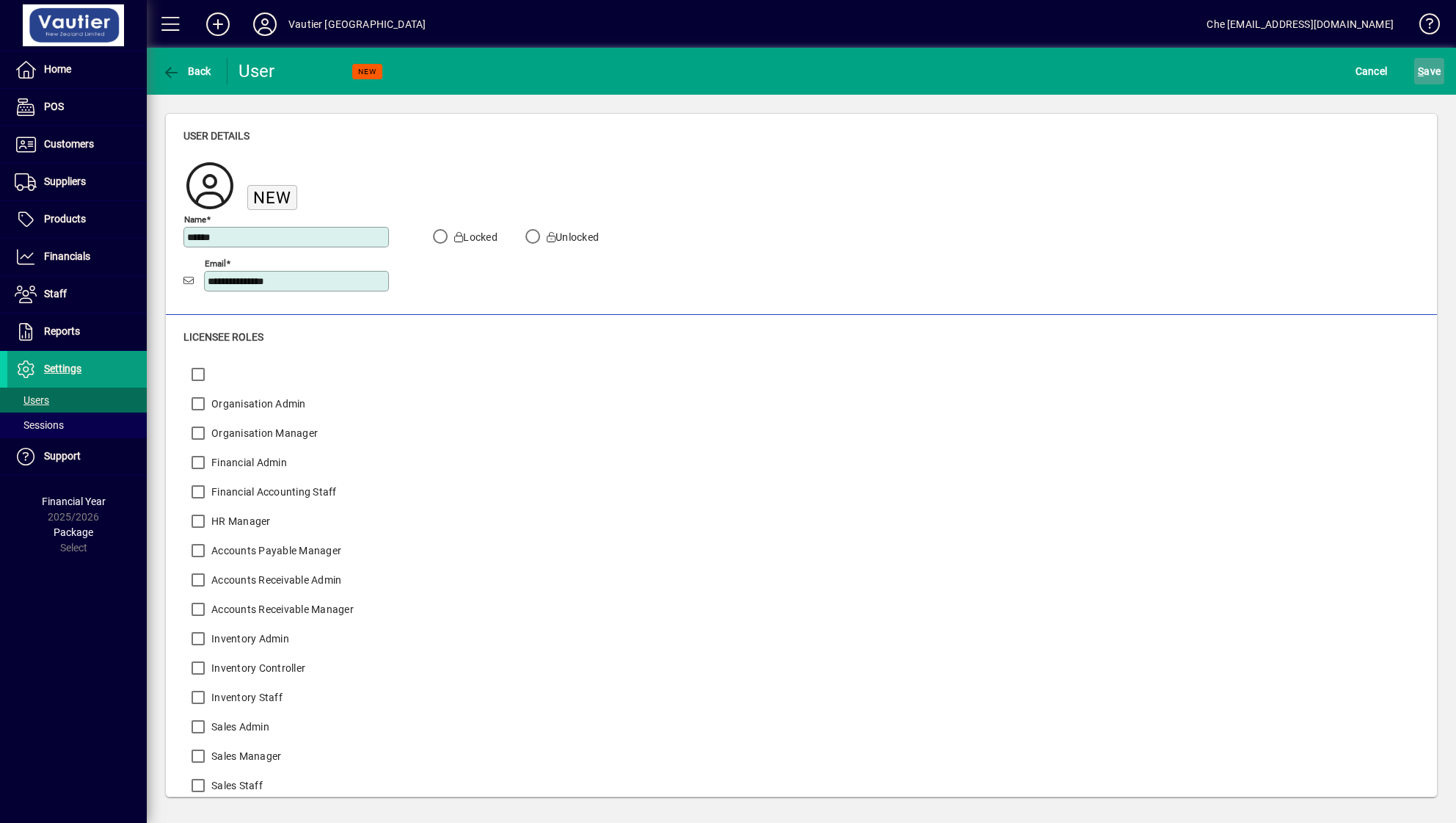
click at [1097, 56] on span "submit" at bounding box center [1429, 71] width 30 height 35
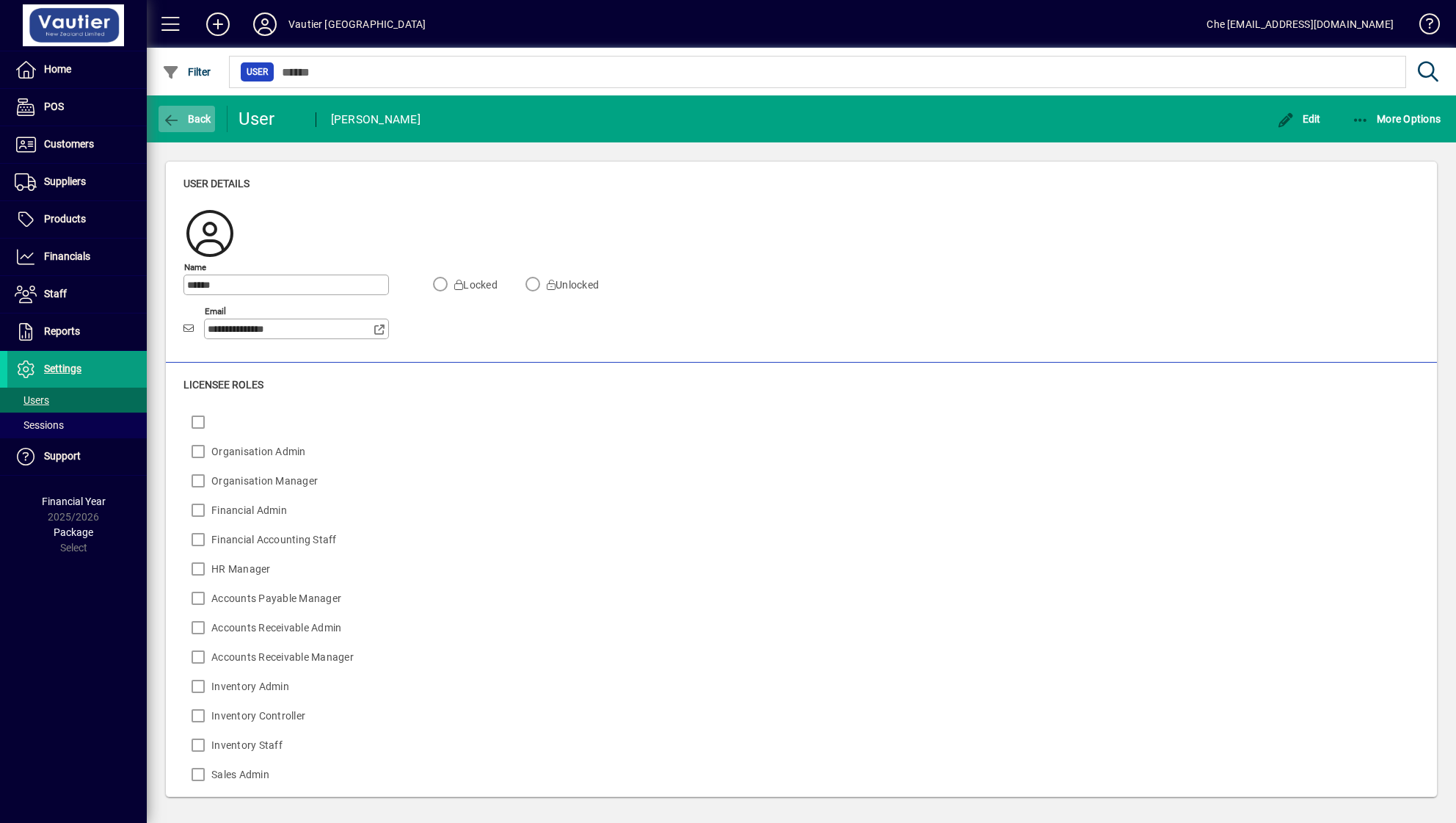
click at [170, 115] on icon "button" at bounding box center [171, 120] width 18 height 14
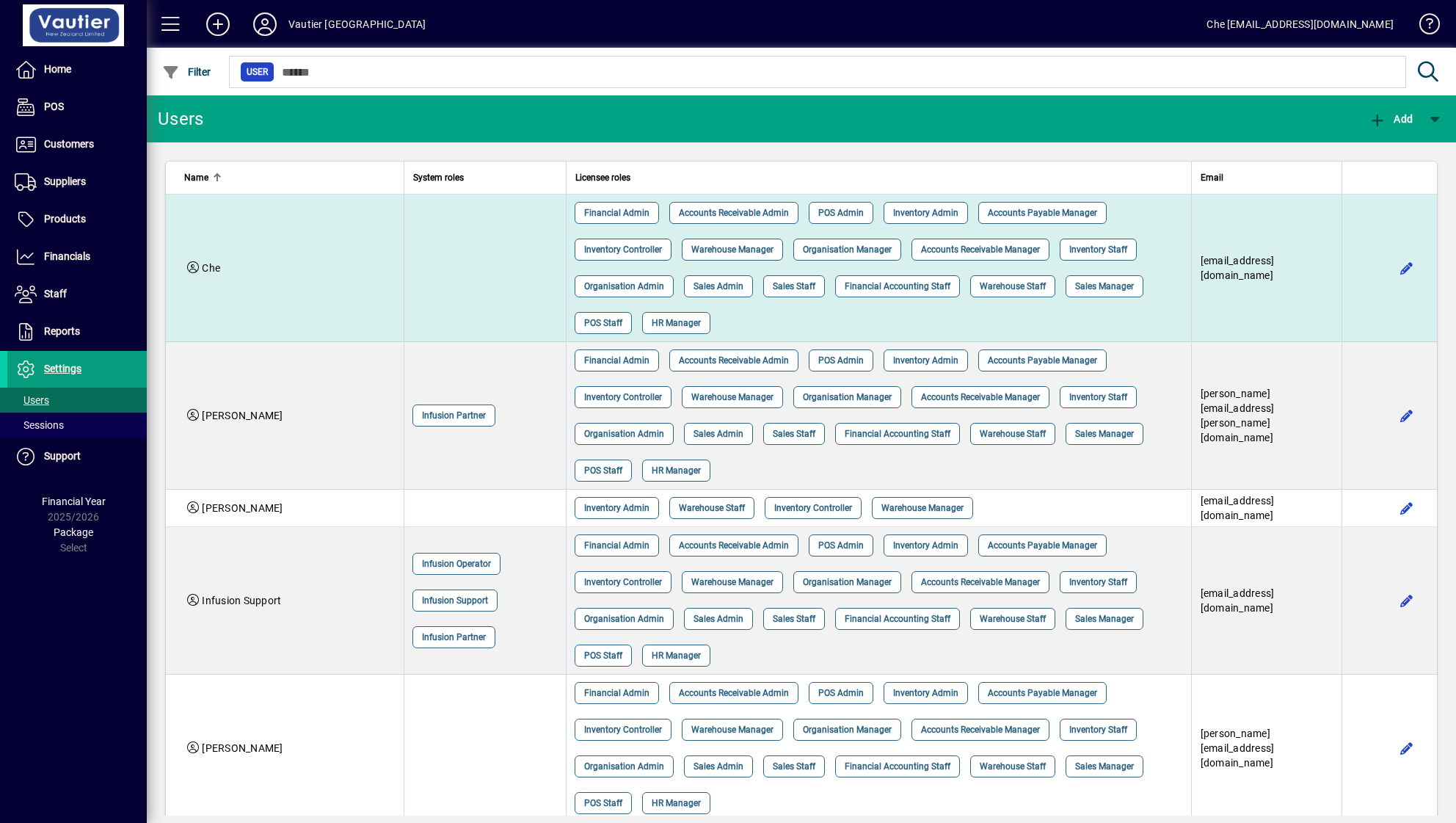
click at [509, 279] on td at bounding box center [485, 268] width 163 height 147
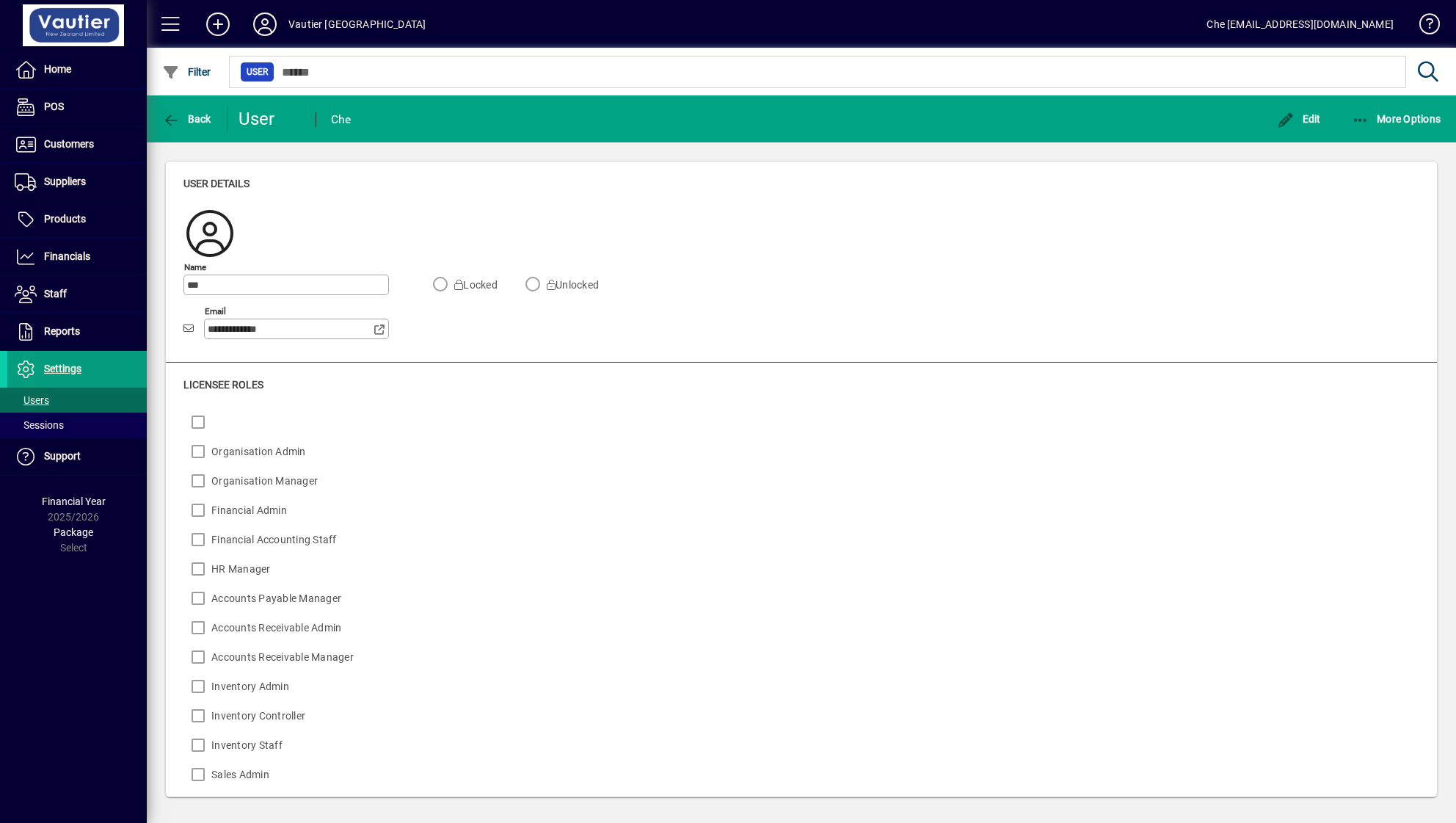
click at [153, 121] on div "Back" at bounding box center [186, 119] width 80 height 26
click at [167, 123] on icon "button" at bounding box center [171, 120] width 18 height 14
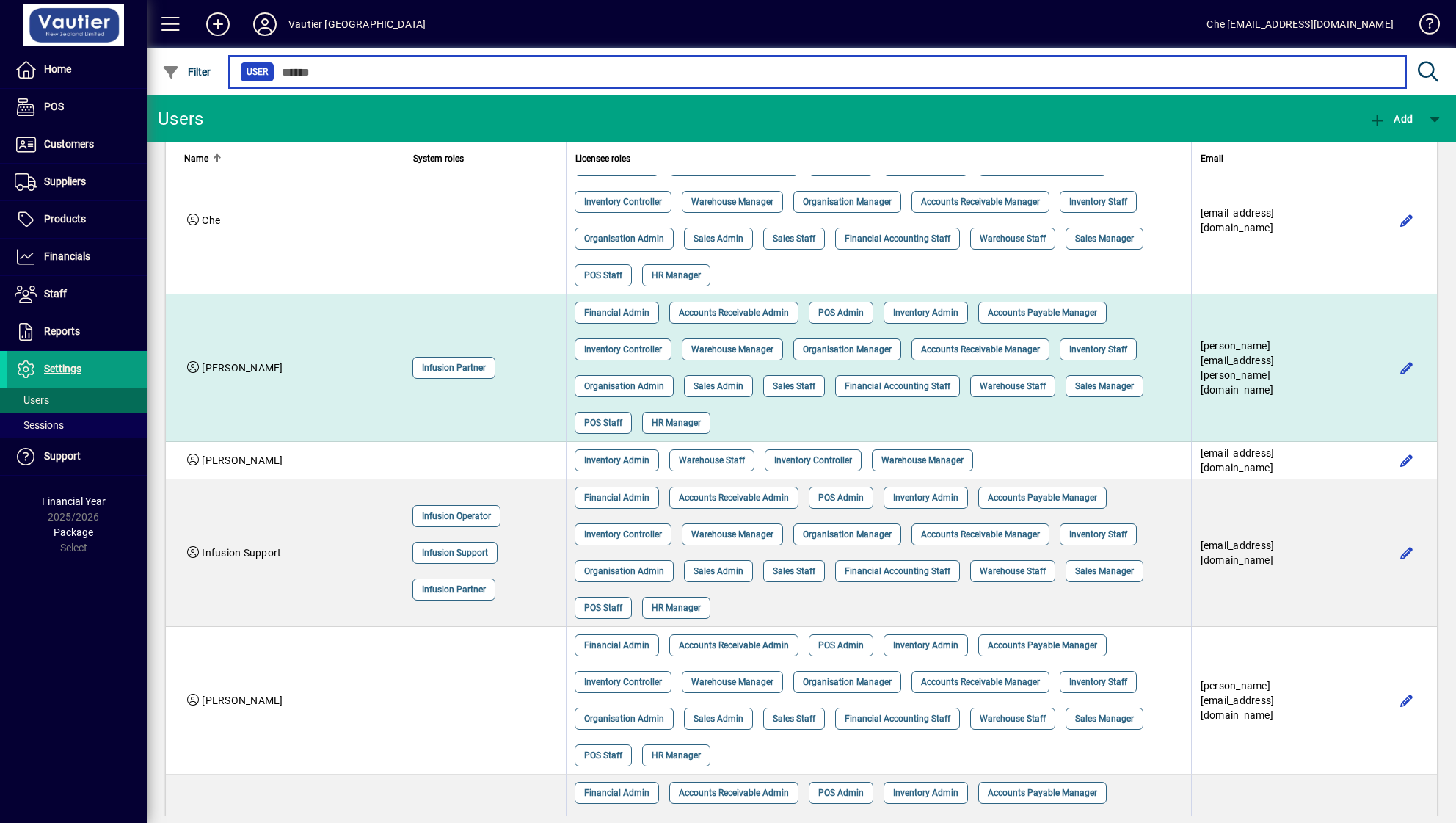
scroll to position [73, 0]
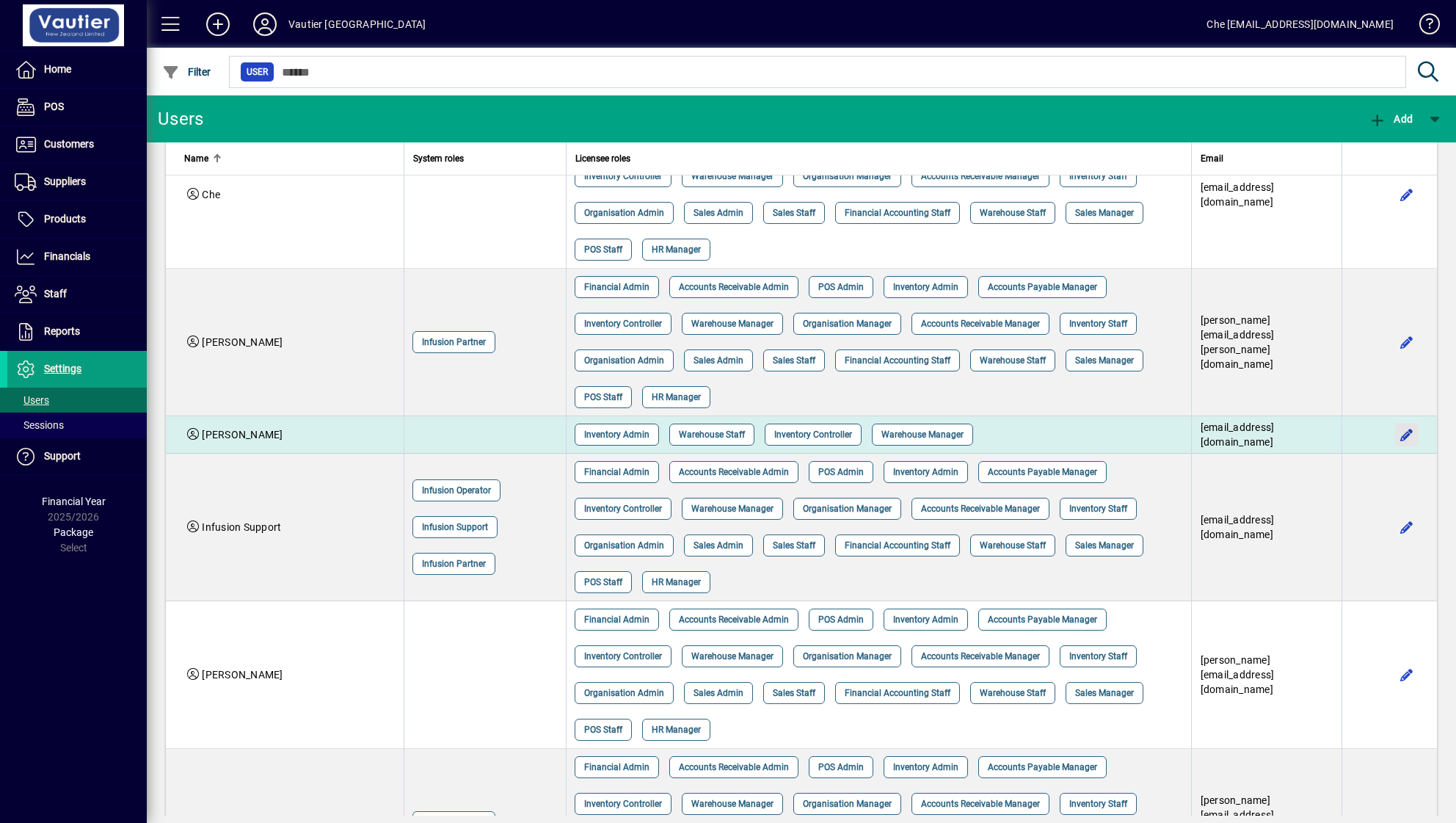
click at [1097, 440] on span "button" at bounding box center [1407, 434] width 35 height 35
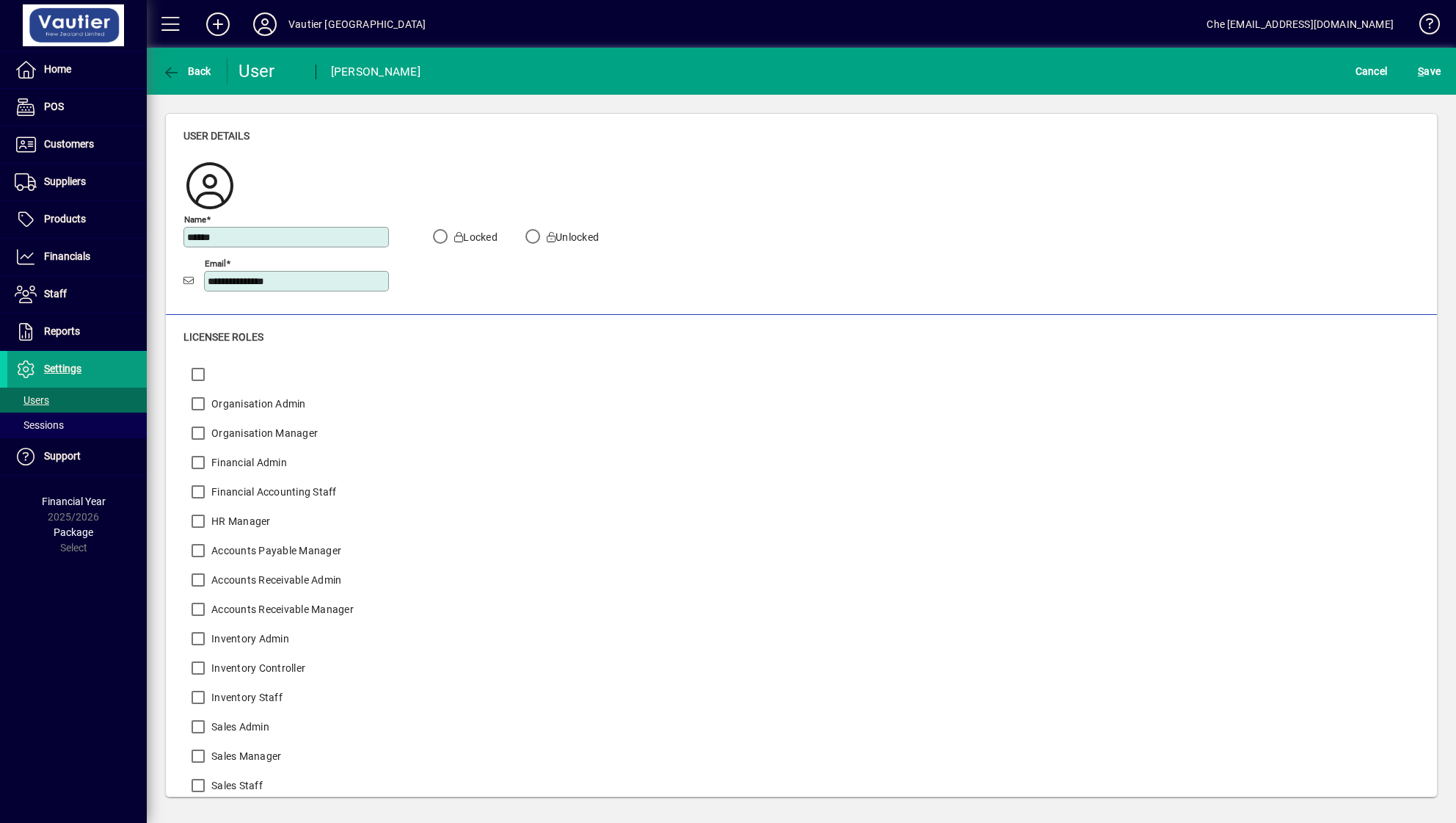
click at [147, 61] on div "Back" at bounding box center [186, 71] width 80 height 26
click at [159, 72] on span "button" at bounding box center [186, 71] width 57 height 35
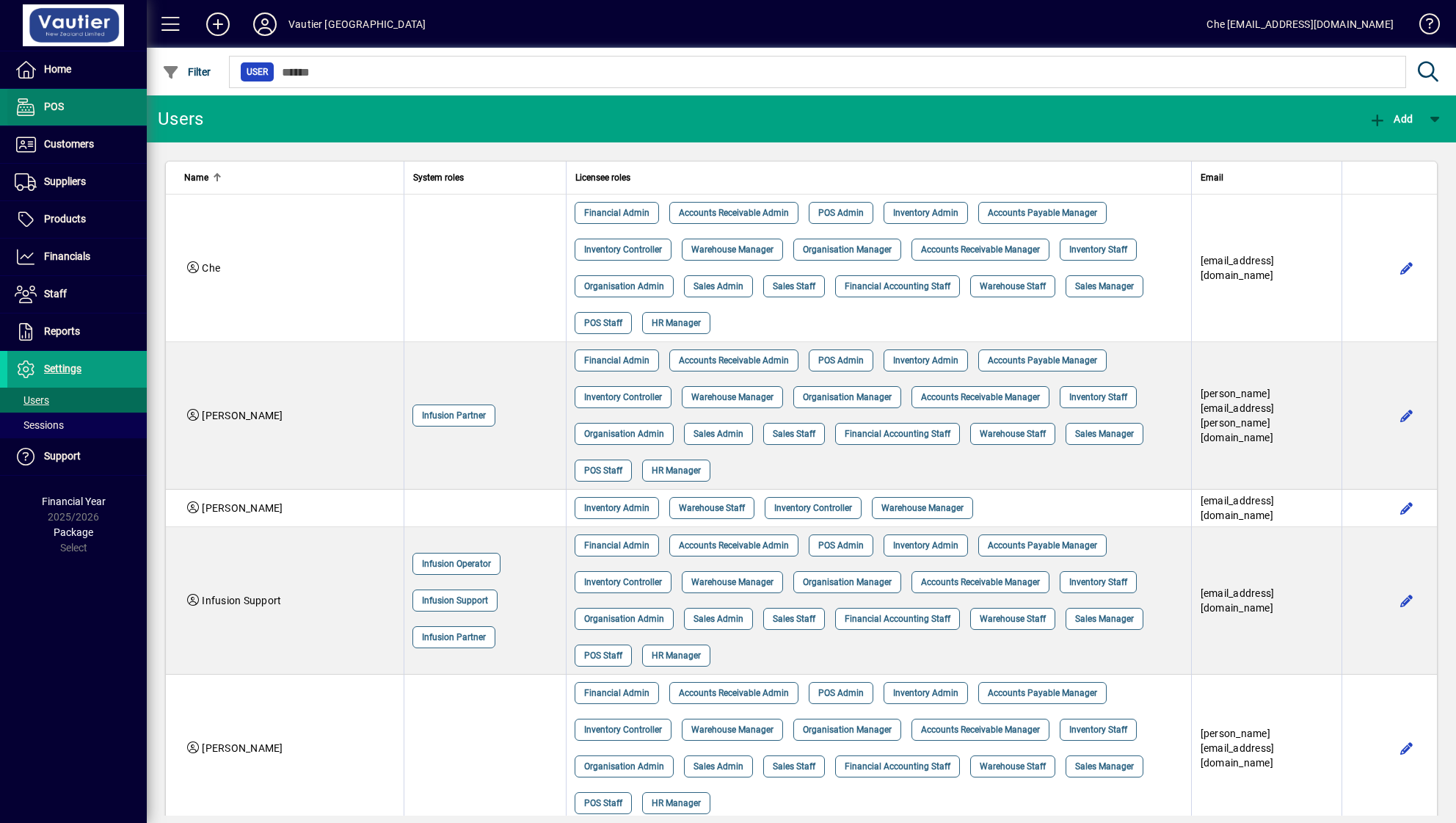
click at [40, 114] on span "POS" at bounding box center [35, 107] width 57 height 18
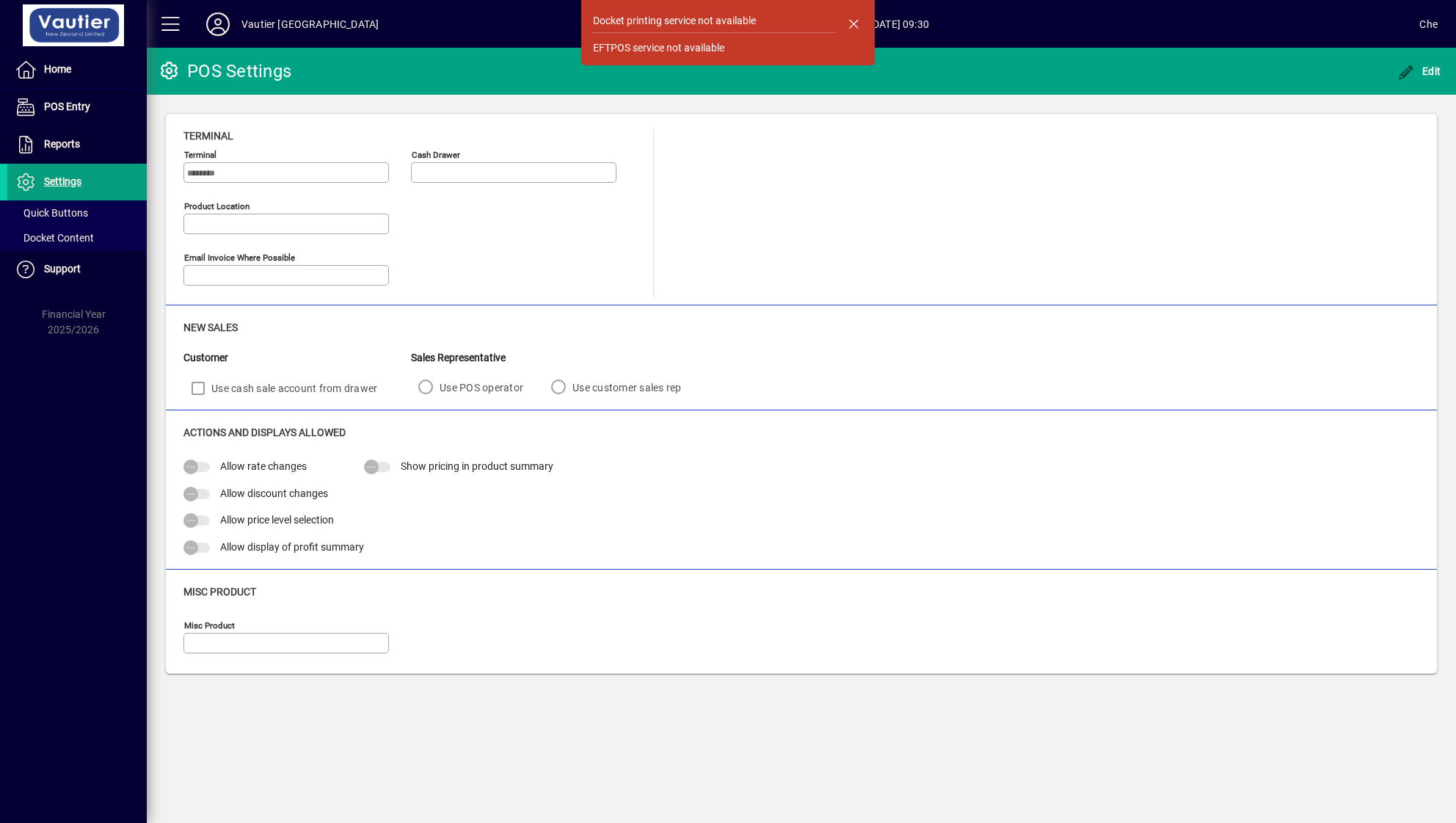
type input "**********"
click at [853, 23] on span "button" at bounding box center [853, 23] width 35 height 35
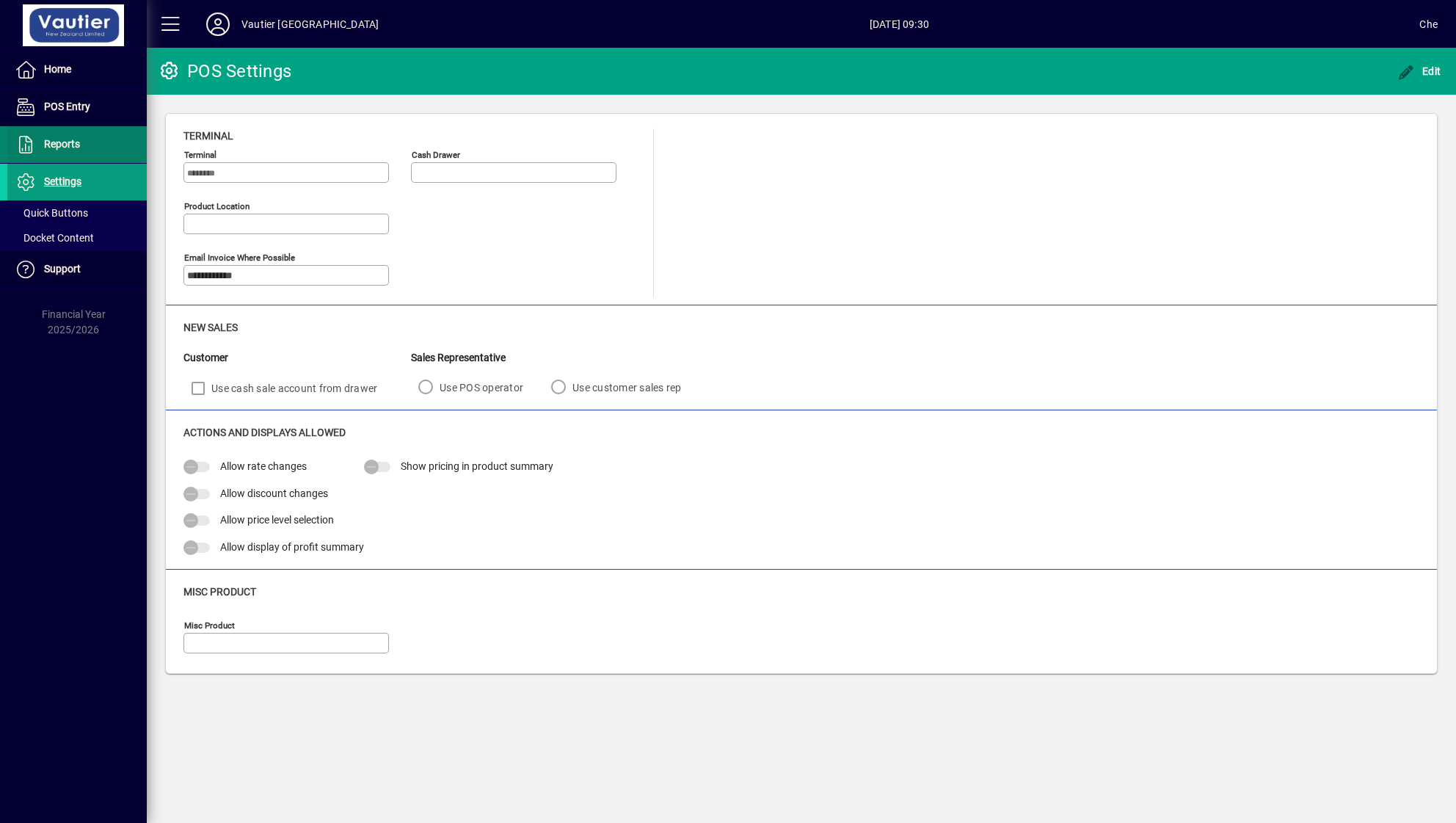
click at [46, 151] on span "Reports" at bounding box center [43, 144] width 72 height 18
click at [48, 132] on span at bounding box center [76, 144] width 139 height 35
click at [48, 144] on span "Reports" at bounding box center [61, 143] width 36 height 12
click at [62, 73] on span "Home" at bounding box center [57, 69] width 27 height 12
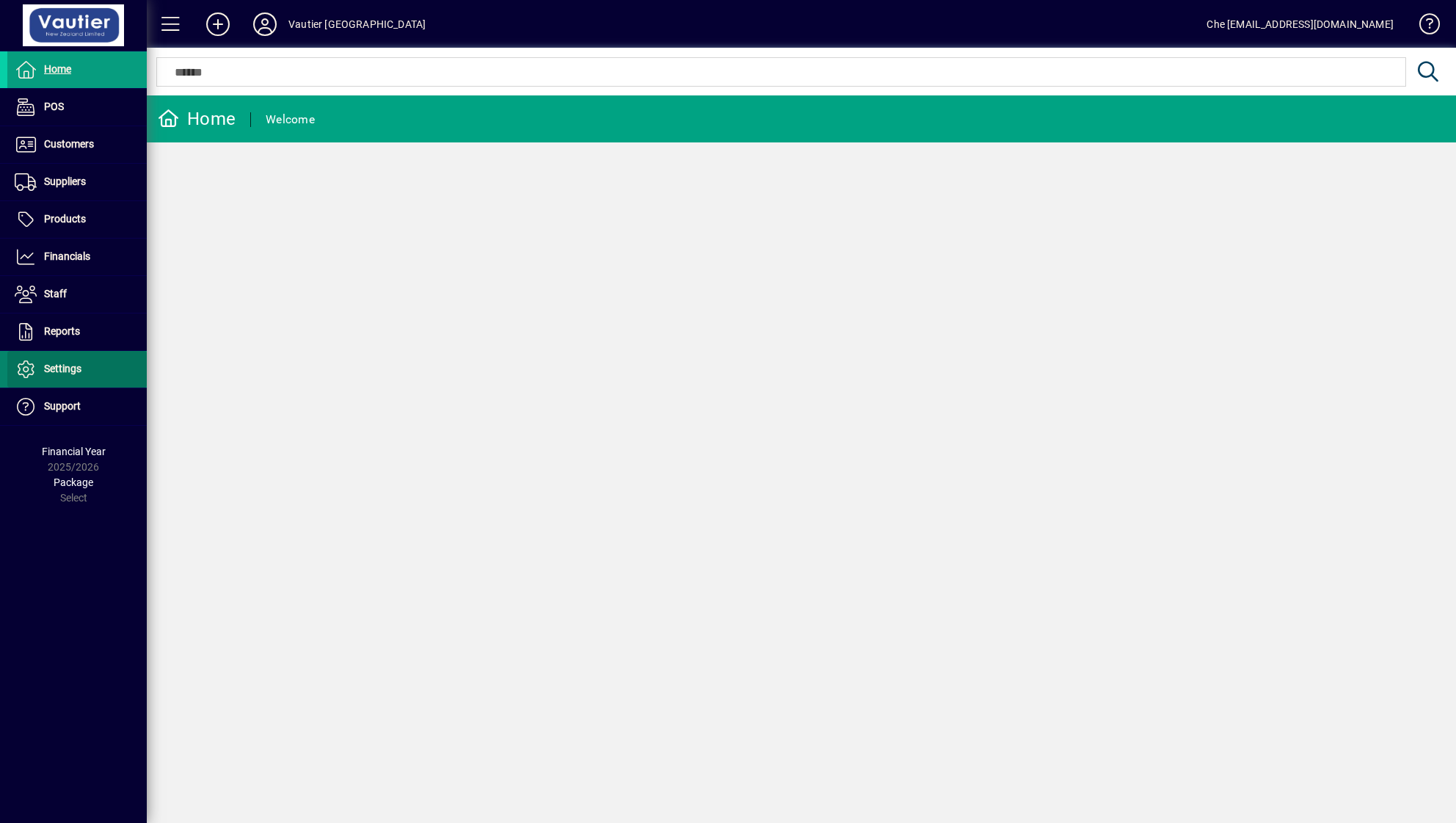
click at [63, 366] on span "Settings" at bounding box center [62, 368] width 37 height 12
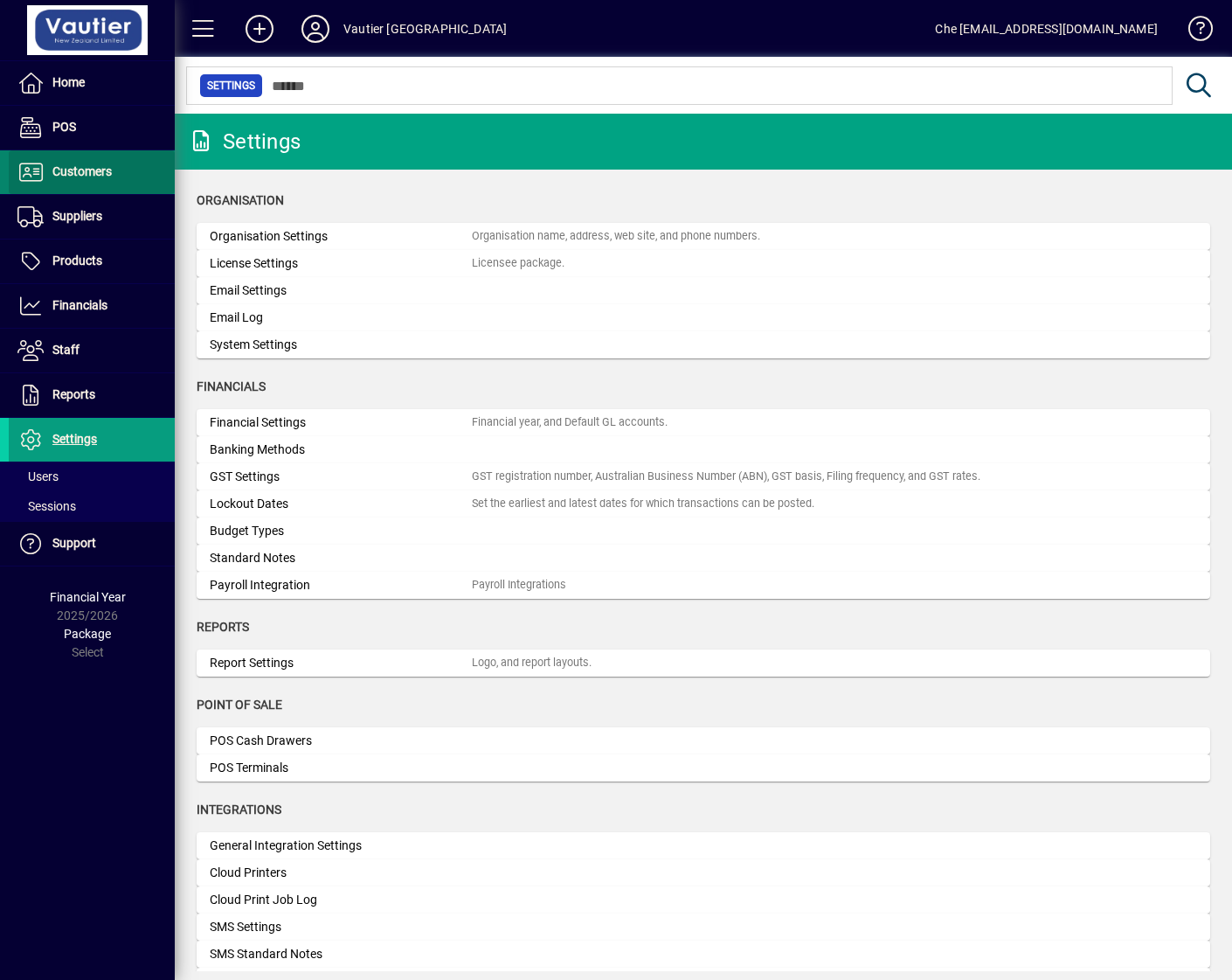
click at [83, 173] on span "Customers" at bounding box center [82, 171] width 60 height 14
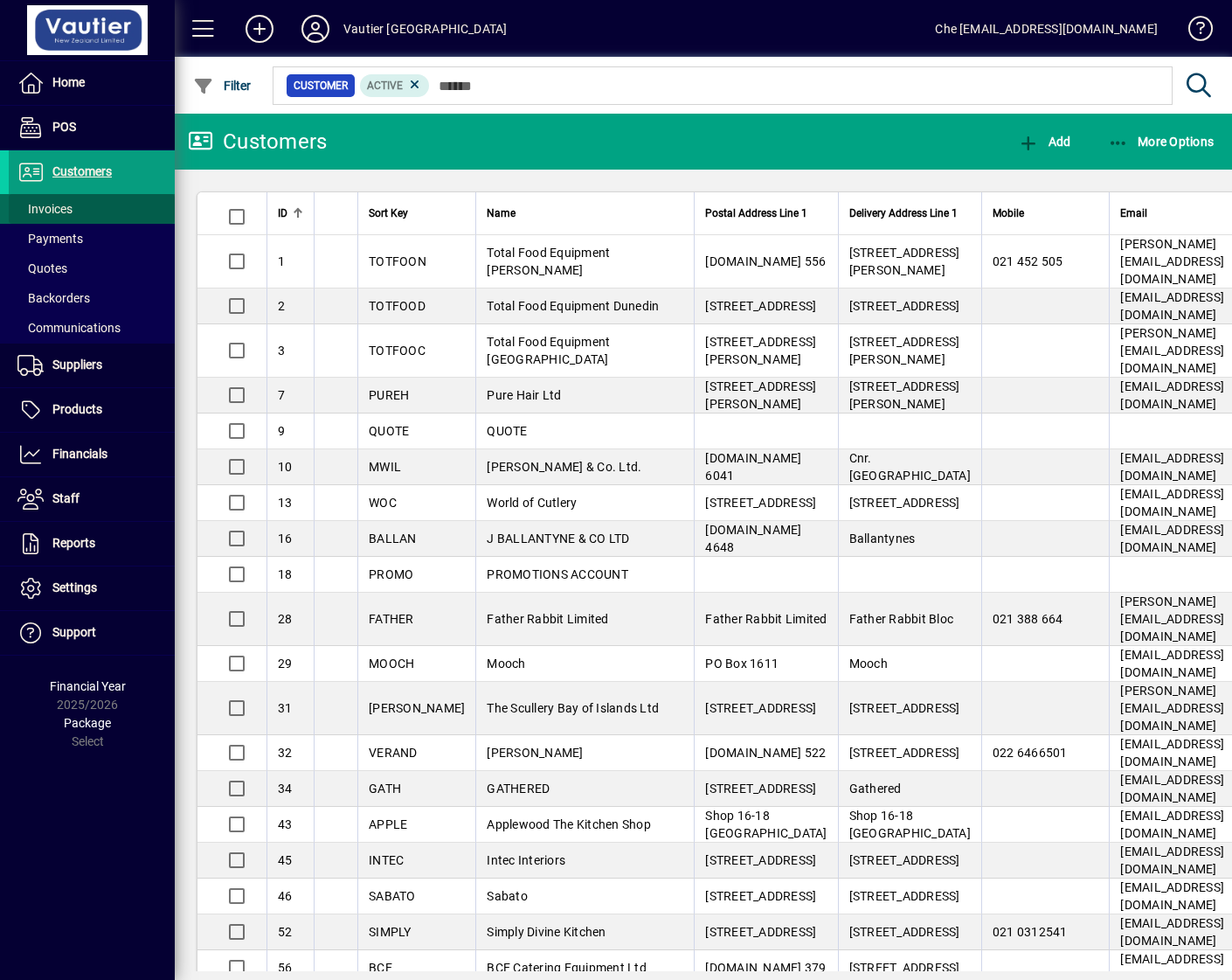
click at [57, 210] on span "Invoices" at bounding box center [45, 209] width 55 height 14
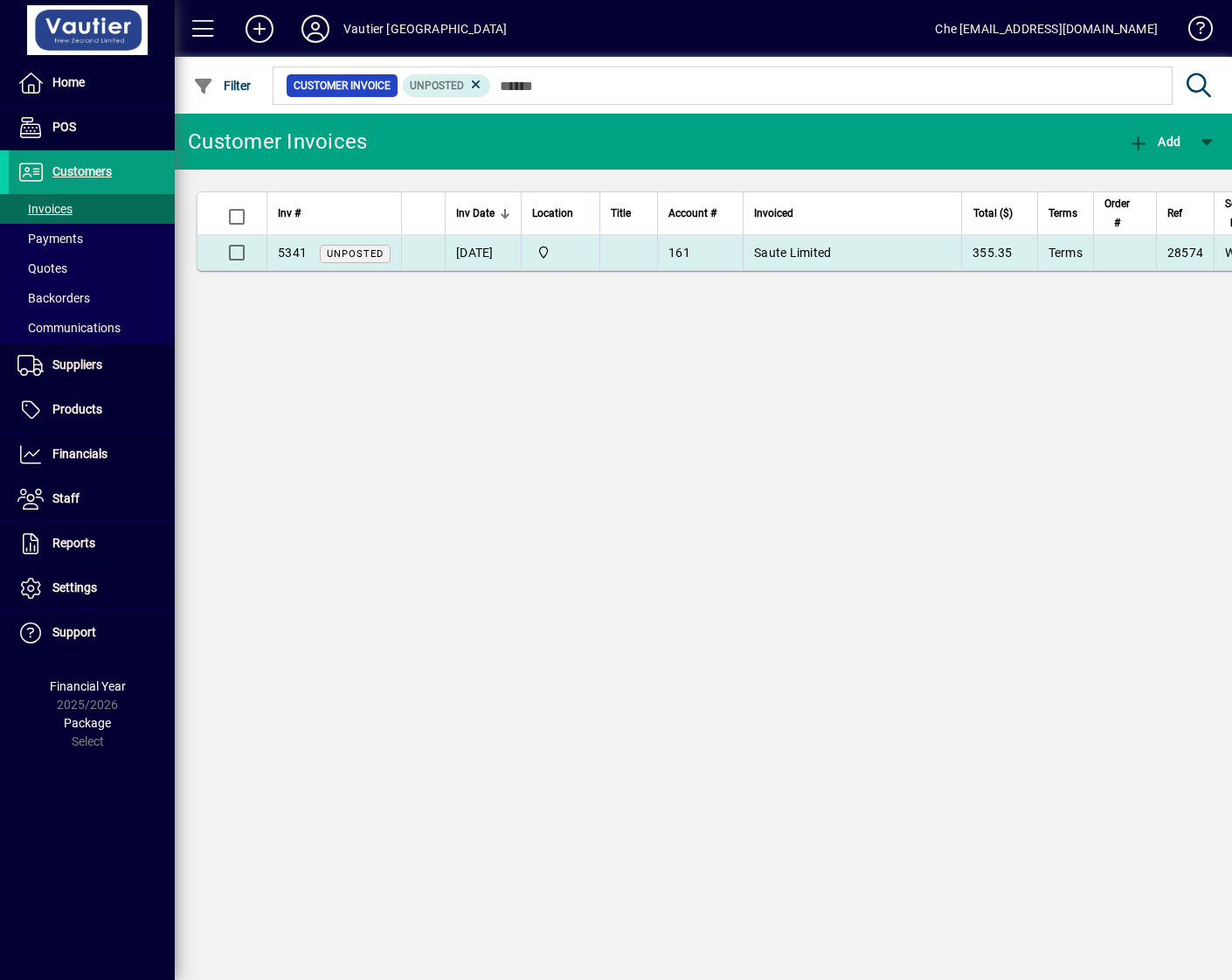
click at [476, 259] on td "[DATE]" at bounding box center [483, 252] width 76 height 35
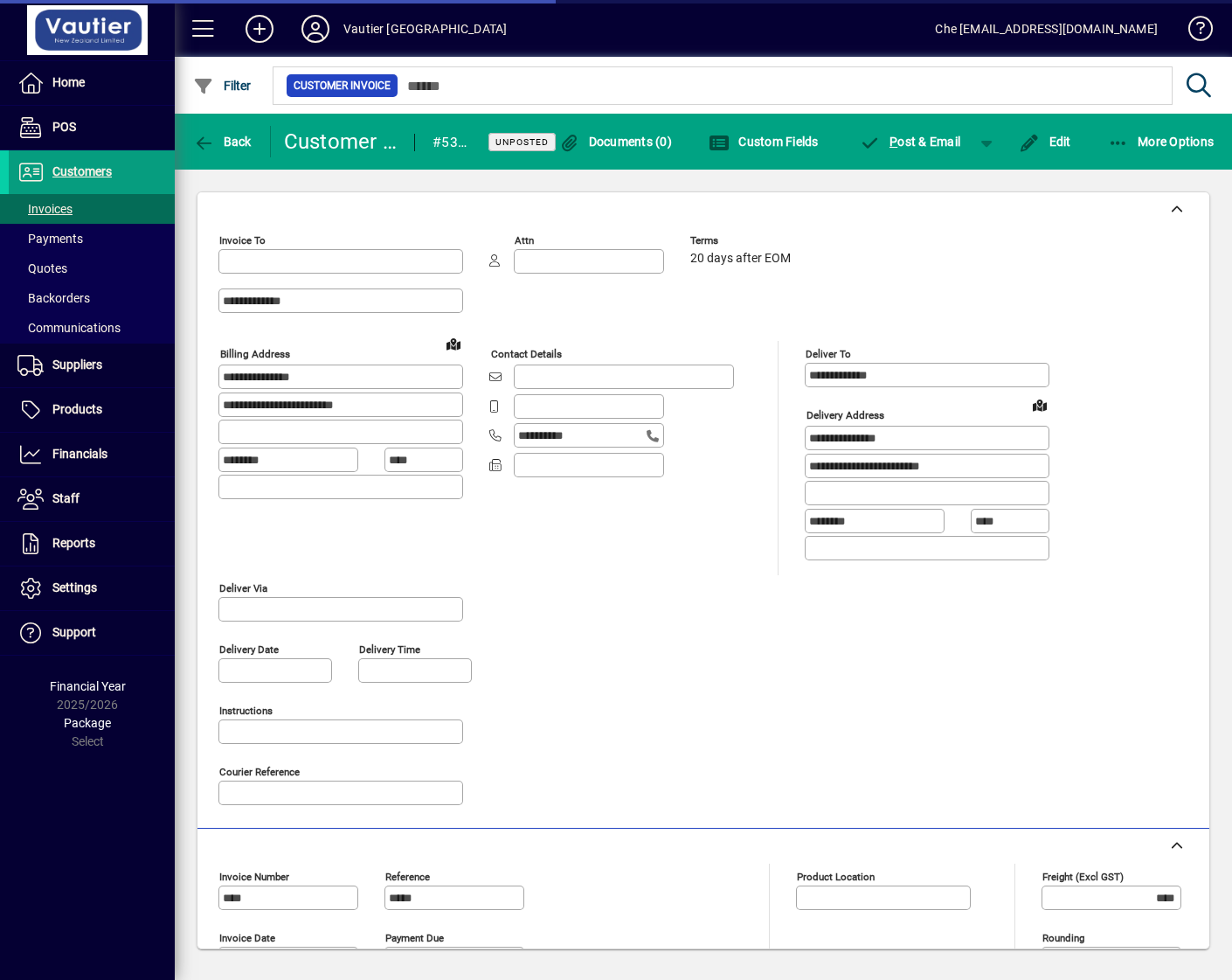
type input "**********"
type input "*******"
type input "*********"
click at [333, 725] on textarea "Instructions" at bounding box center [342, 731] width 239 height 14
click at [314, 738] on textarea "Instructions" at bounding box center [342, 731] width 239 height 14
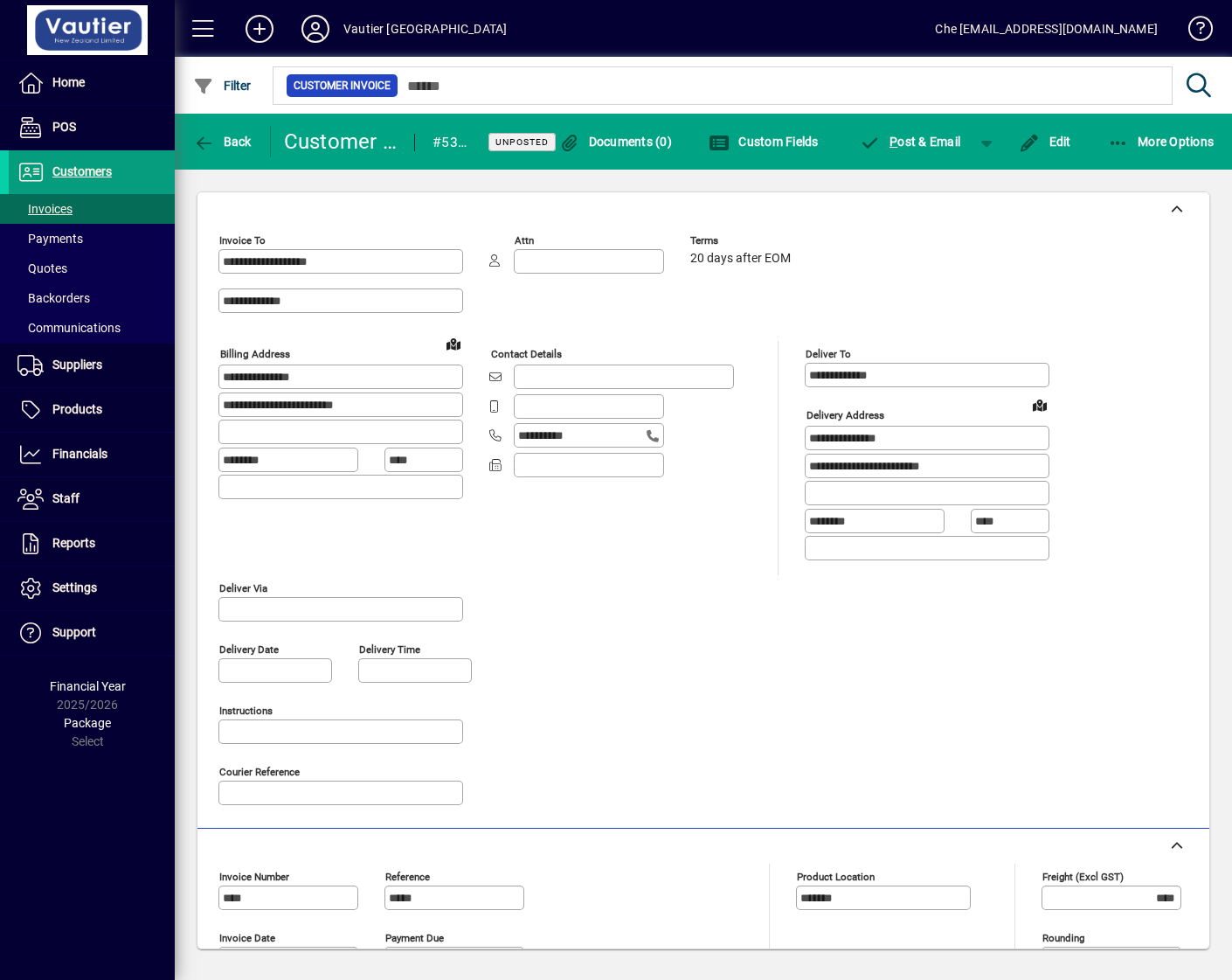
drag, startPoint x: 1041, startPoint y: 140, endPoint x: 519, endPoint y: 331, distance: 555.8
click at [1042, 140] on span "Edit" at bounding box center [1044, 141] width 52 height 14
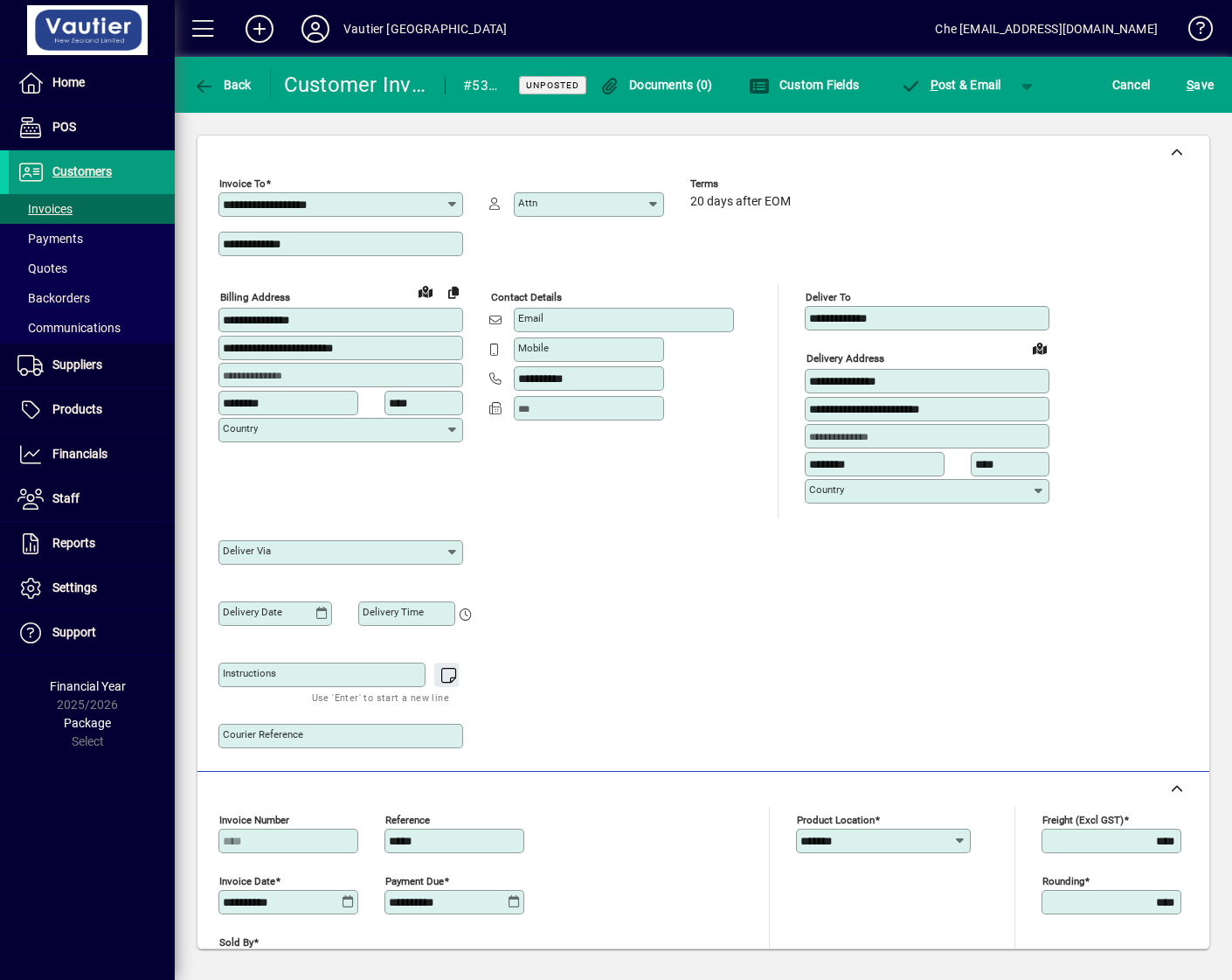
click at [260, 675] on mat-label "Instructions" at bounding box center [249, 673] width 53 height 12
click at [260, 675] on textarea "Instructions" at bounding box center [323, 675] width 202 height 14
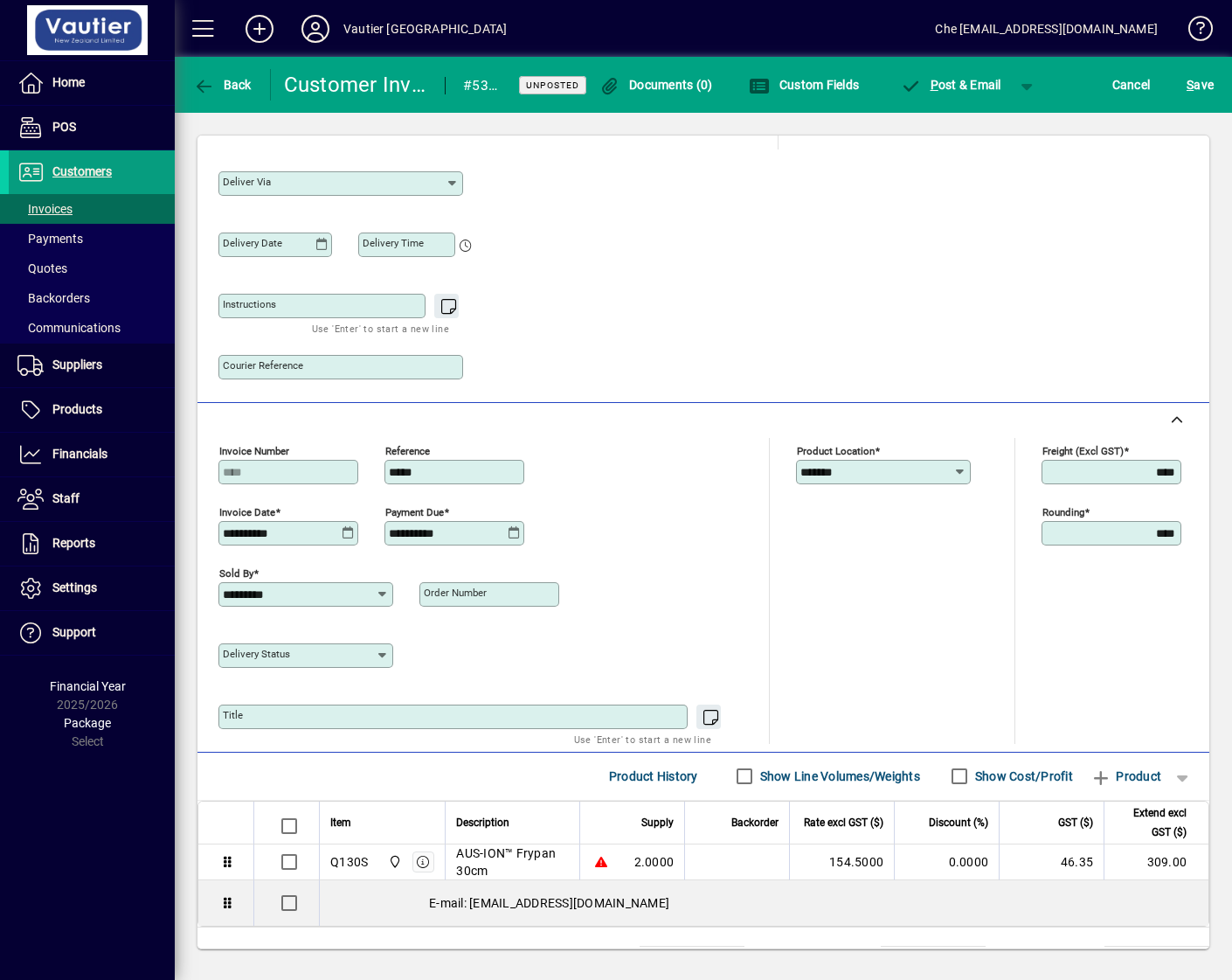
scroll to position [446, 0]
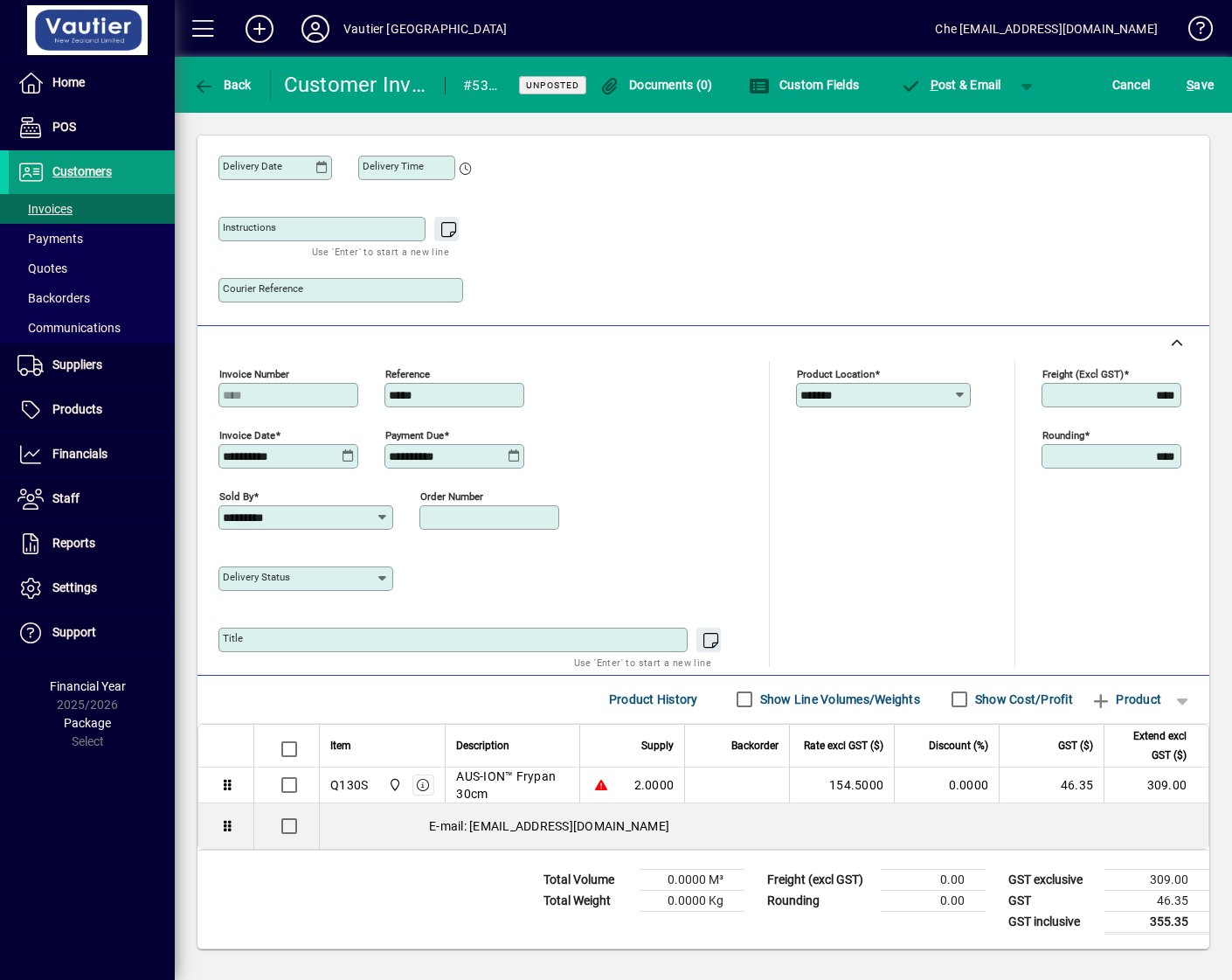
click at [475, 523] on input "Order number" at bounding box center [491, 517] width 135 height 14
click at [710, 222] on div "**********" at bounding box center [703, 78] width 970 height 479
